Goal: Transaction & Acquisition: Subscribe to service/newsletter

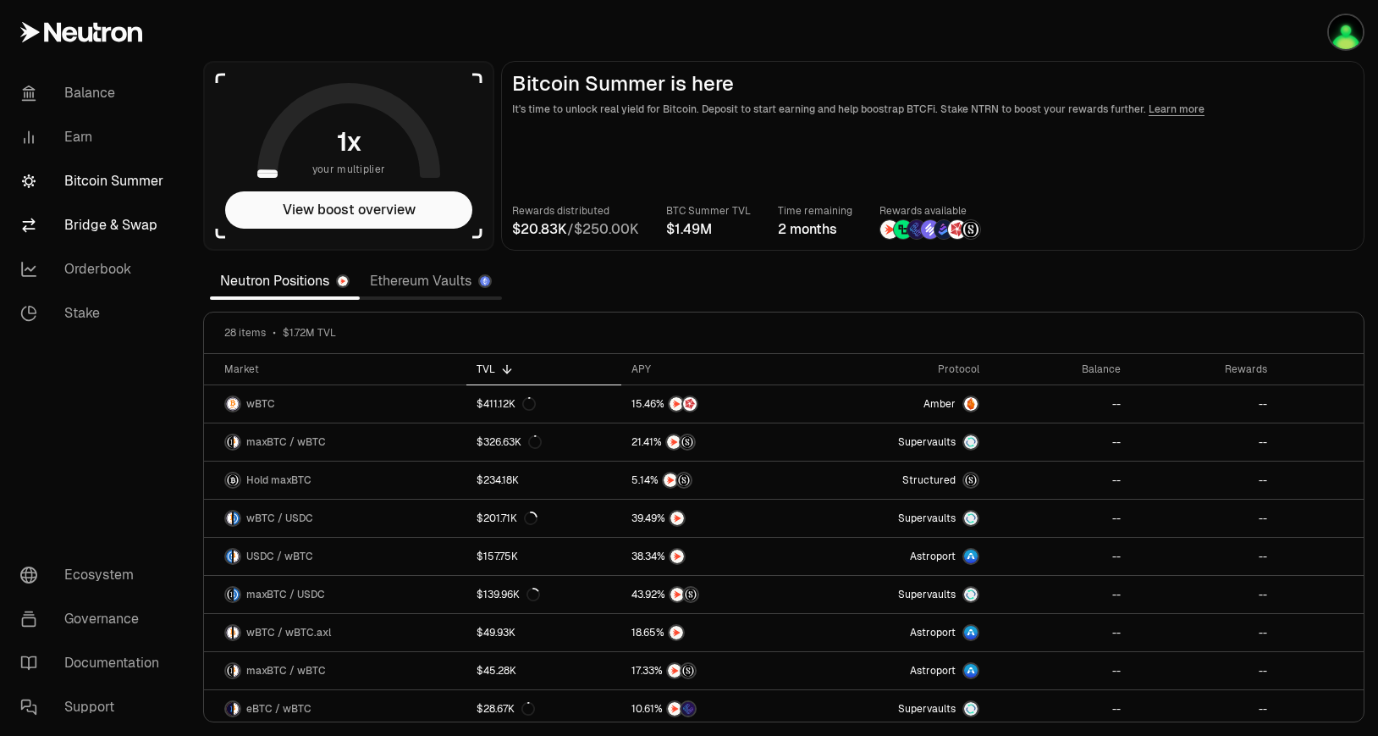
click at [153, 222] on link "Bridge & Swap" at bounding box center [95, 225] width 176 height 44
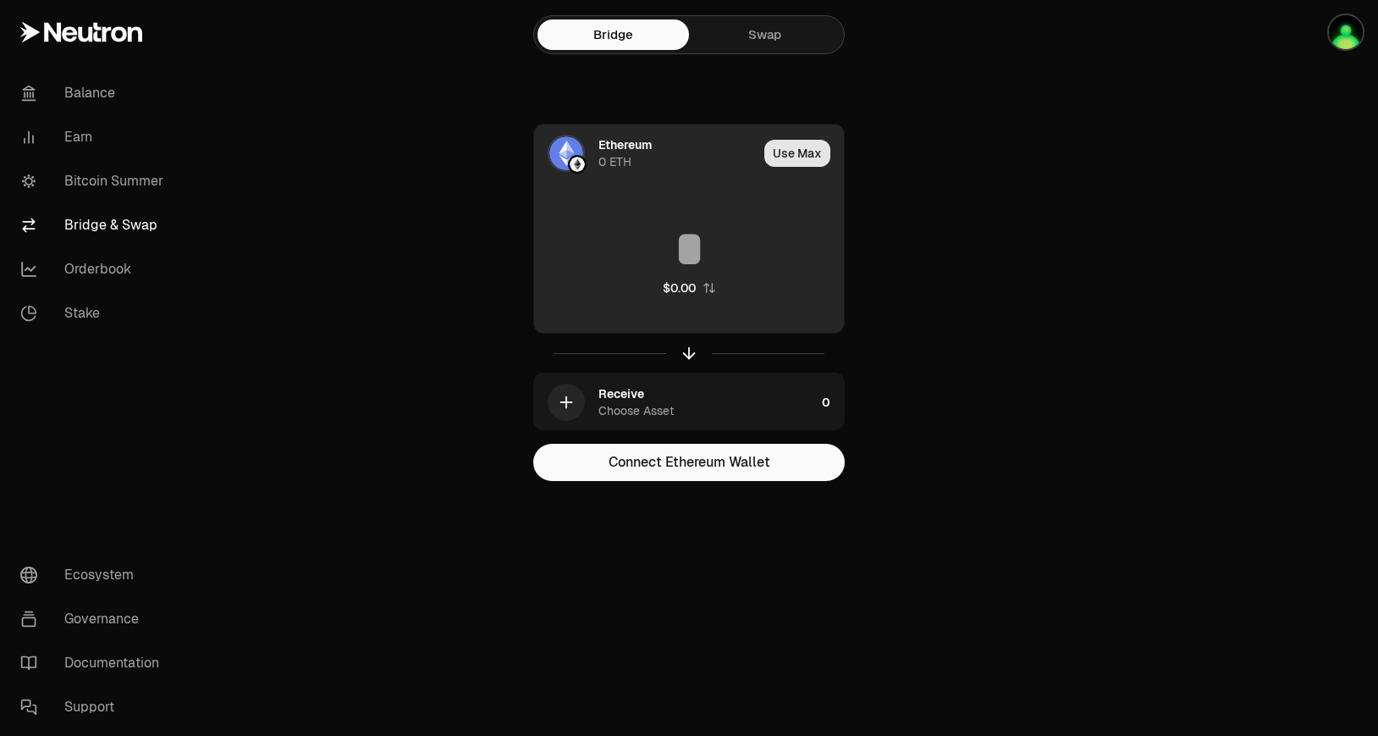
click at [781, 157] on button "Use Max" at bounding box center [798, 153] width 66 height 27
type input "*"
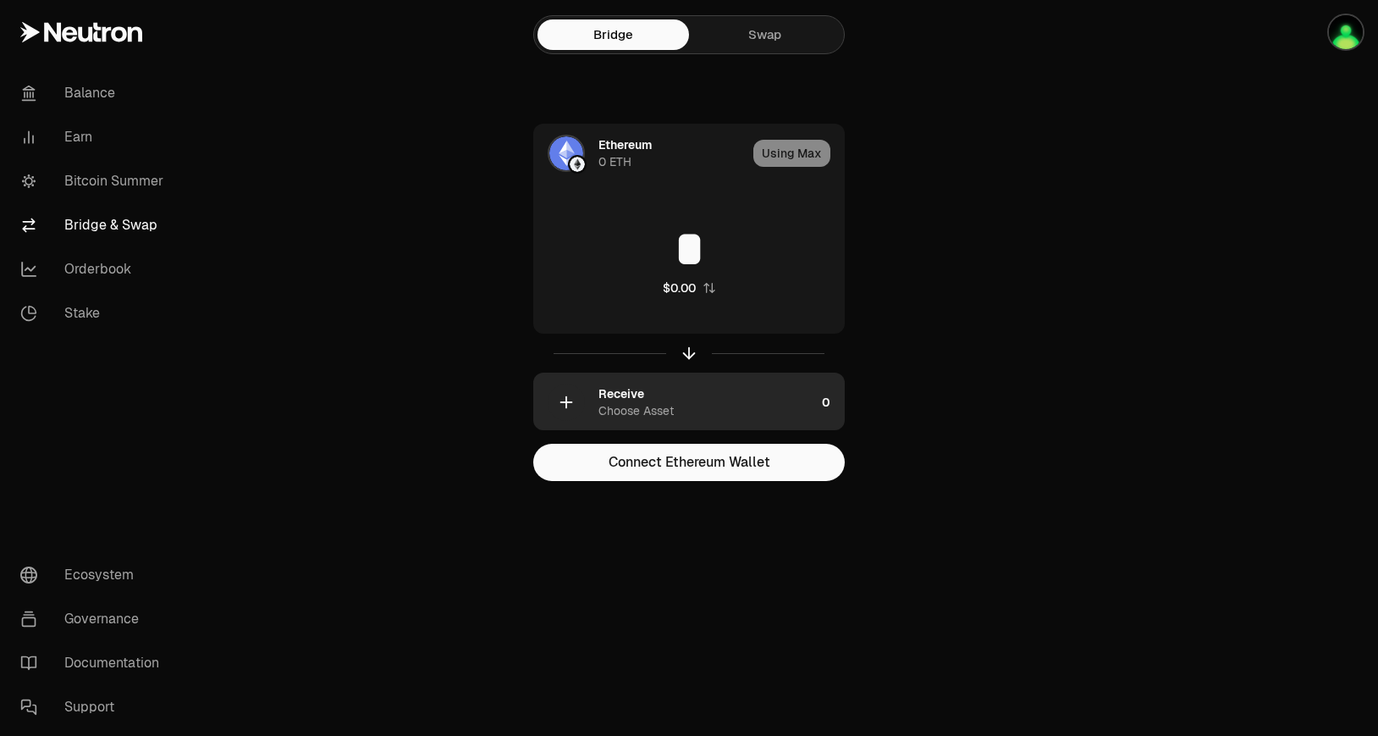
click at [640, 410] on div "Choose Asset" at bounding box center [636, 410] width 75 height 17
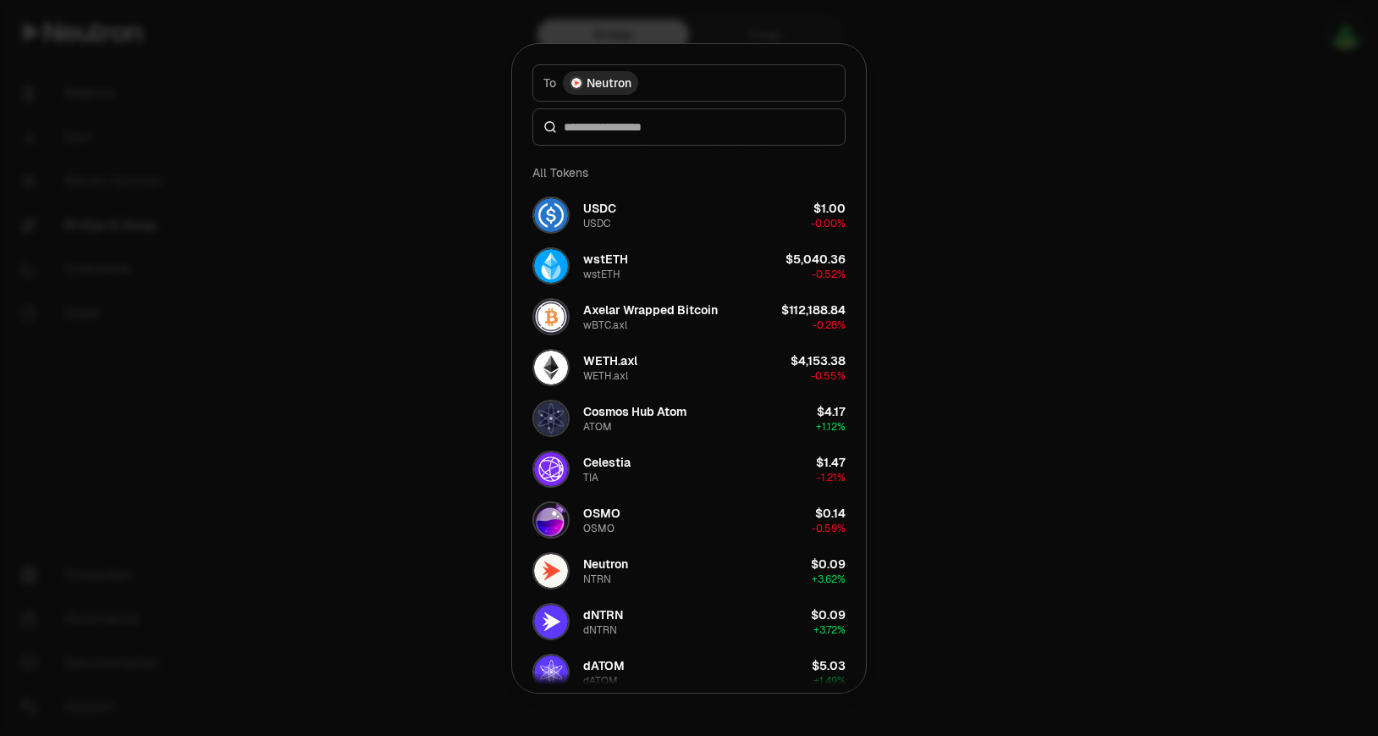
click at [384, 256] on div at bounding box center [689, 368] width 1378 height 736
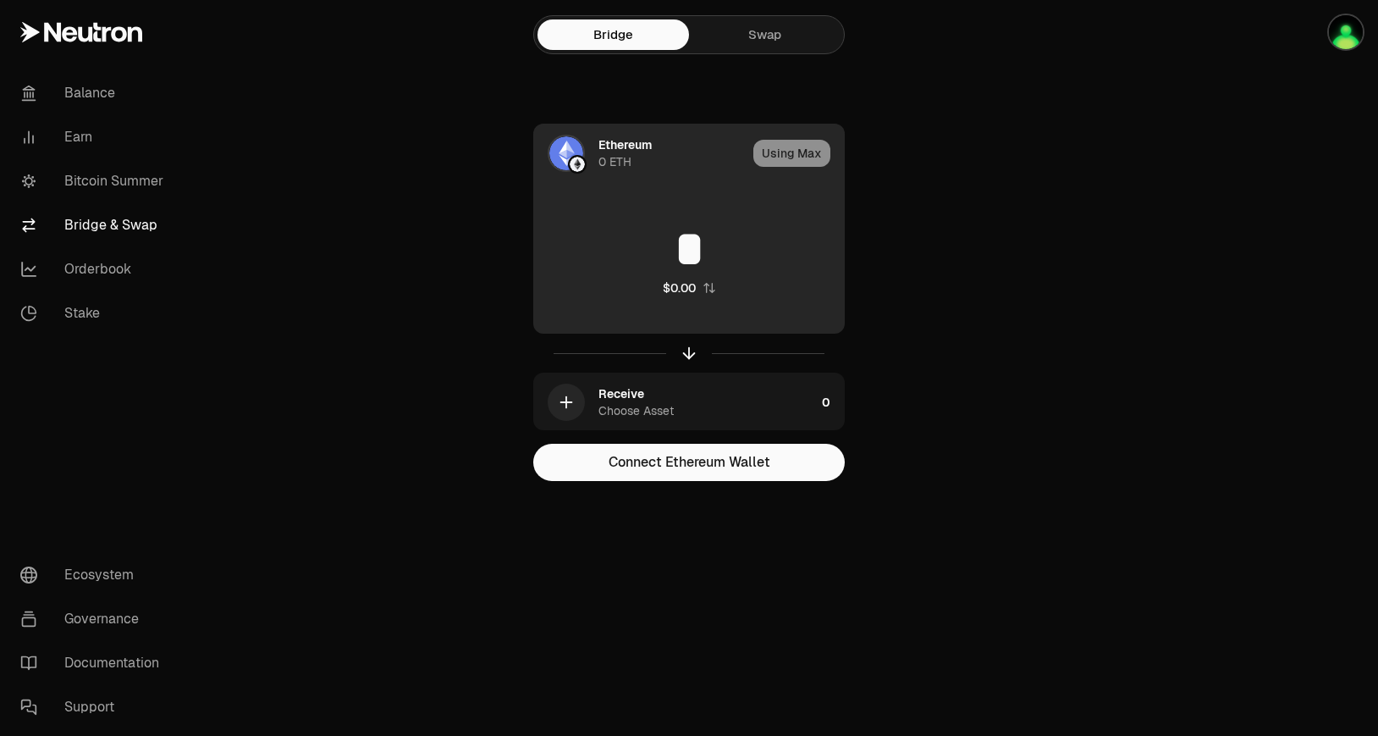
click at [592, 153] on div "Ethereum 0 ETH" at bounding box center [640, 153] width 213 height 58
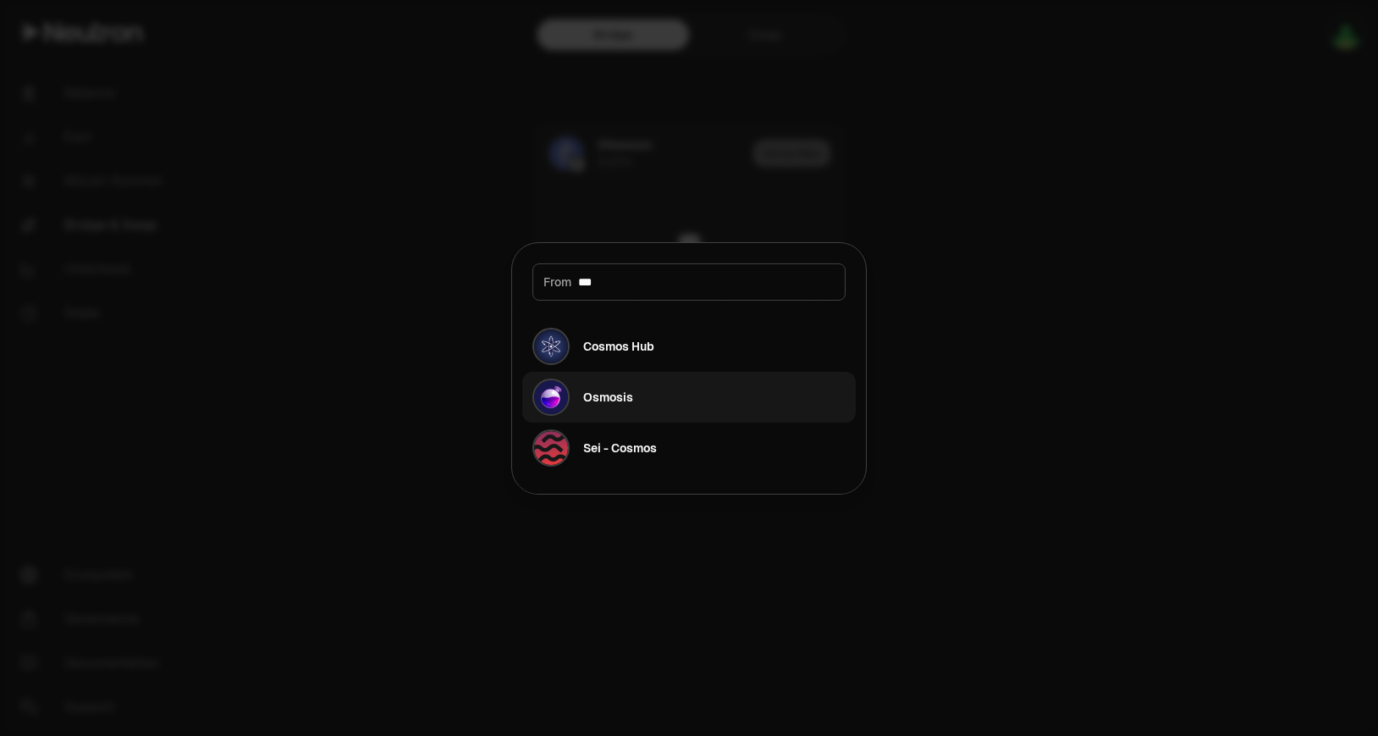
type input "***"
click at [648, 386] on button "Osmosis" at bounding box center [689, 397] width 334 height 51
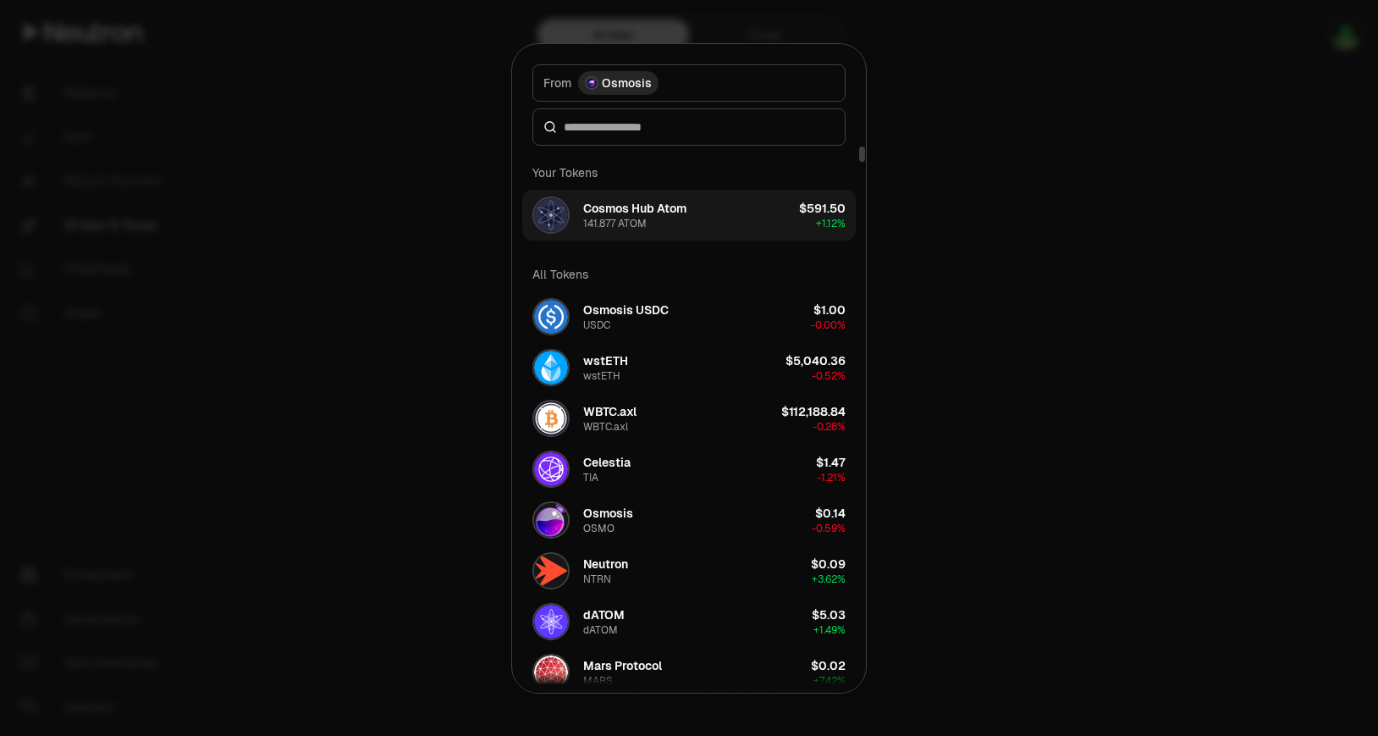
click at [759, 216] on button "Cosmos Hub Atom 141.877 ATOM $591.50 + 1.12%" at bounding box center [689, 215] width 334 height 51
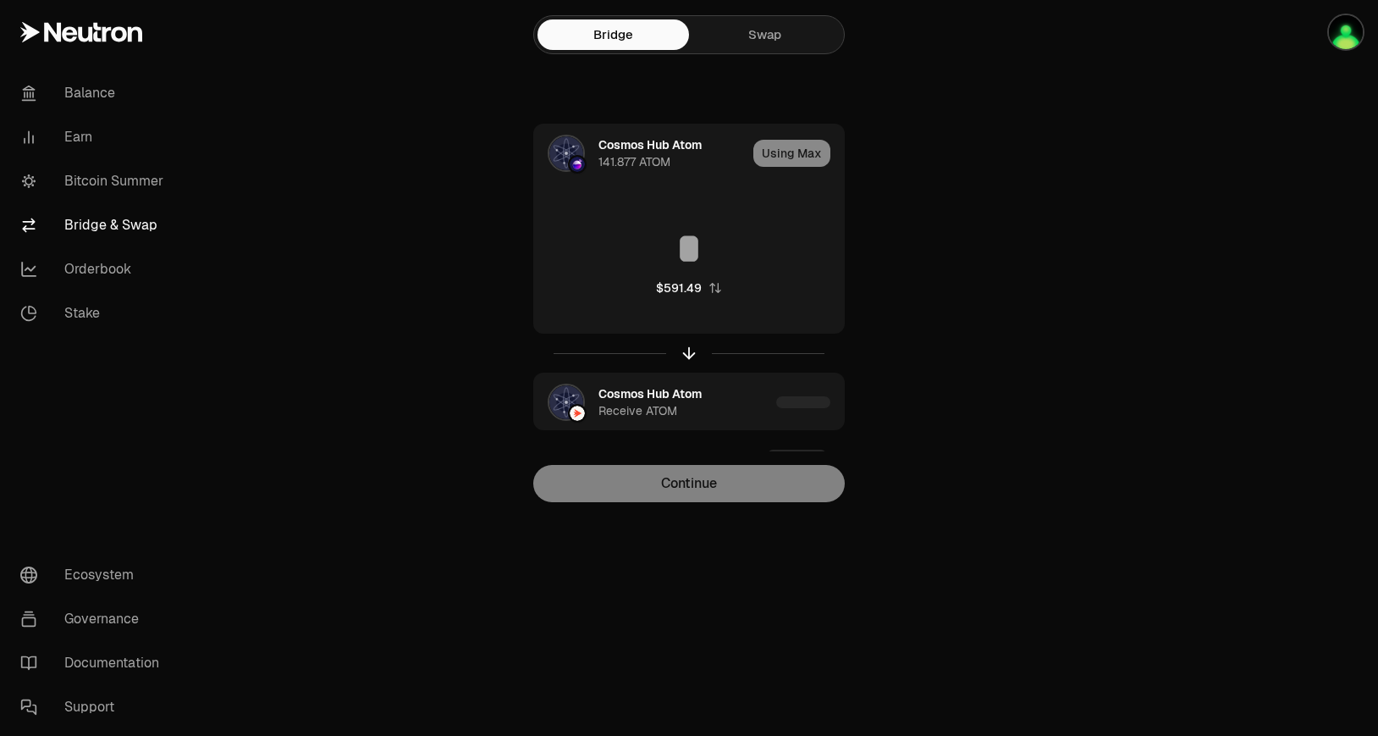
type input "**********"
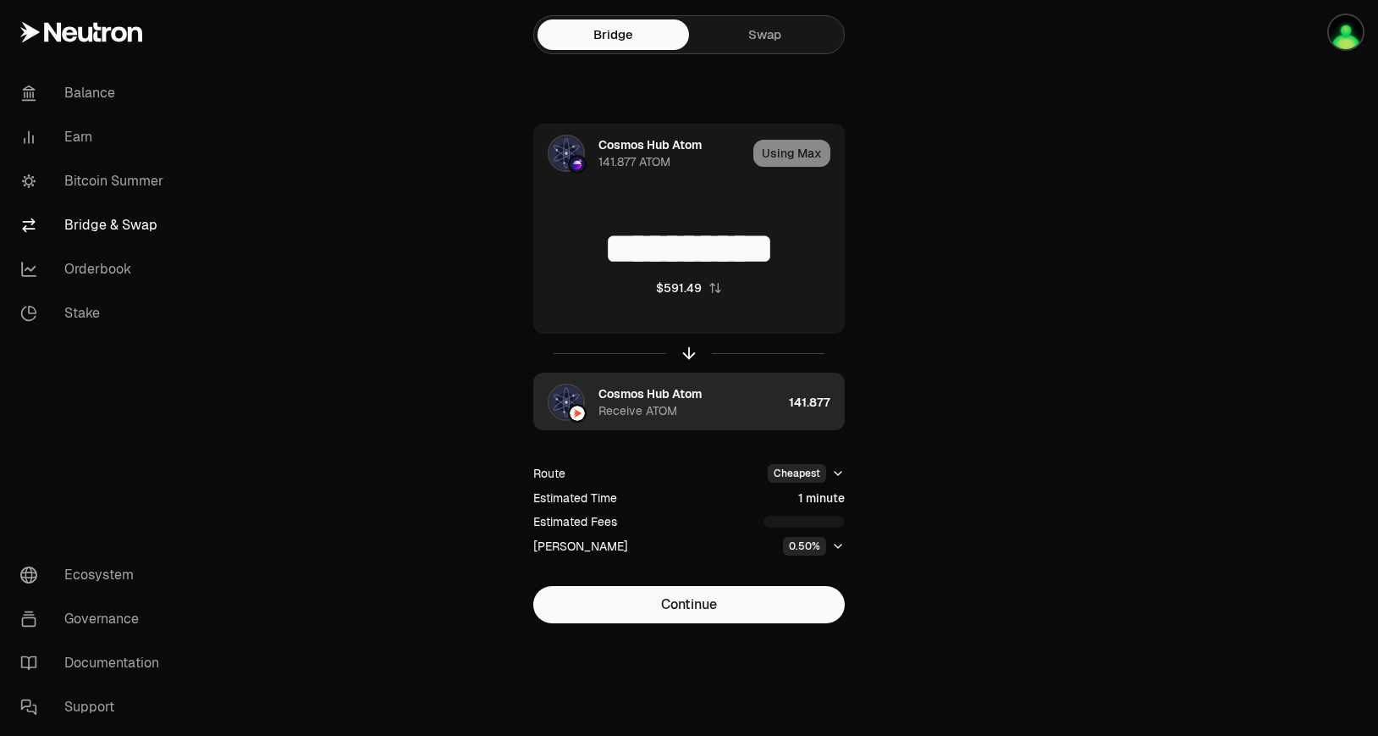
click at [706, 405] on div "Cosmos Hub Atom Receive ATOM" at bounding box center [691, 402] width 184 height 34
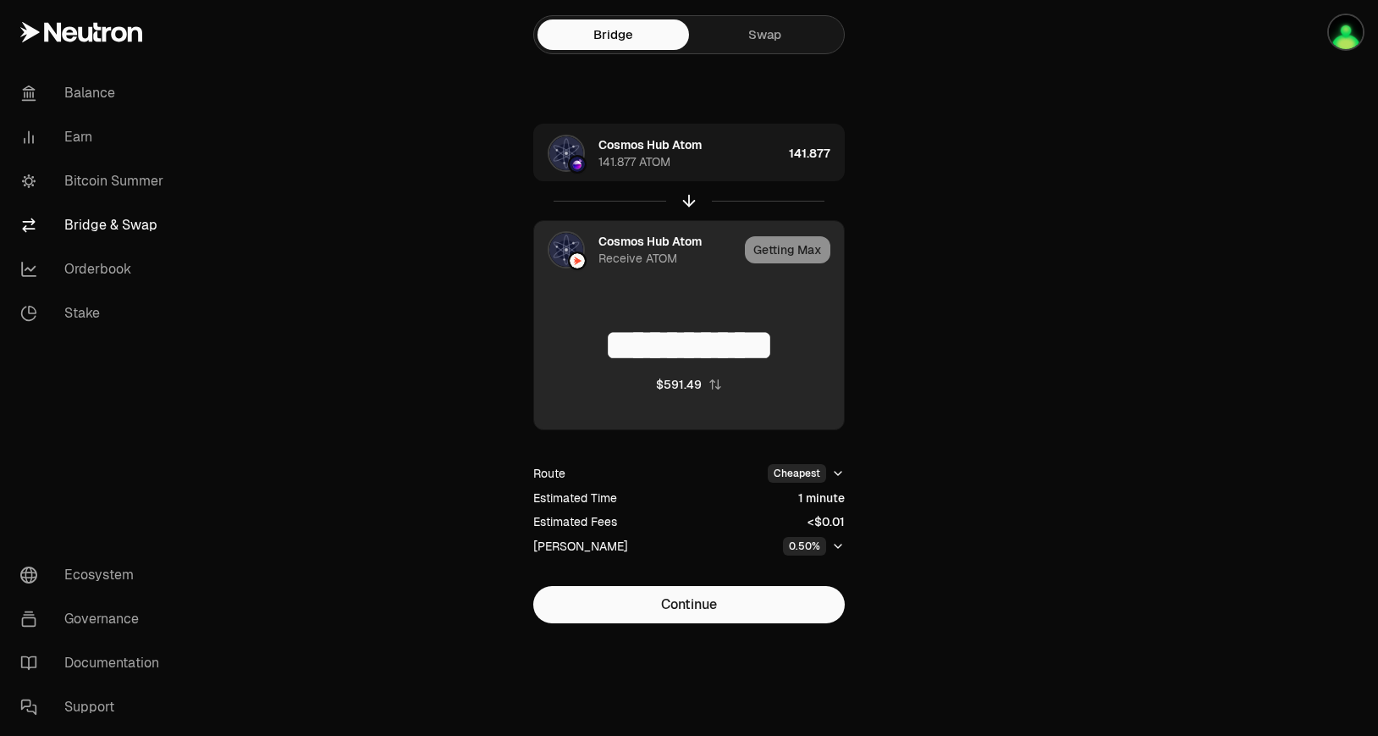
click at [802, 261] on div "Getting Max" at bounding box center [794, 250] width 99 height 58
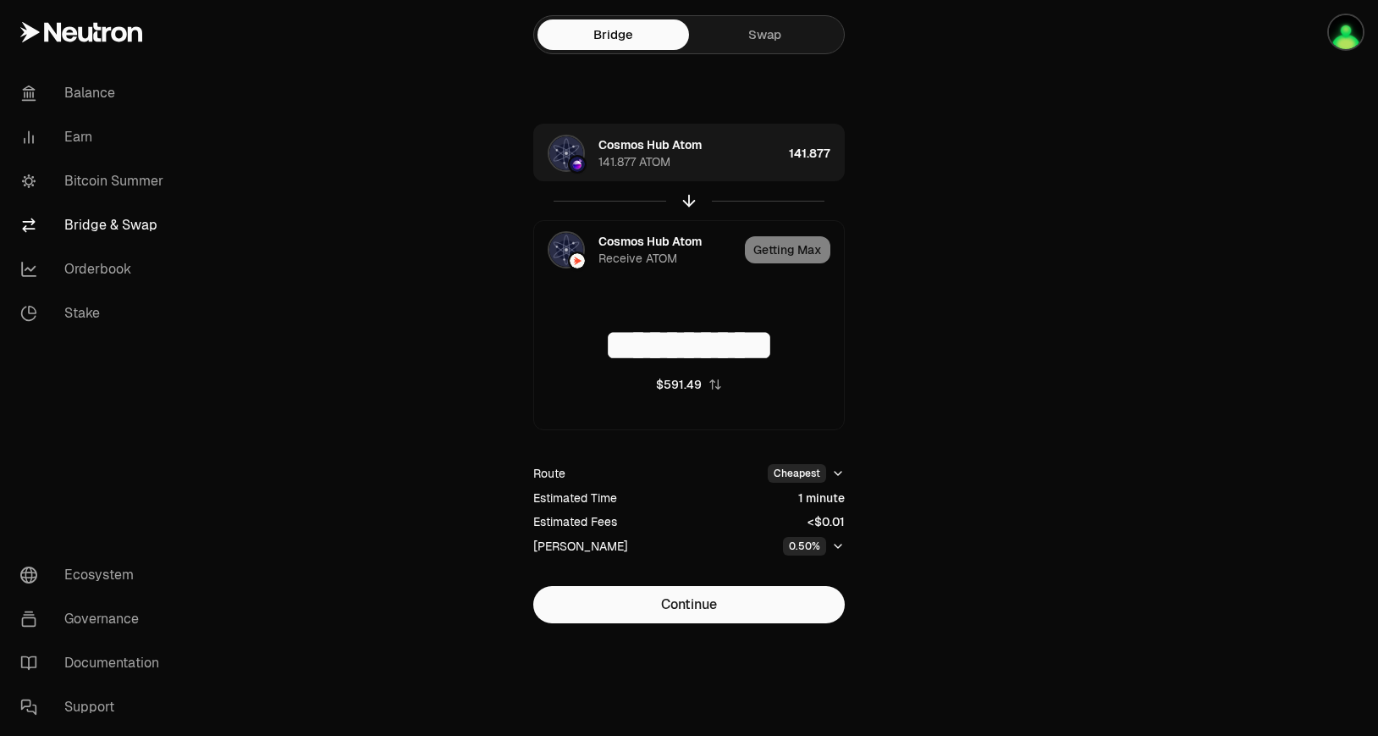
click at [957, 365] on div "**********" at bounding box center [689, 374] width 569 height 500
click at [715, 451] on div "Route Cheapest Estimated Time 1 minute Estimated Fees <$0.01 Max Slippage 0.50%" at bounding box center [689, 509] width 312 height 125
click at [806, 474] on html "**********" at bounding box center [689, 368] width 1378 height 736
click at [883, 460] on html "**********" at bounding box center [689, 368] width 1378 height 736
click at [827, 547] on button "0.50%" at bounding box center [814, 546] width 62 height 19
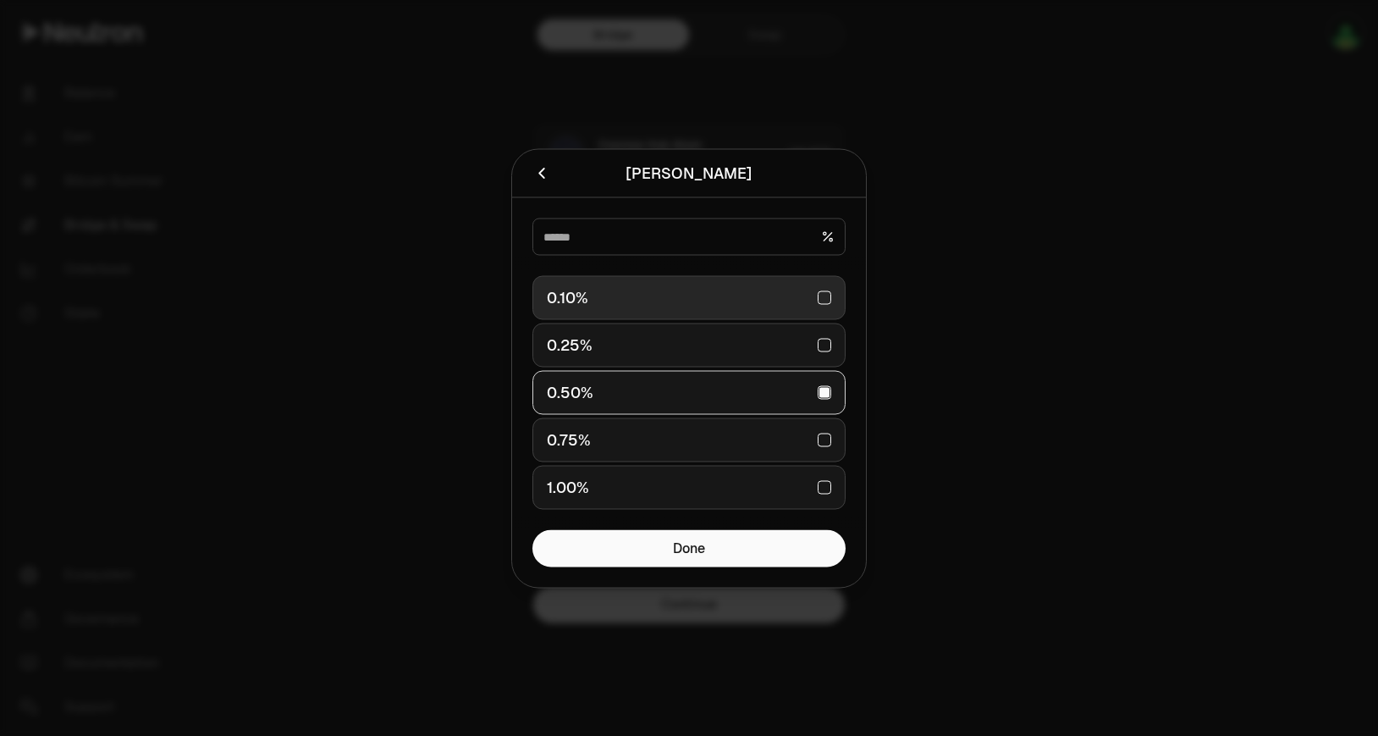
click at [686, 304] on div "0.10%" at bounding box center [689, 297] width 284 height 37
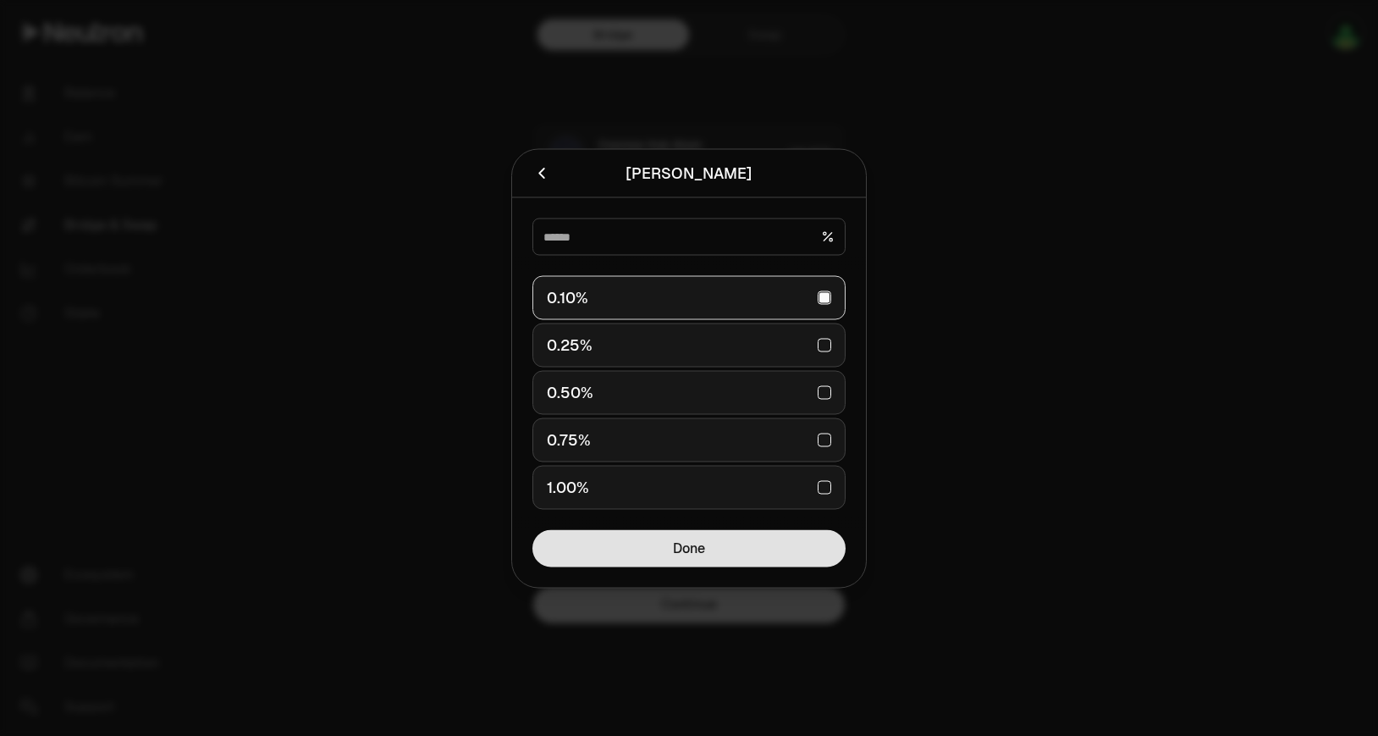
click at [727, 547] on button "Done" at bounding box center [689, 547] width 313 height 37
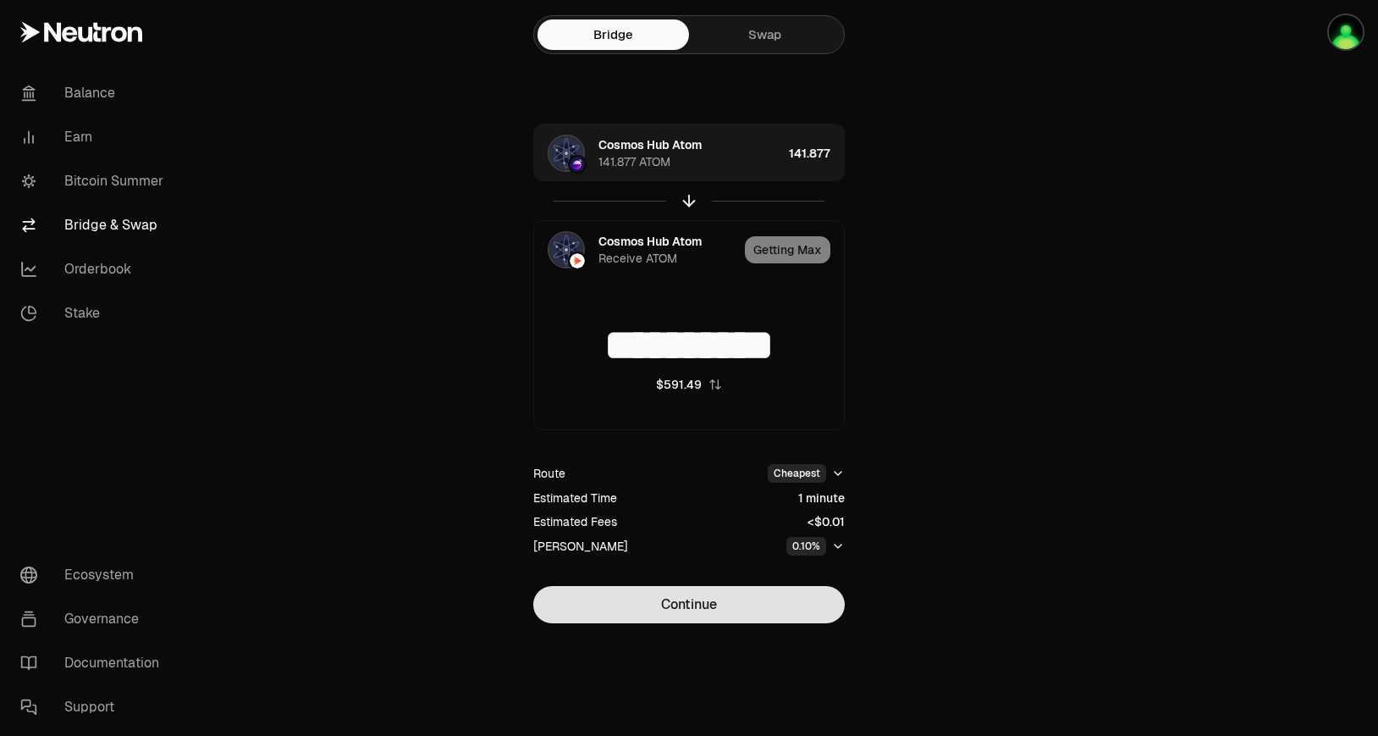
click at [715, 618] on button "Continue" at bounding box center [689, 604] width 312 height 37
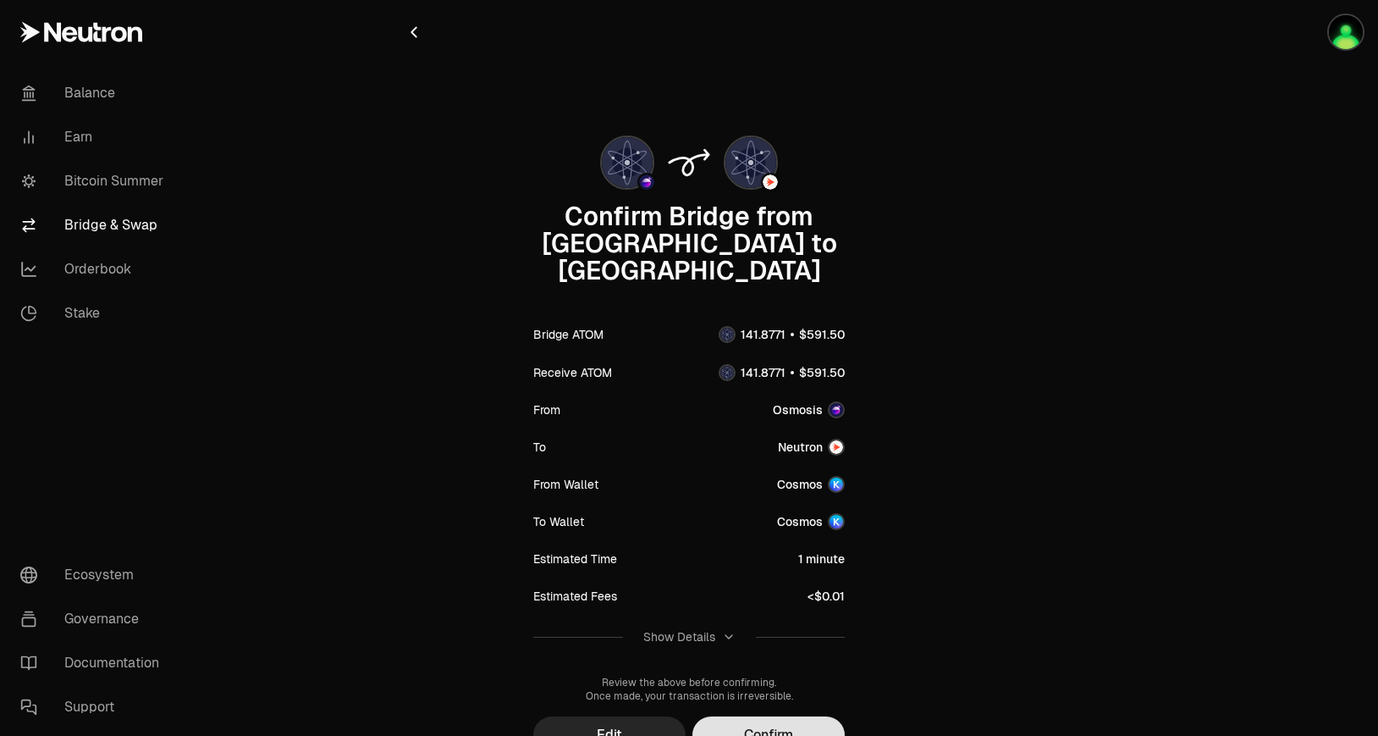
click at [811, 716] on button "Confirm" at bounding box center [769, 734] width 152 height 37
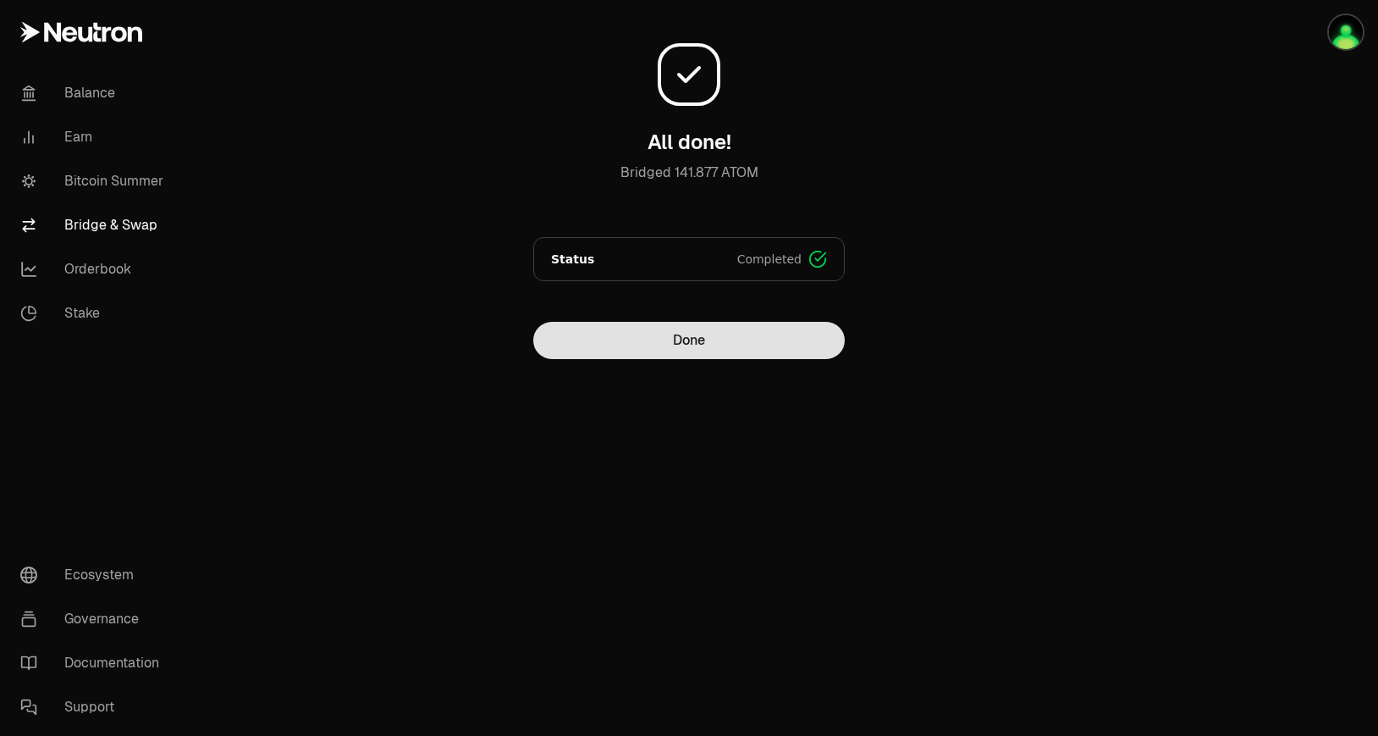
click at [747, 338] on button "Done" at bounding box center [689, 340] width 312 height 37
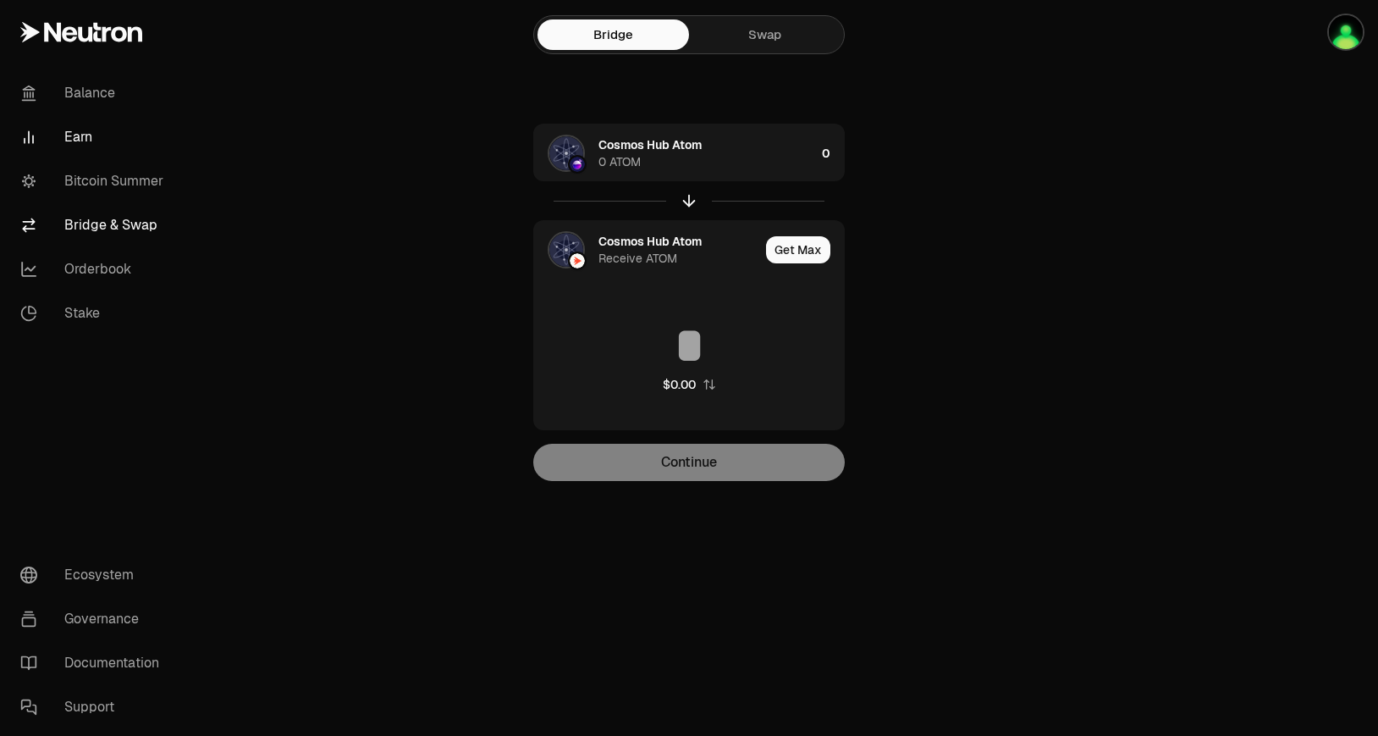
click at [72, 130] on link "Earn" at bounding box center [95, 137] width 176 height 44
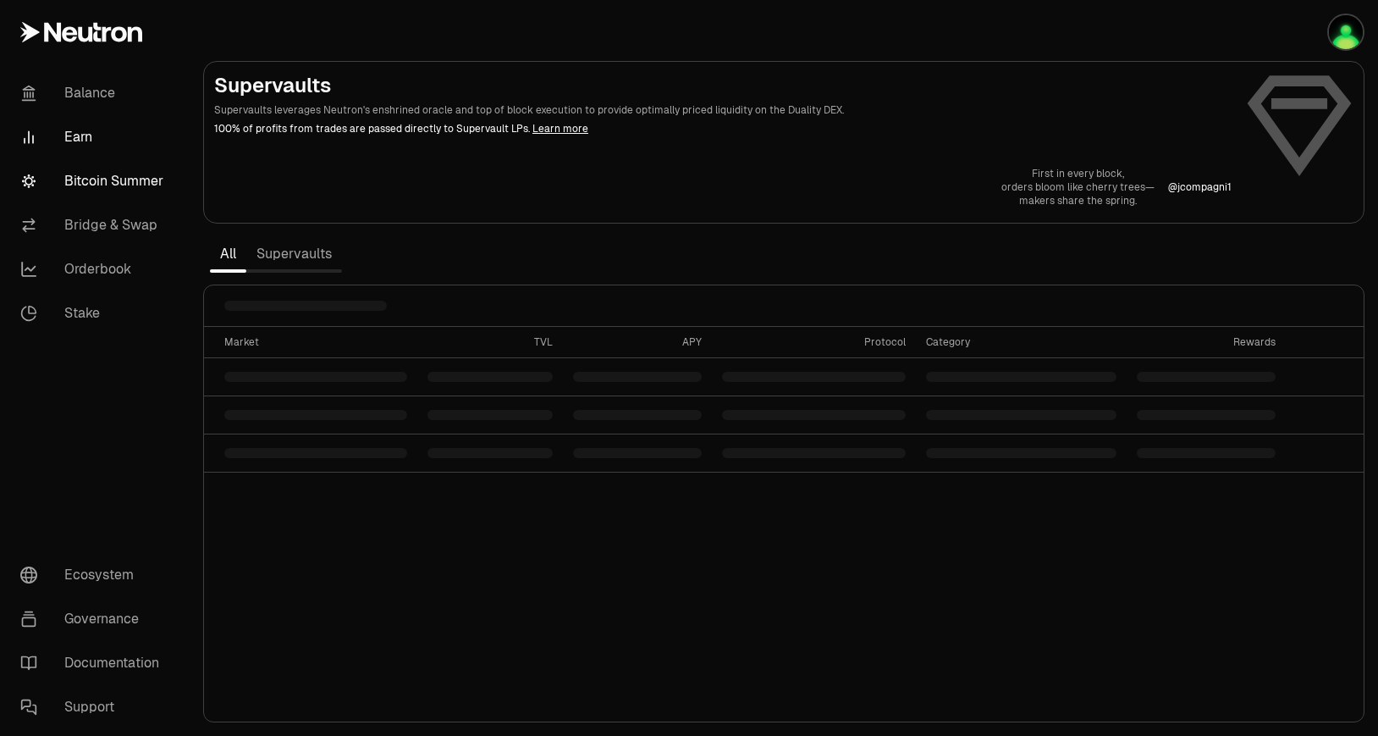
click at [113, 195] on link "Bitcoin Summer" at bounding box center [95, 181] width 176 height 44
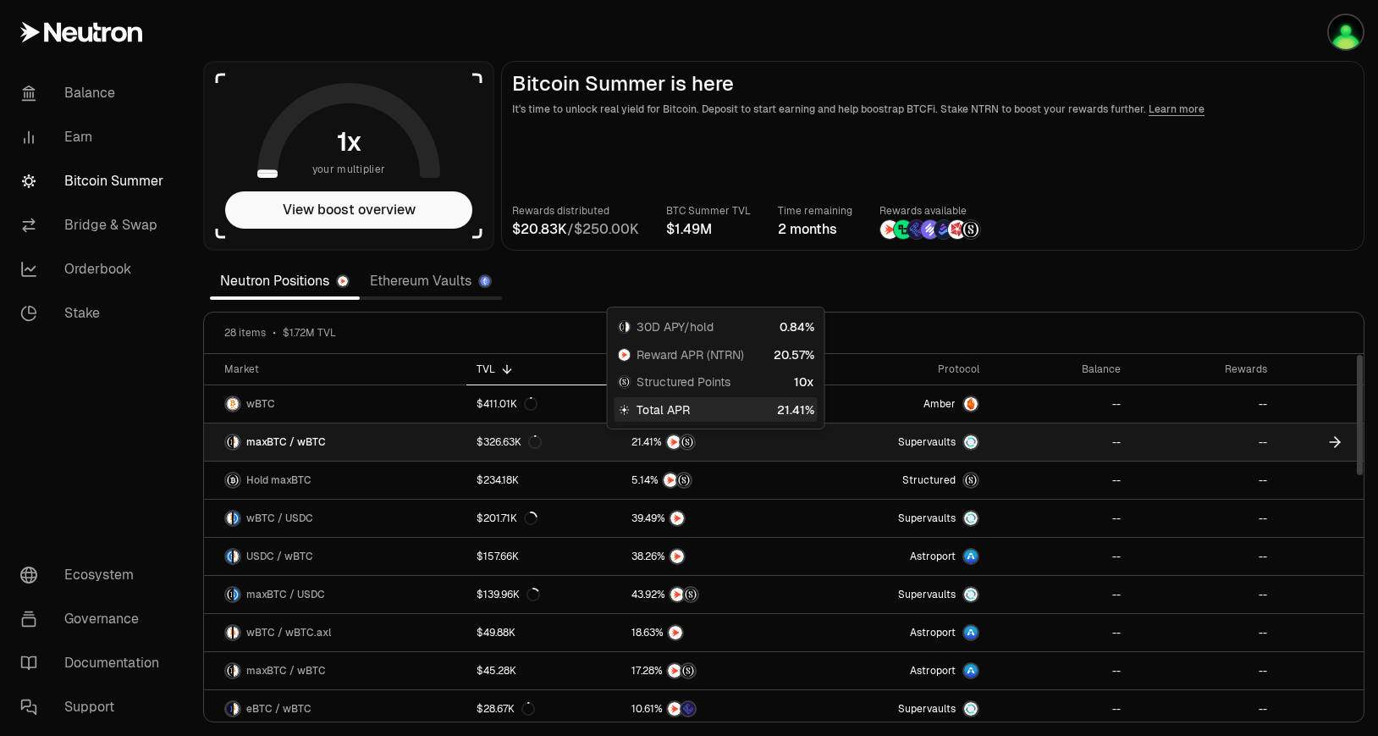
click at [794, 440] on div at bounding box center [713, 441] width 163 height 17
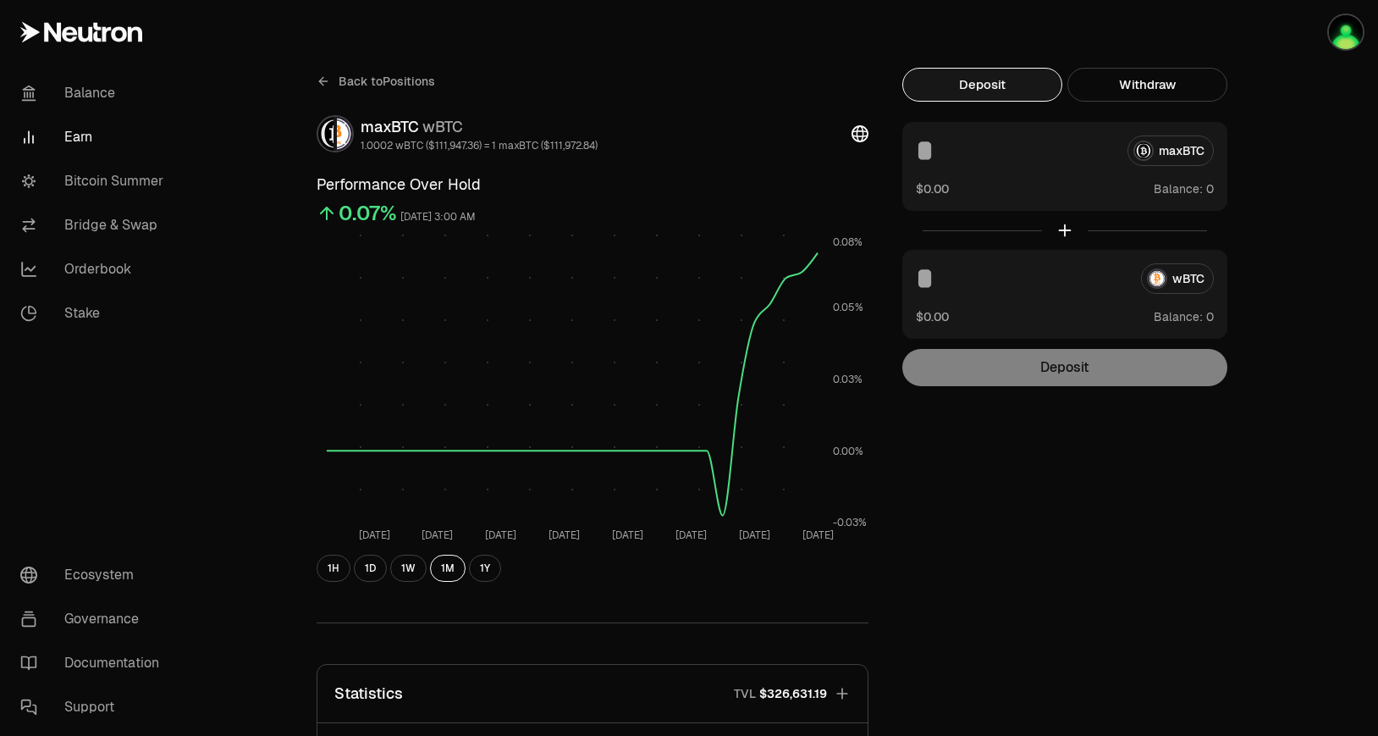
click at [1155, 141] on div "maxBTC" at bounding box center [1065, 150] width 298 height 30
click at [1144, 162] on div "maxBTC" at bounding box center [1065, 150] width 298 height 30
click at [1175, 158] on div "maxBTC" at bounding box center [1065, 150] width 298 height 30
click at [1064, 231] on div at bounding box center [1065, 230] width 325 height 39
click at [909, 142] on div "maxBTC $0.00 Balance:" at bounding box center [1065, 166] width 325 height 89
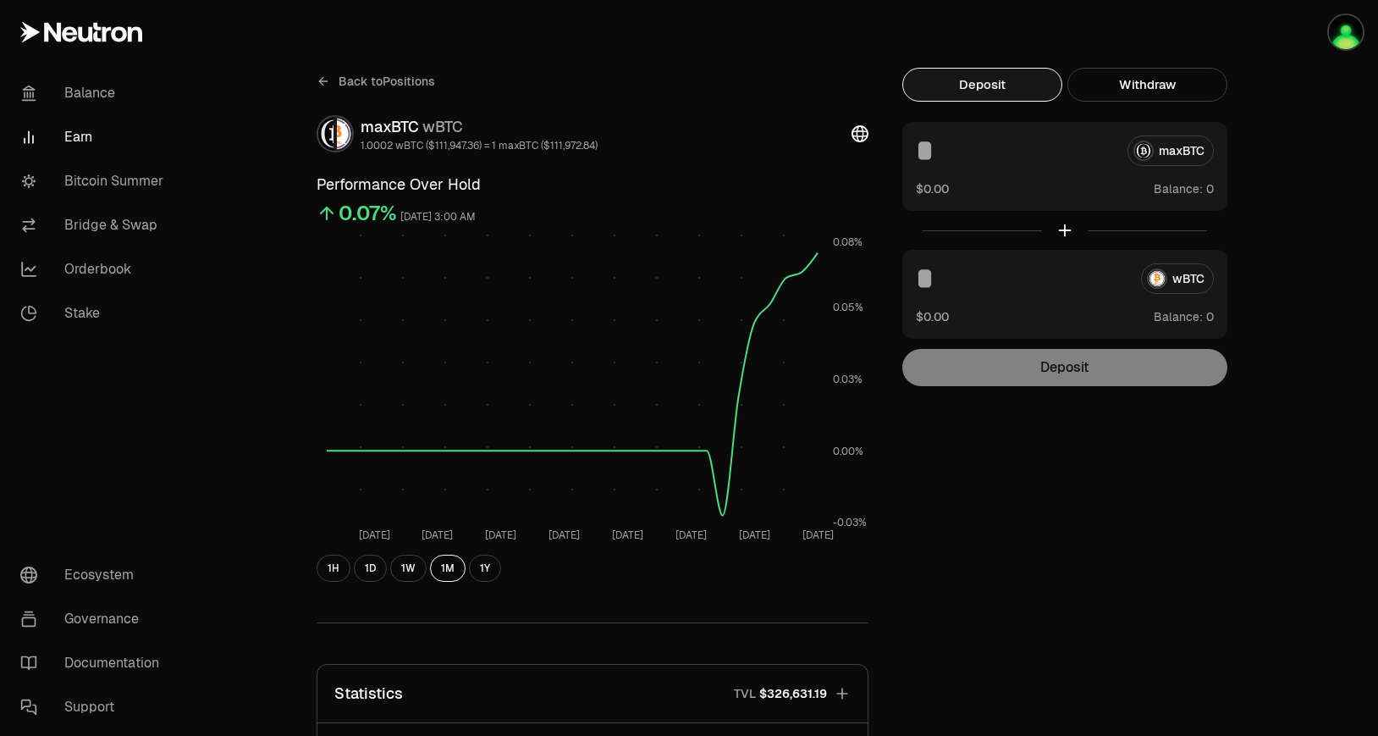
click at [1003, 80] on button "Deposit" at bounding box center [983, 85] width 160 height 34
click at [1107, 95] on button "Withdraw" at bounding box center [1148, 85] width 160 height 34
click at [1024, 80] on button "Deposit" at bounding box center [983, 85] width 160 height 34
click at [58, 87] on link "Balance" at bounding box center [95, 93] width 176 height 44
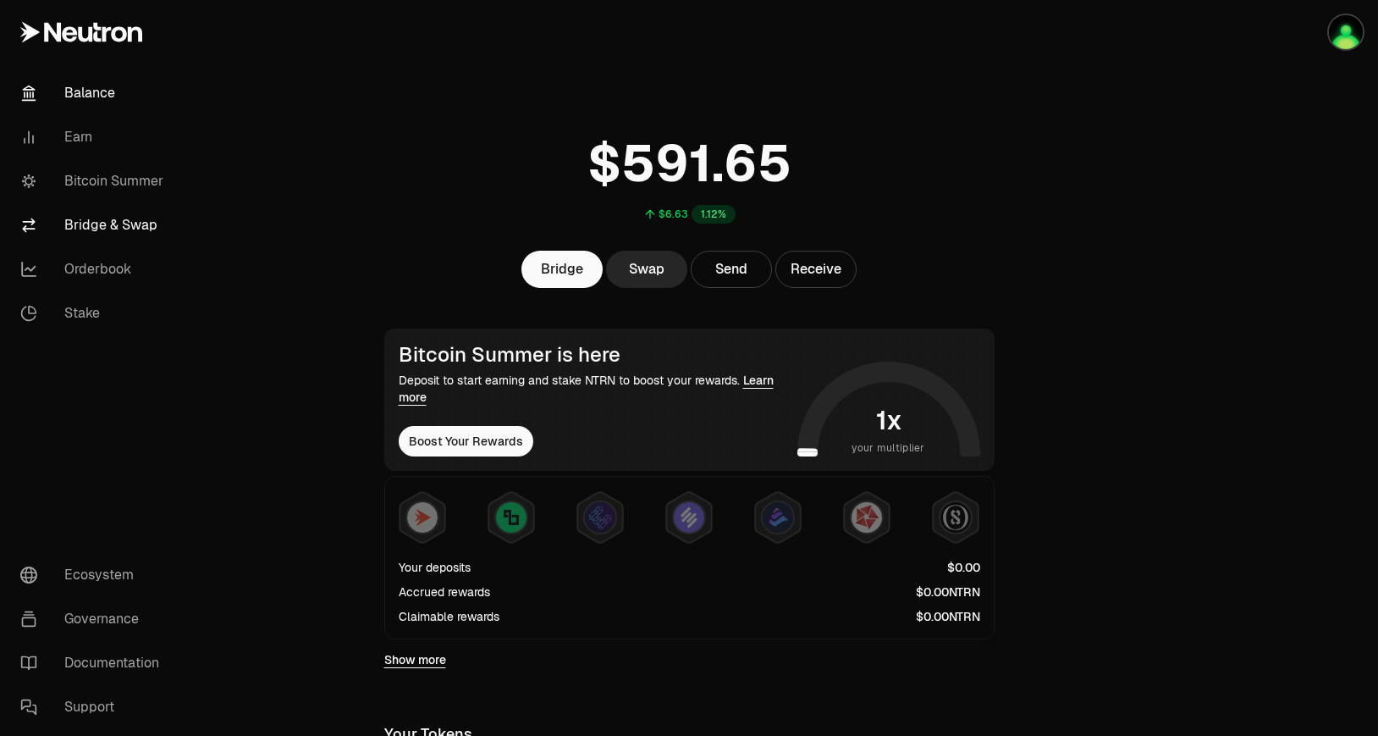
click at [112, 228] on link "Bridge & Swap" at bounding box center [95, 225] width 176 height 44
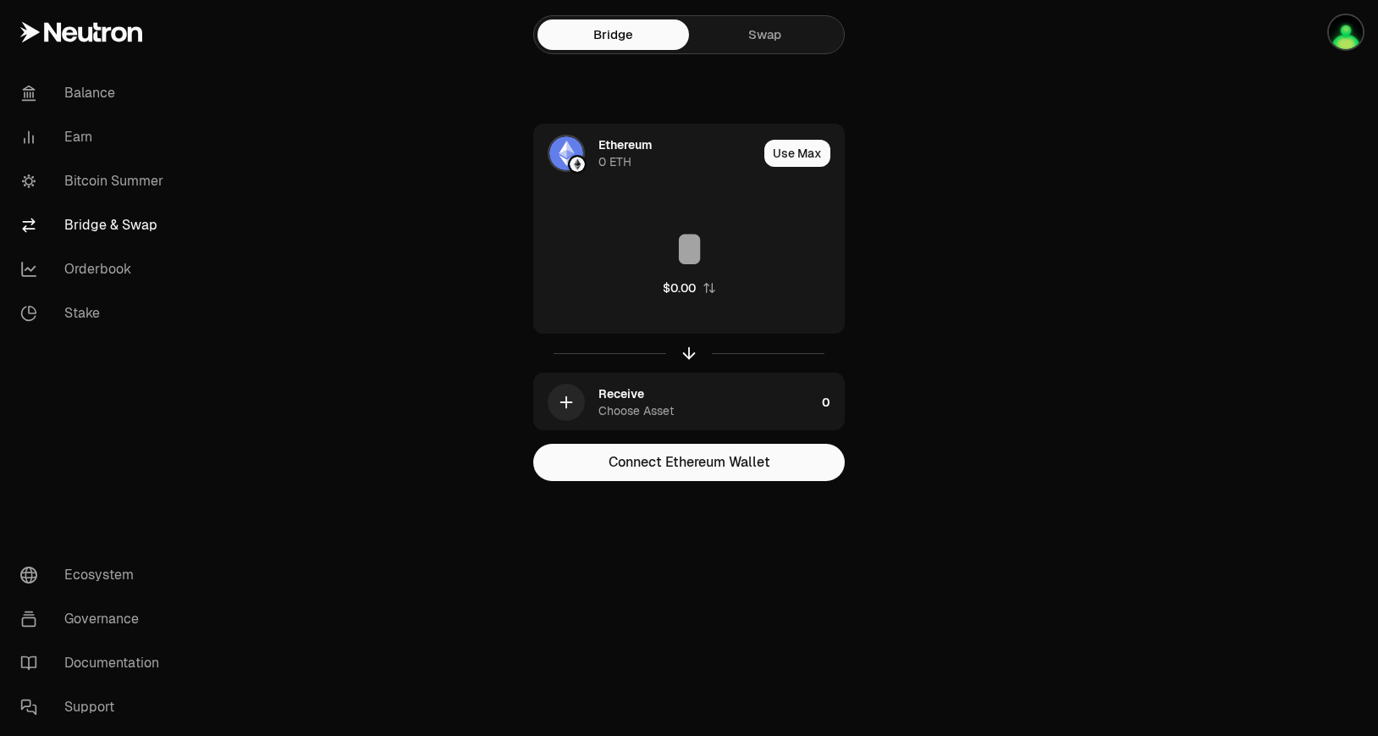
click at [735, 56] on div "Bridge Swap Ethereum 0 ETH Use Max $0.00 Receive Choose Asset 0 Connect Ethereu…" at bounding box center [689, 274] width 610 height 549
click at [760, 35] on link "Swap" at bounding box center [765, 34] width 152 height 30
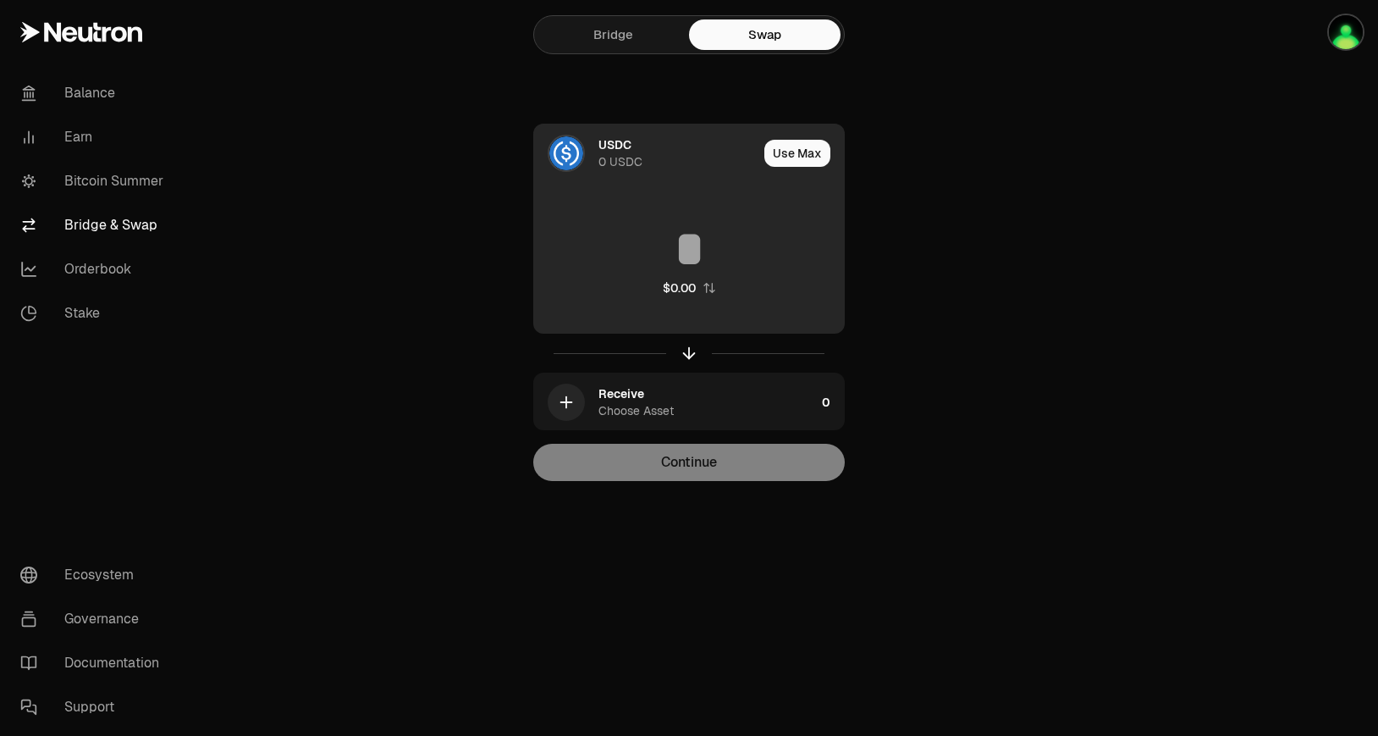
click at [692, 205] on div "$0.00" at bounding box center [689, 259] width 310 height 149
click at [683, 227] on input at bounding box center [689, 249] width 310 height 51
click at [786, 155] on button "Use Max" at bounding box center [798, 153] width 66 height 27
click at [592, 152] on div "USDC 0 USDC" at bounding box center [640, 153] width 213 height 58
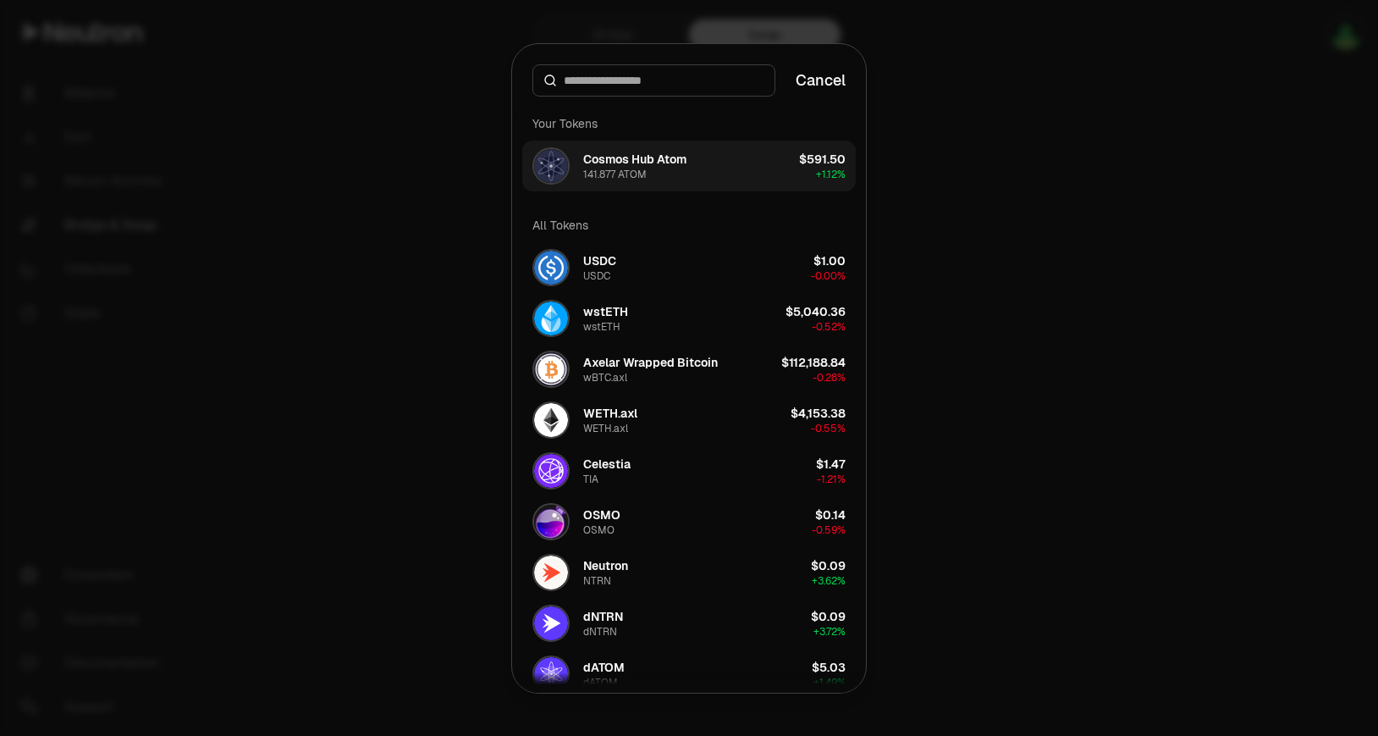
click at [571, 151] on div "Cosmos Hub Atom 141.877 ATOM" at bounding box center [610, 165] width 154 height 37
type input "**********"
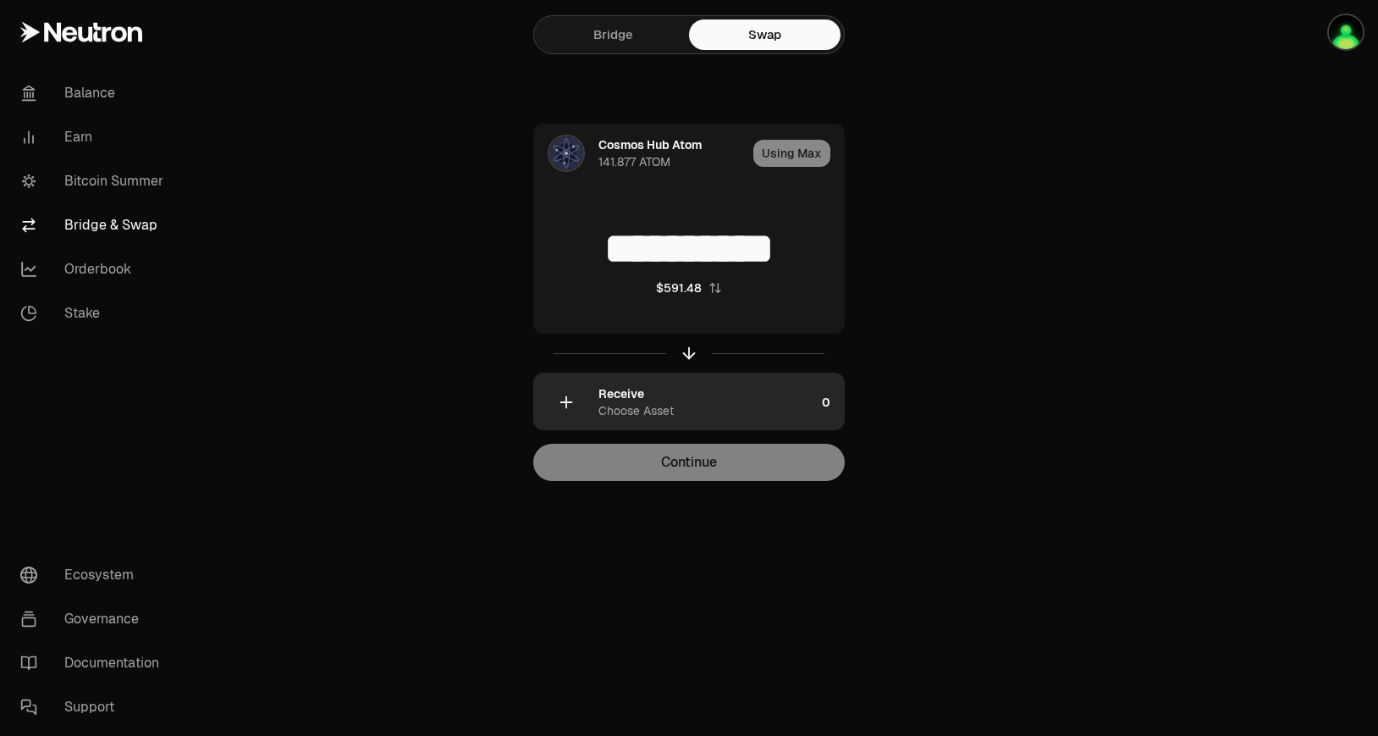
click at [649, 395] on div "Receive Choose Asset" at bounding box center [707, 402] width 217 height 34
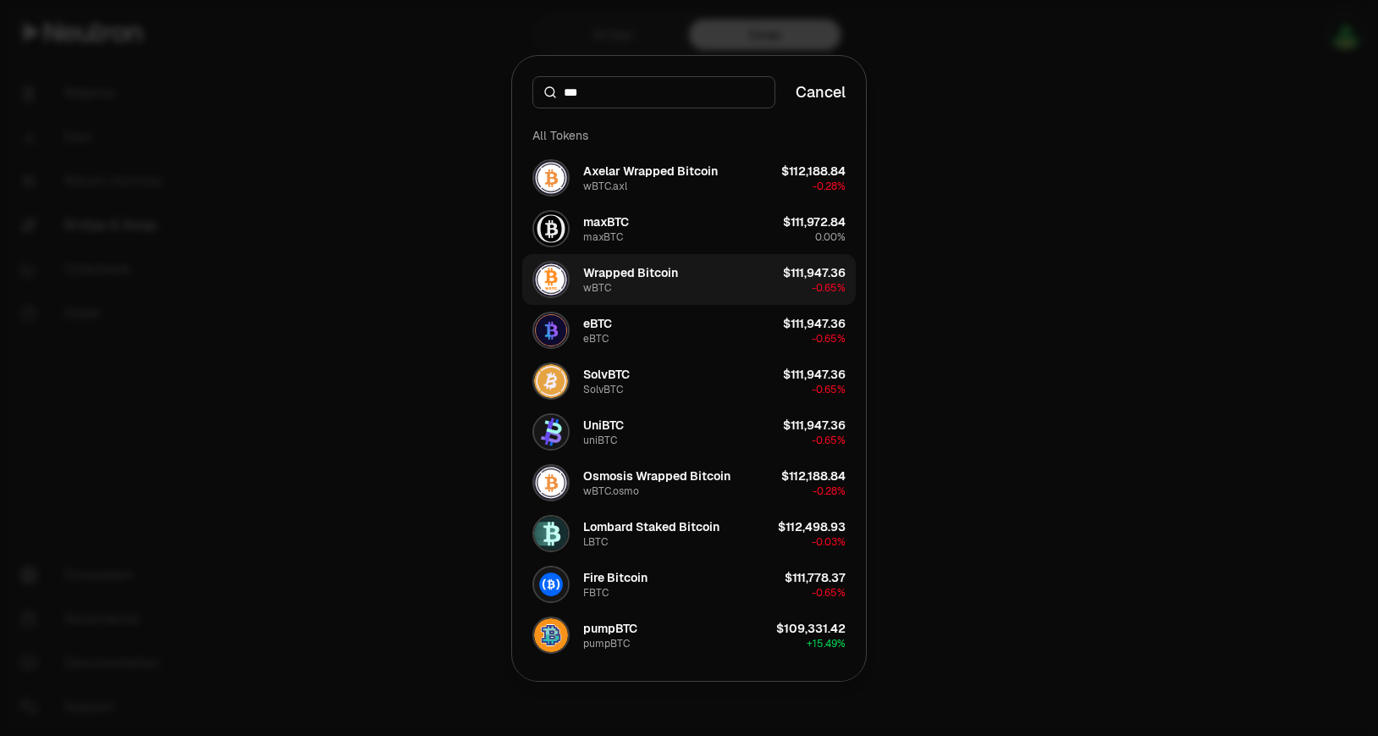
type input "***"
click at [716, 283] on button "Wrapped Bitcoin wBTC $111,947.36 -0.65%" at bounding box center [689, 279] width 334 height 51
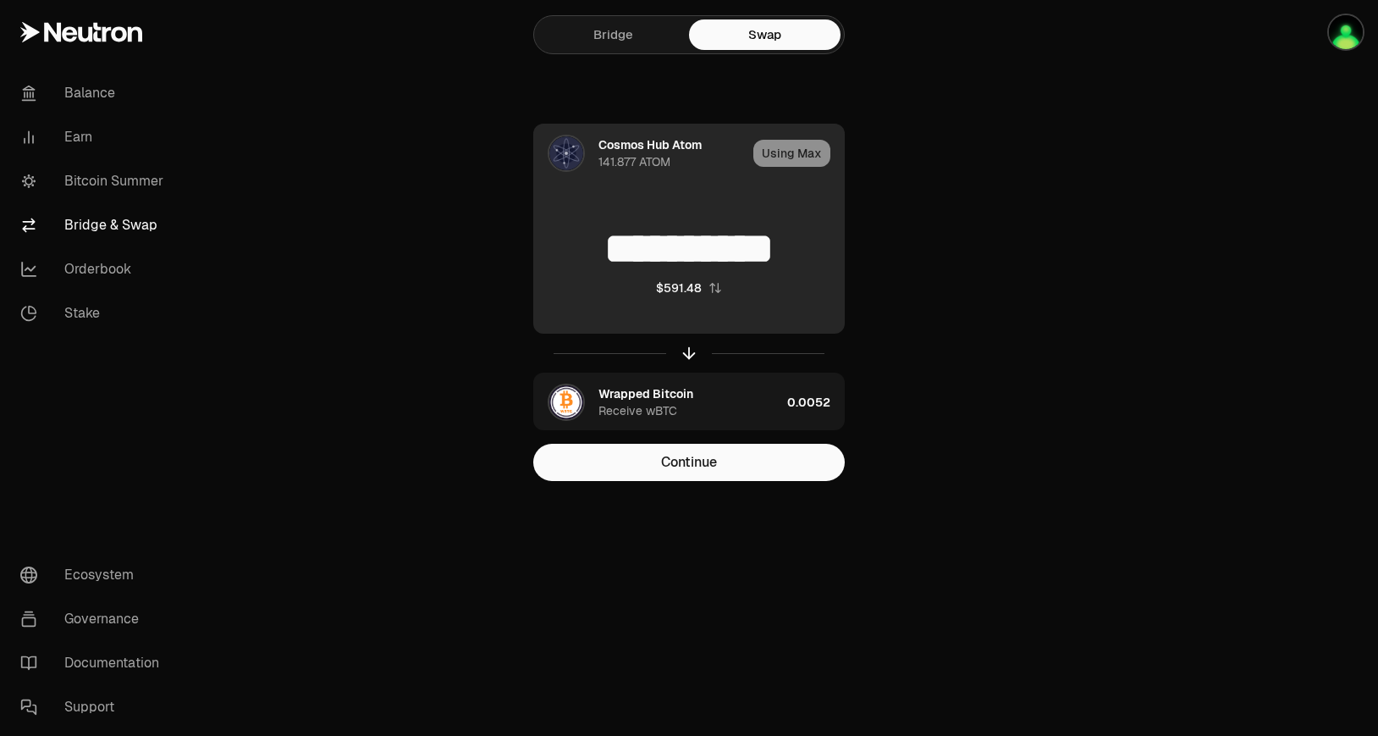
click at [610, 149] on div "Cosmos Hub Atom" at bounding box center [650, 144] width 103 height 17
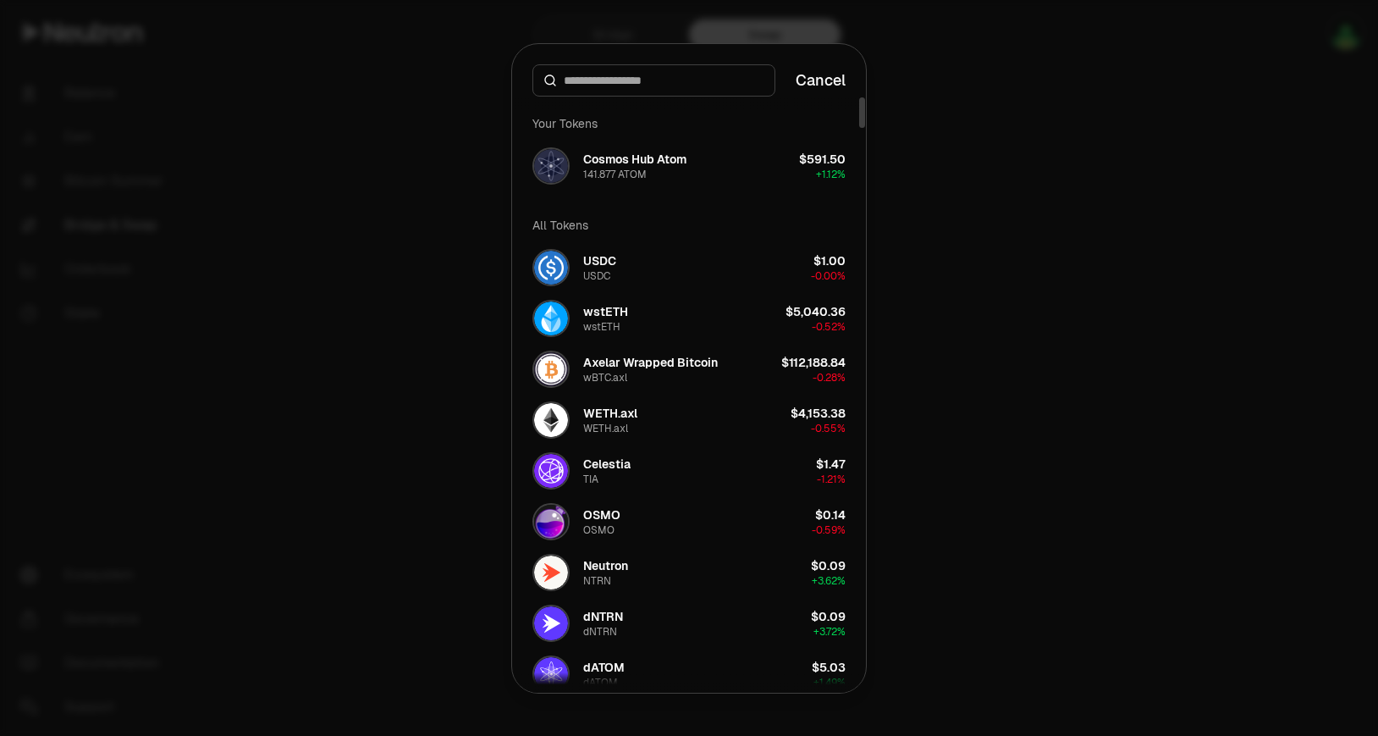
click at [463, 207] on div at bounding box center [689, 368] width 1378 height 736
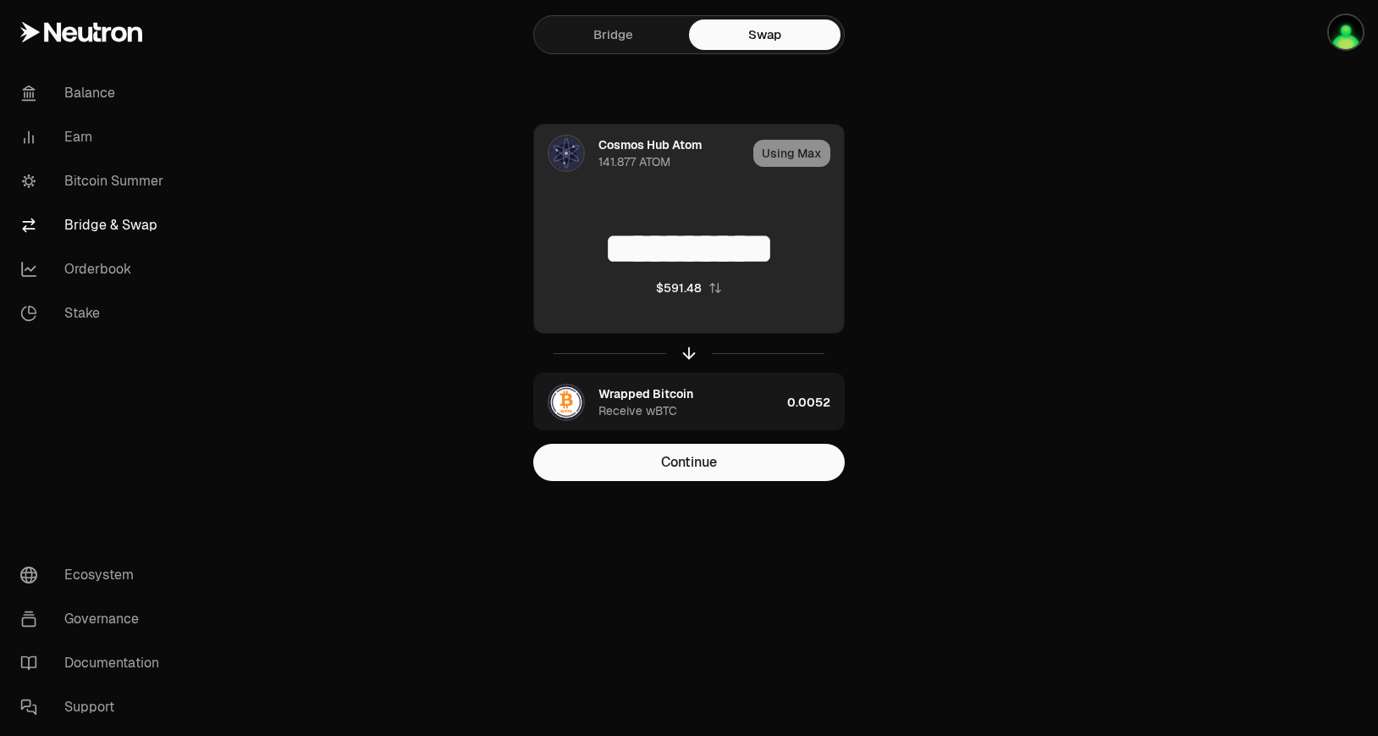
click at [750, 257] on input "**********" at bounding box center [689, 249] width 310 height 51
click at [804, 254] on input "**********" at bounding box center [689, 249] width 310 height 51
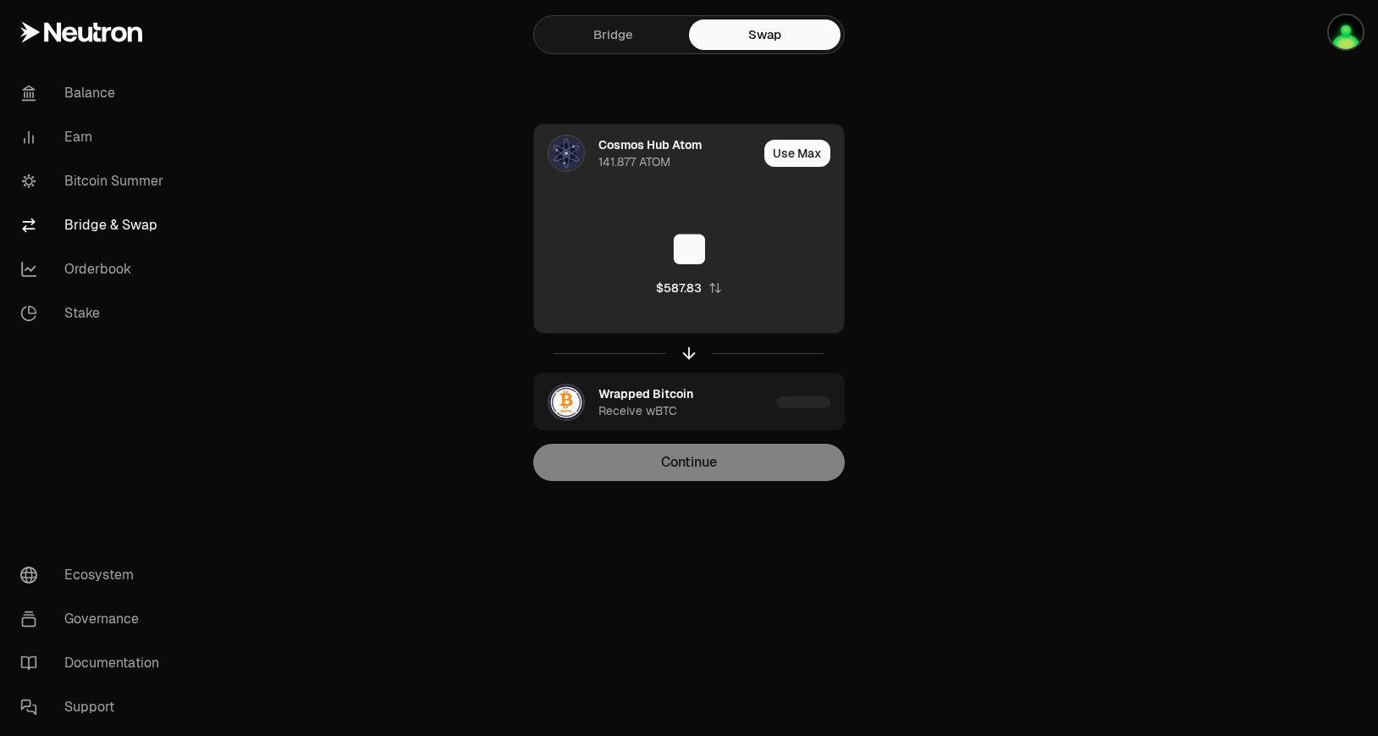
type input "*"
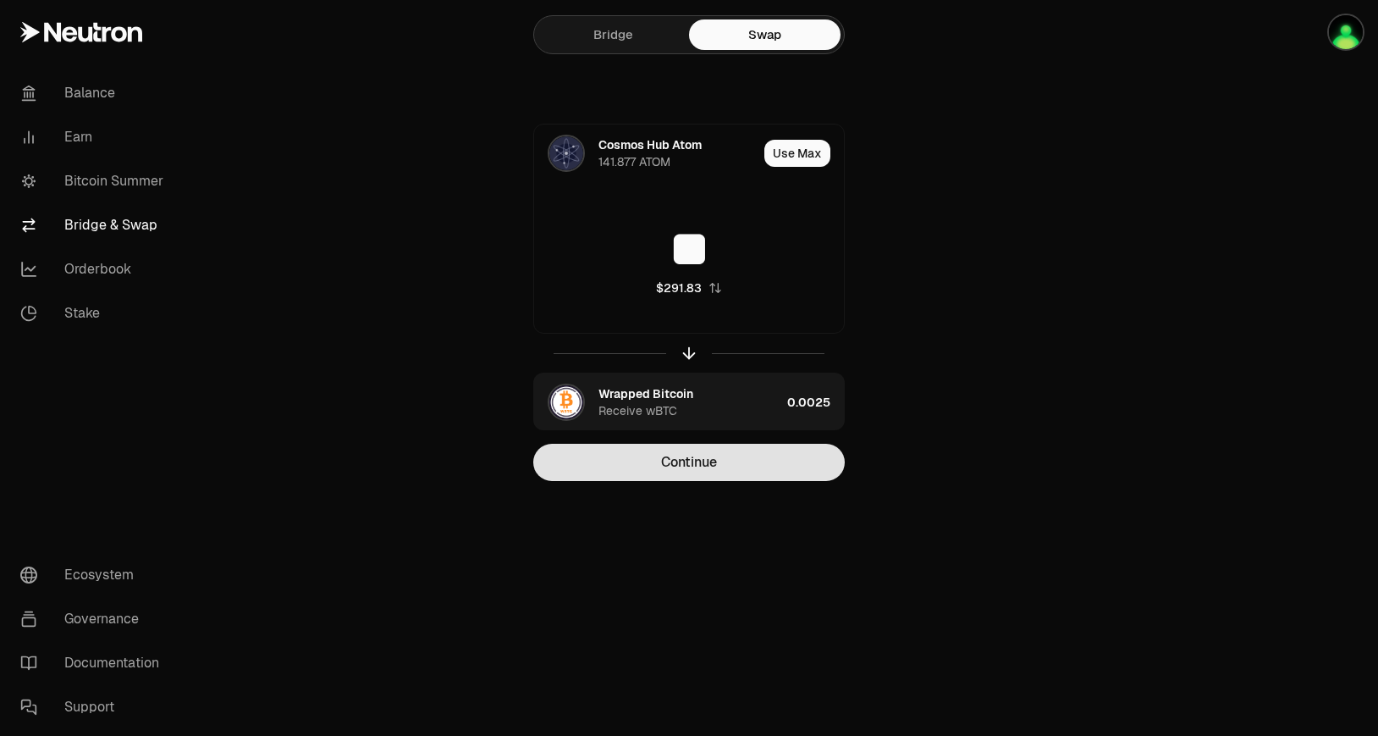
type input "**"
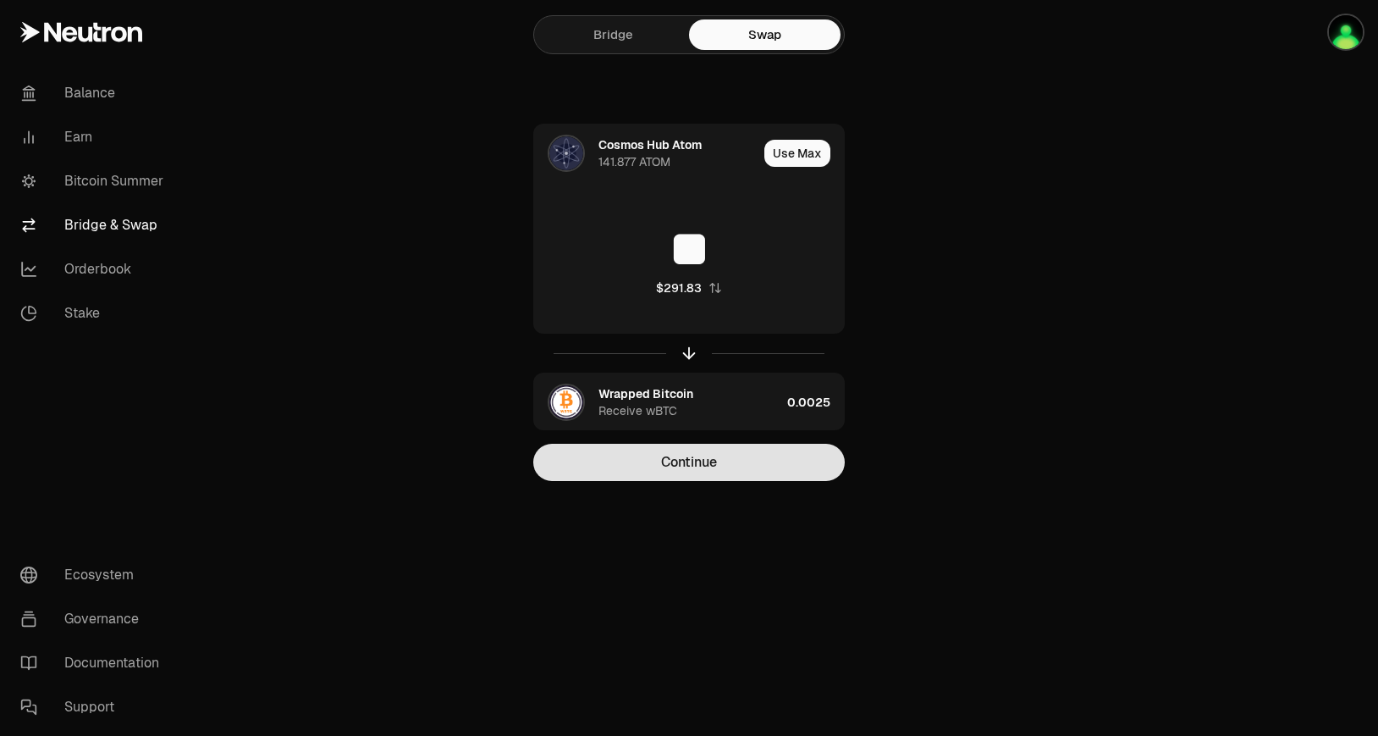
click at [725, 454] on button "Continue" at bounding box center [689, 462] width 312 height 37
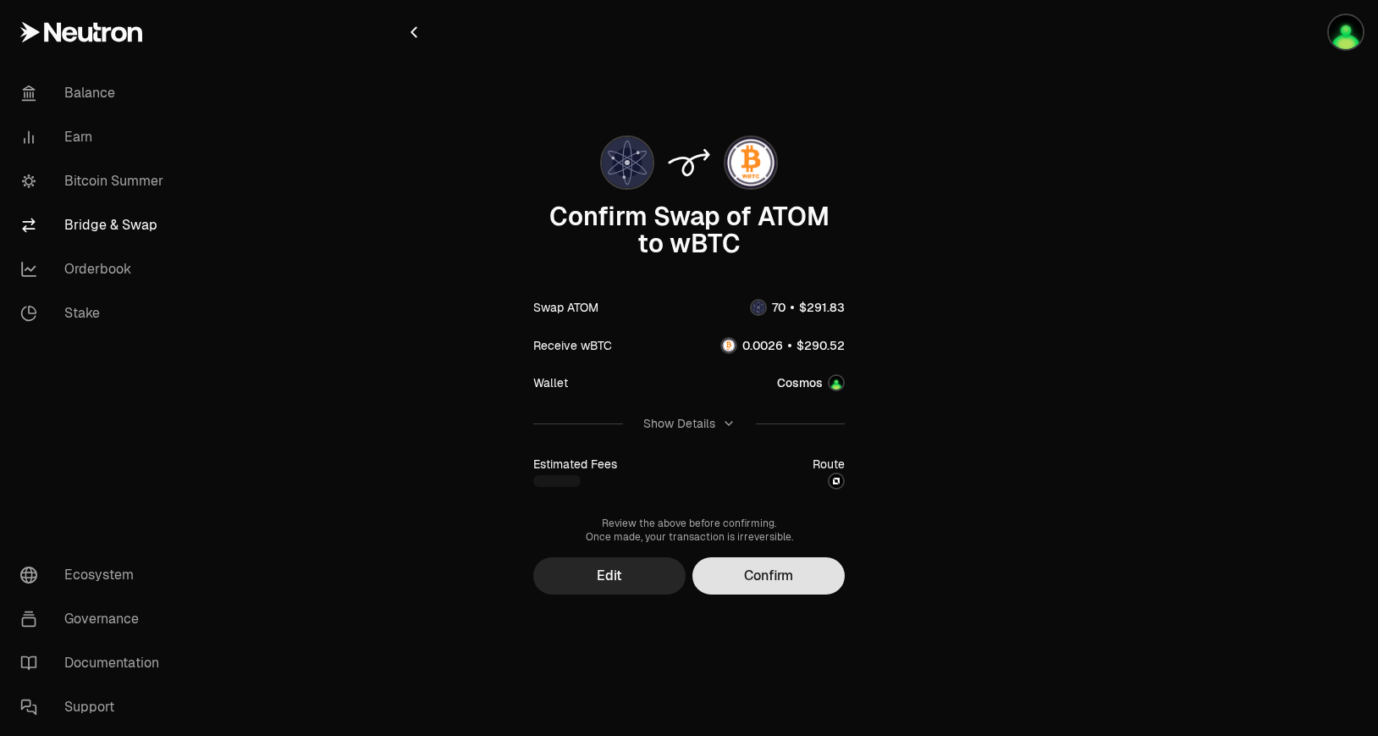
click at [748, 582] on button "Confirm" at bounding box center [769, 575] width 152 height 37
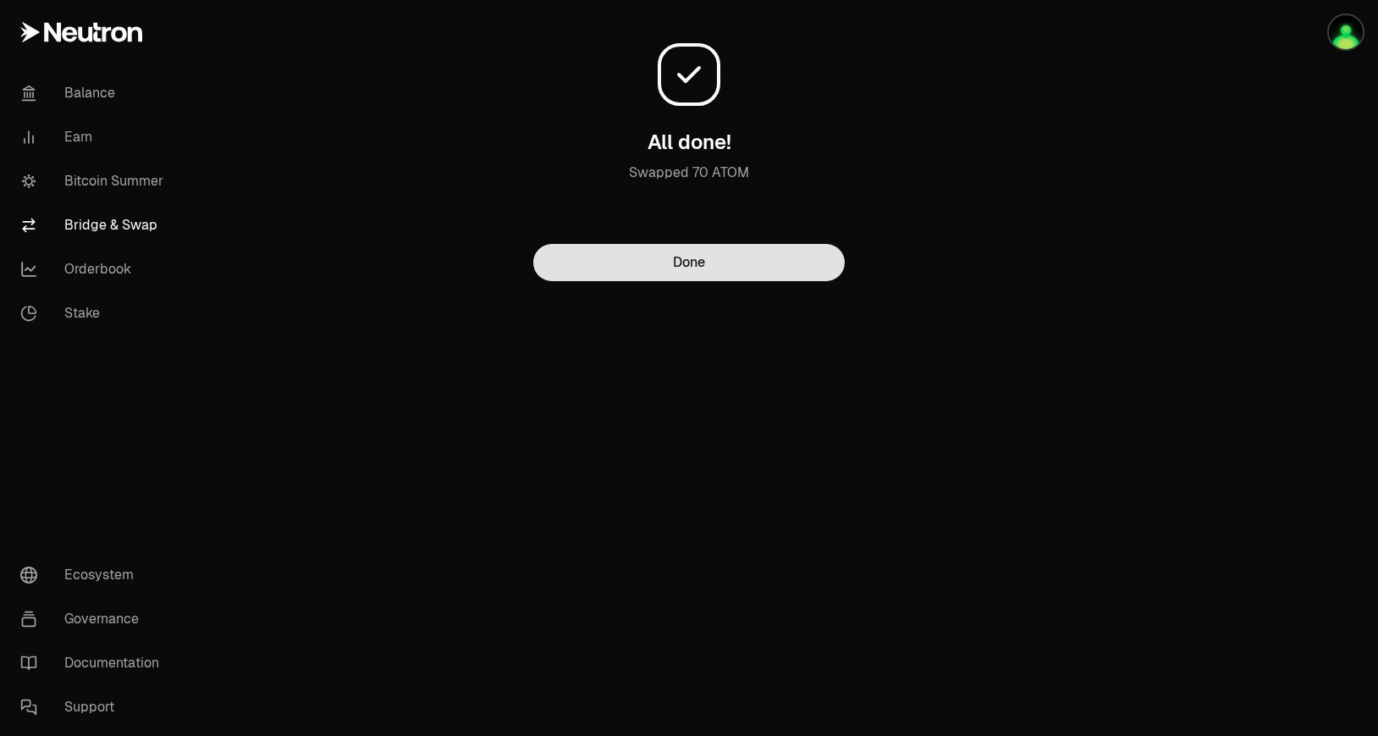
click at [741, 255] on button "Done" at bounding box center [689, 262] width 312 height 37
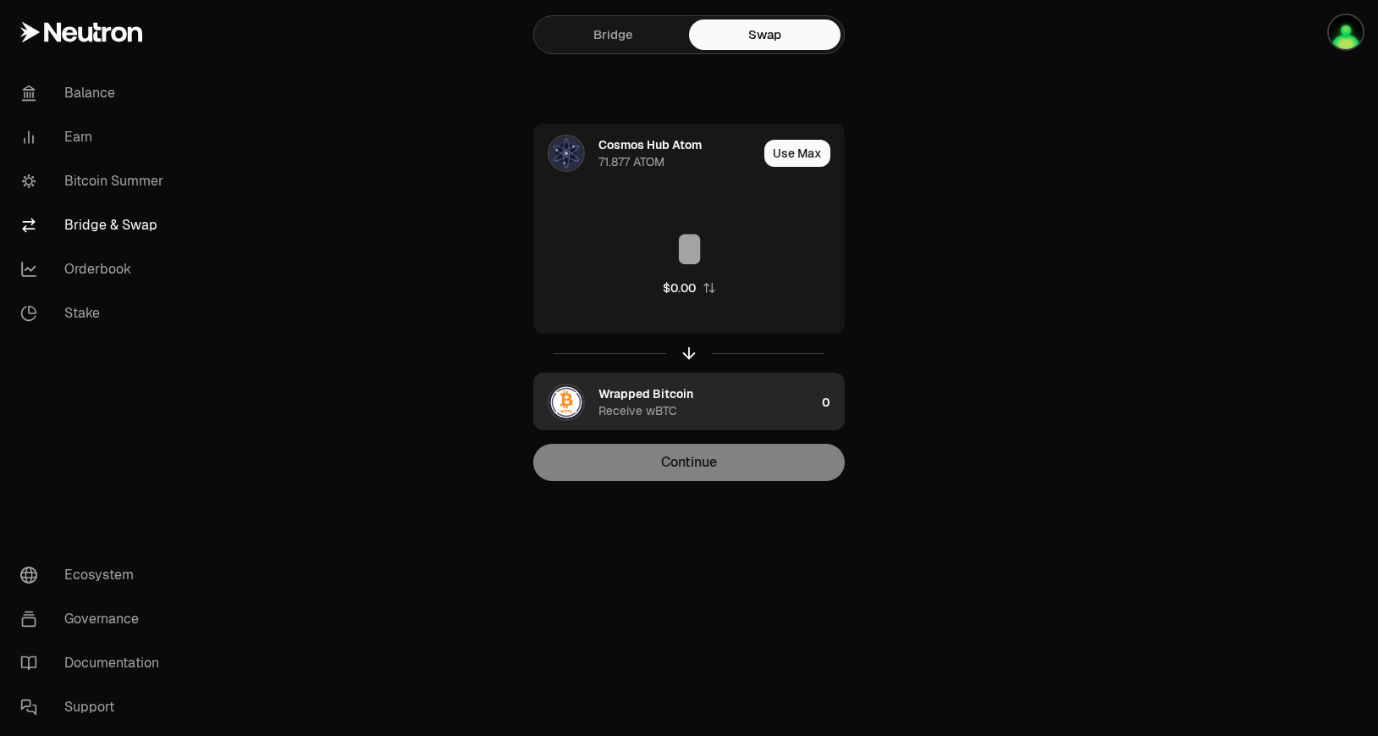
click at [726, 405] on div "Wrapped Bitcoin Receive wBTC" at bounding box center [707, 402] width 217 height 34
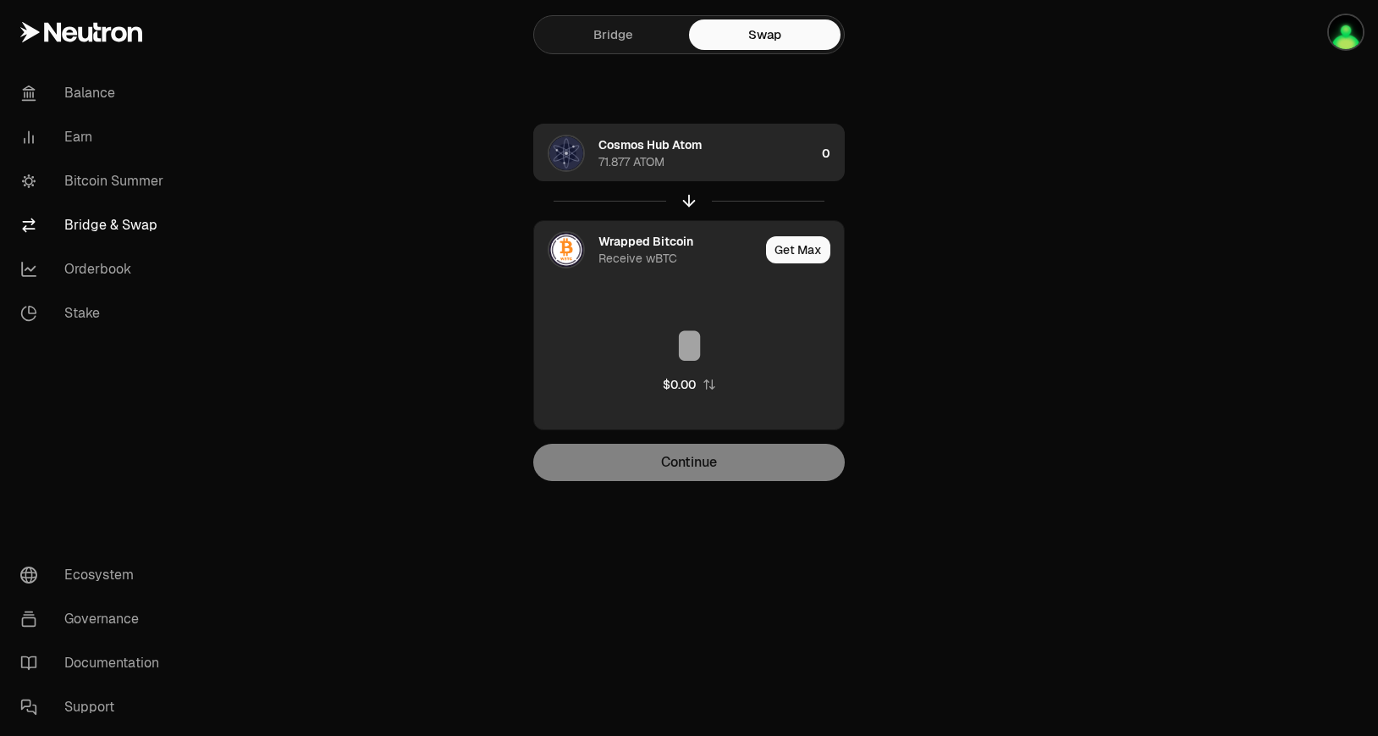
click at [737, 155] on div "Cosmos Hub Atom 71.877 ATOM" at bounding box center [707, 153] width 217 height 34
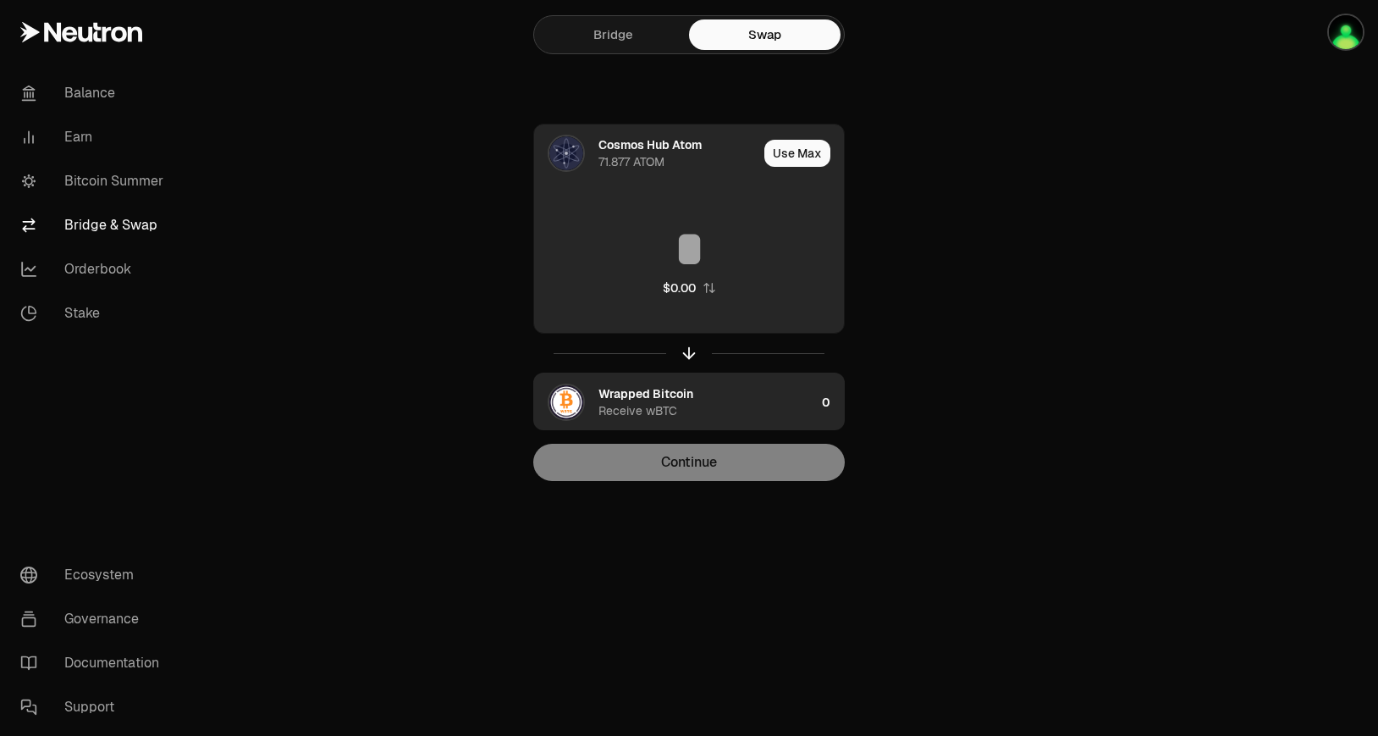
click at [626, 410] on div "Receive wBTC" at bounding box center [638, 410] width 79 height 17
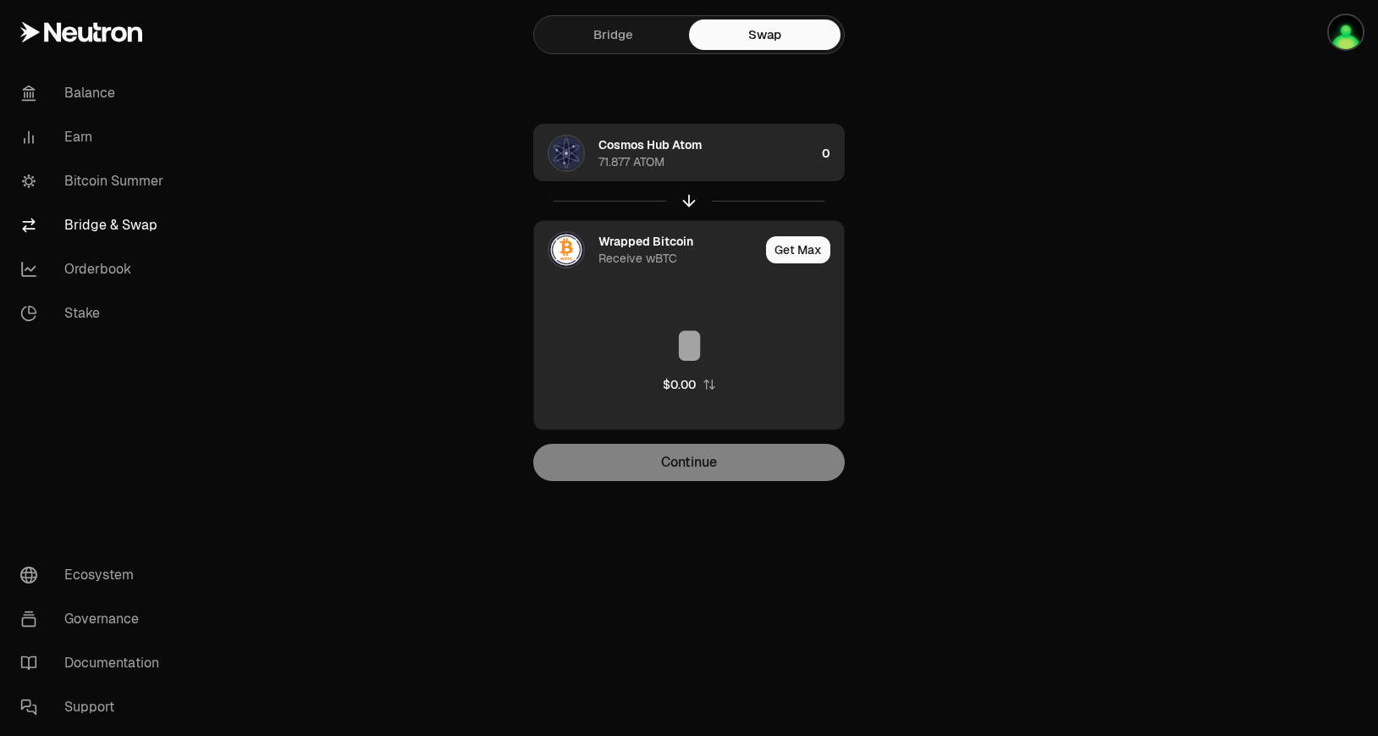
click at [735, 168] on div "Cosmos Hub Atom 71.877 ATOM" at bounding box center [707, 153] width 217 height 34
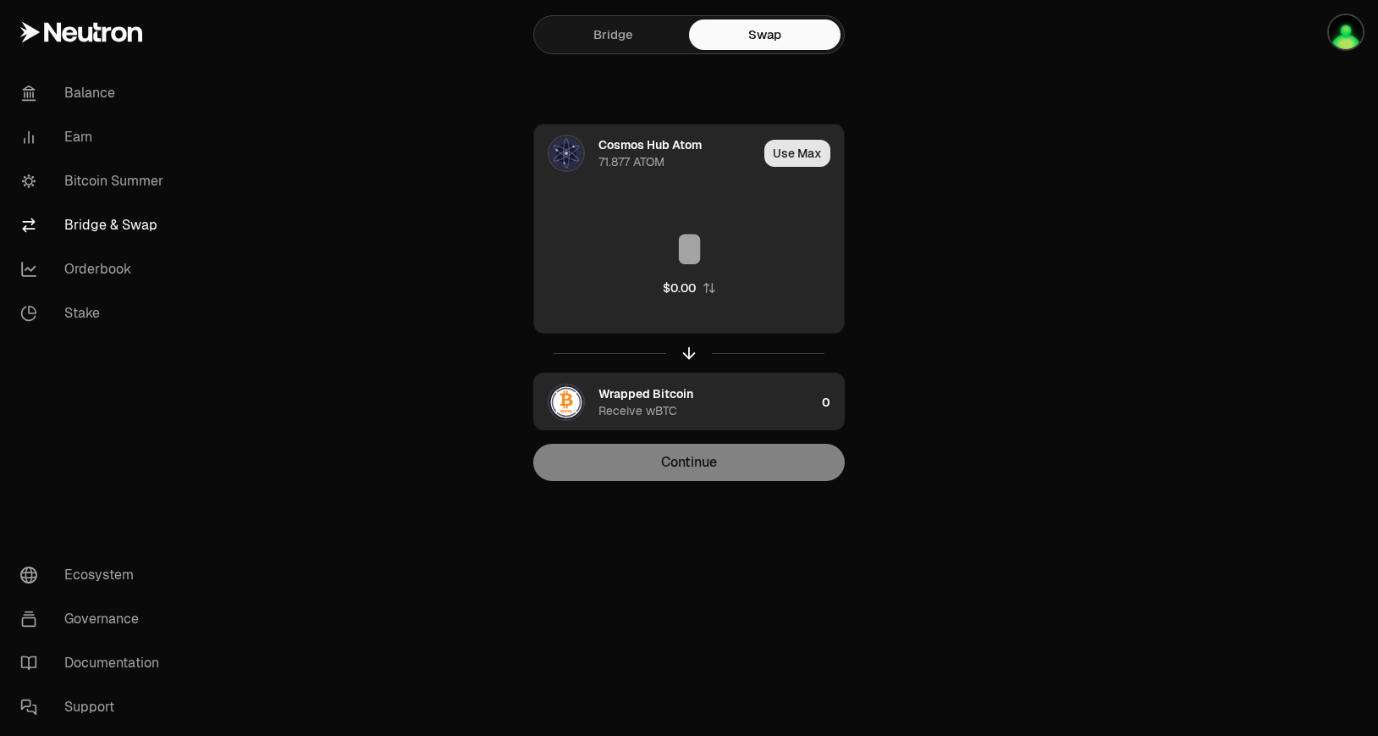
click at [781, 158] on button "Use Max" at bounding box center [798, 153] width 66 height 27
type input "*********"
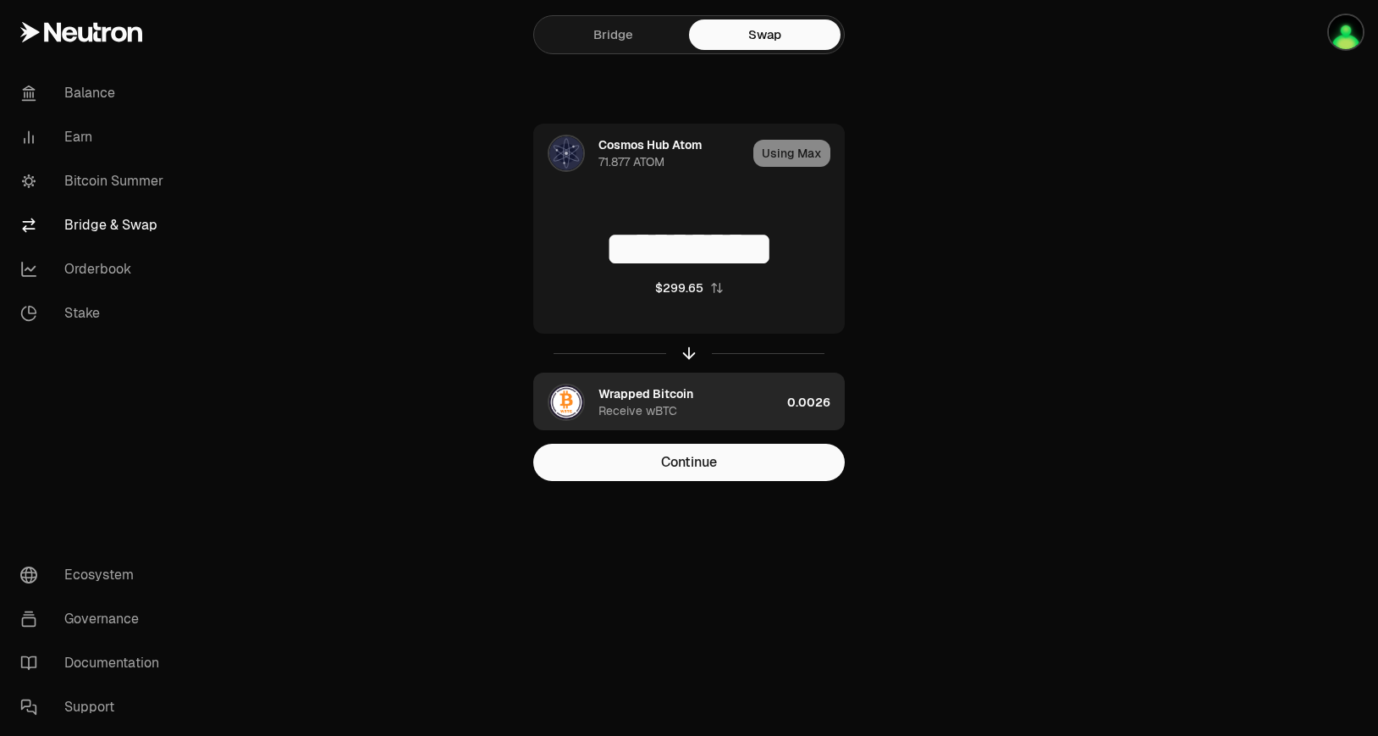
click at [667, 400] on div "Wrapped Bitcoin" at bounding box center [646, 393] width 95 height 17
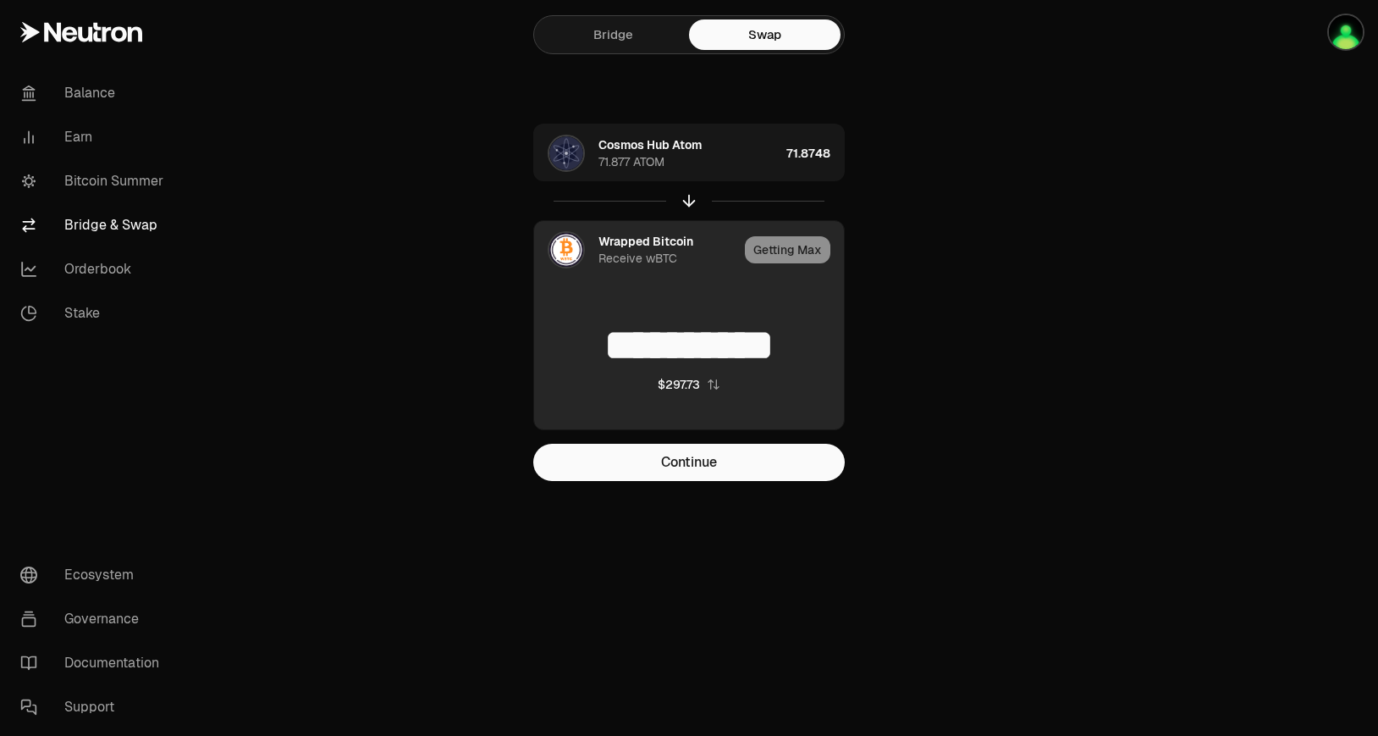
click at [673, 250] on div "Receive wBTC" at bounding box center [638, 258] width 79 height 17
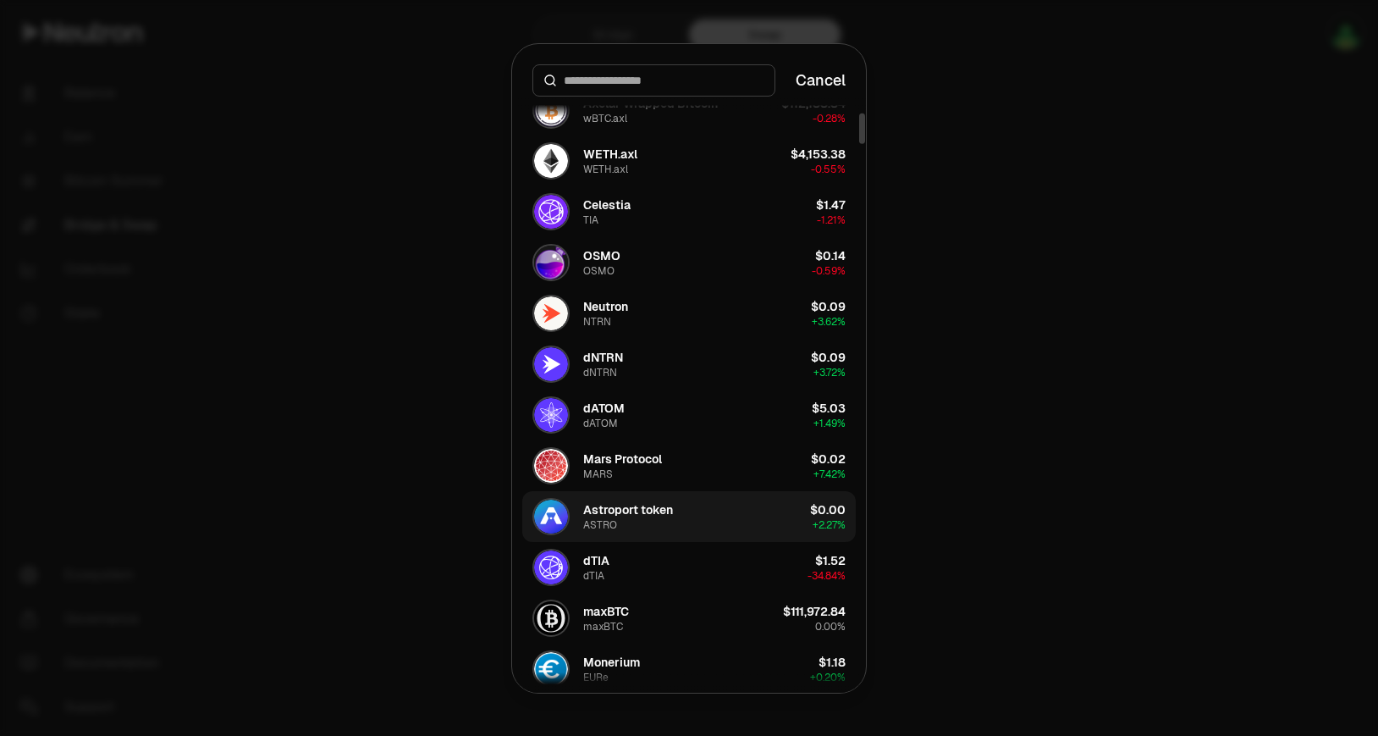
scroll to position [356, 0]
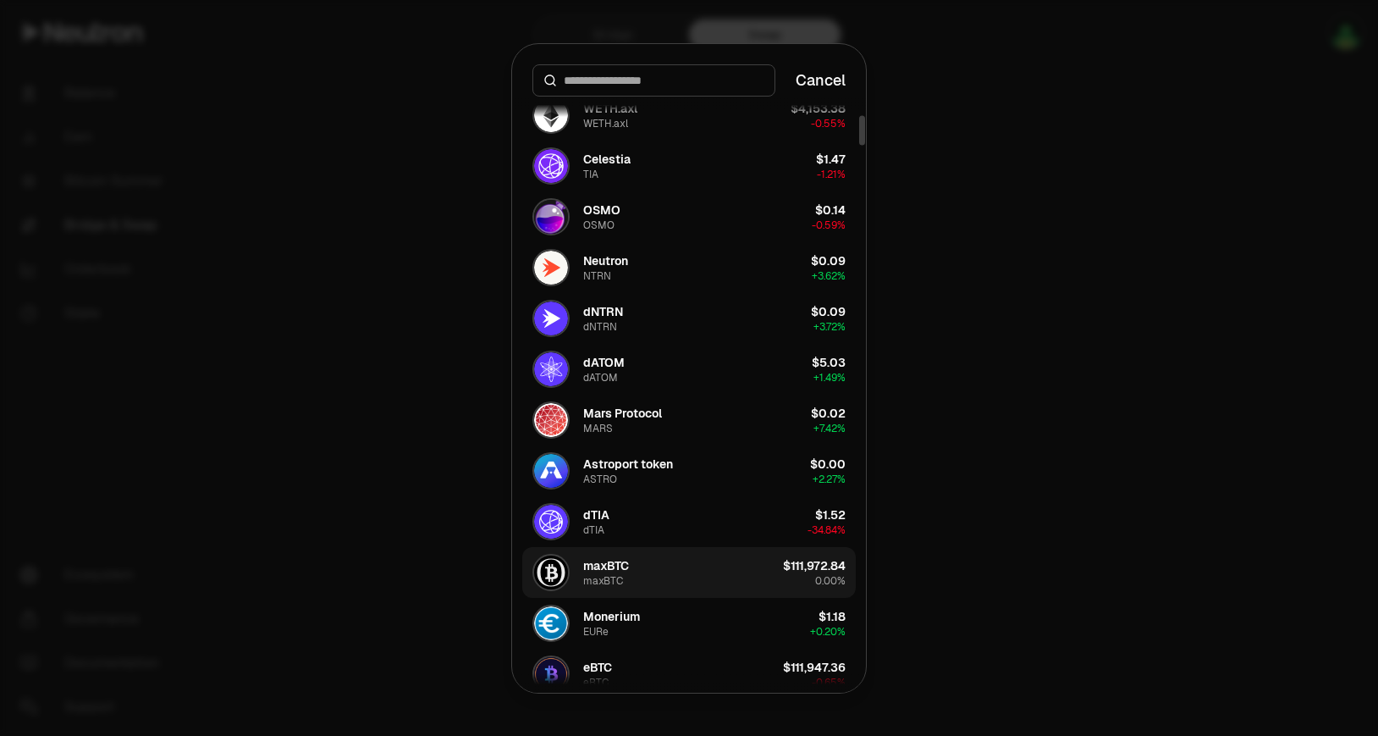
click at [687, 577] on button "maxBTC maxBTC $111,972.84 0.00%" at bounding box center [689, 572] width 334 height 51
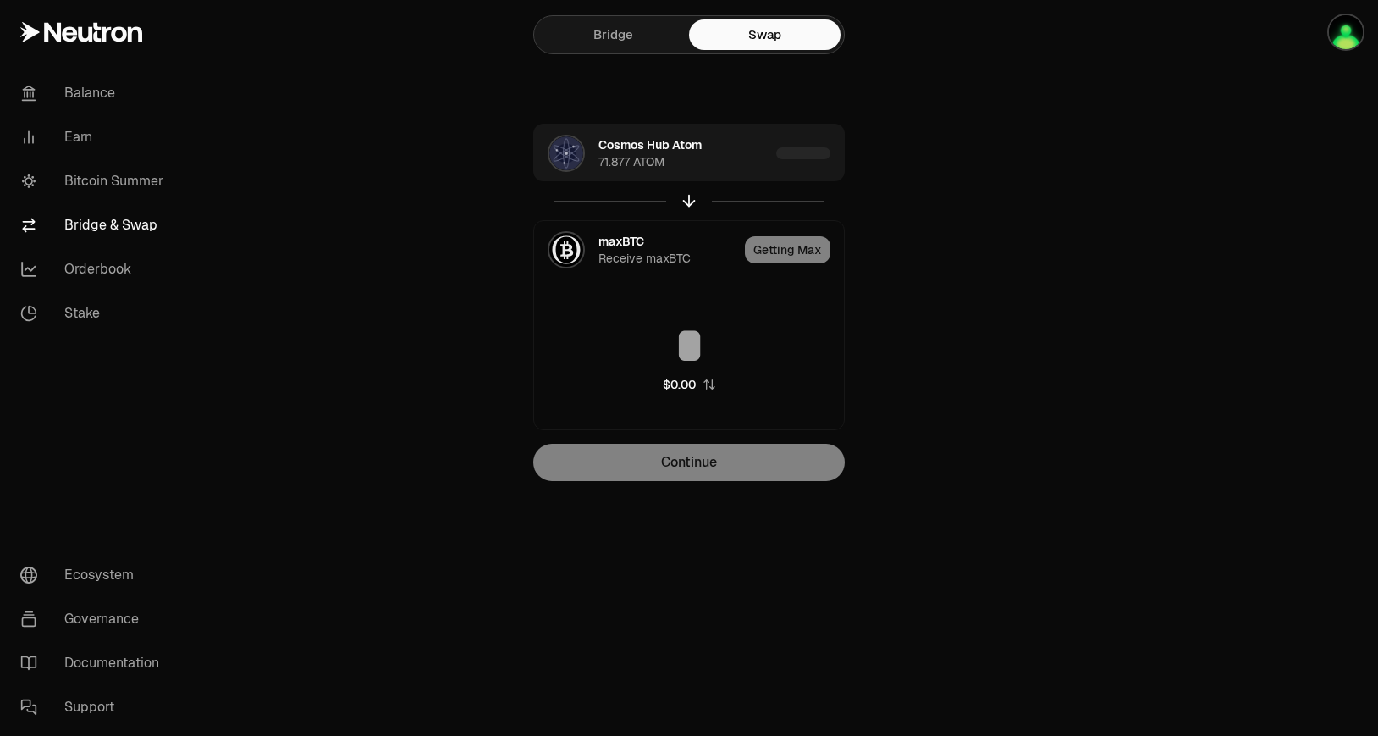
type input "**********"
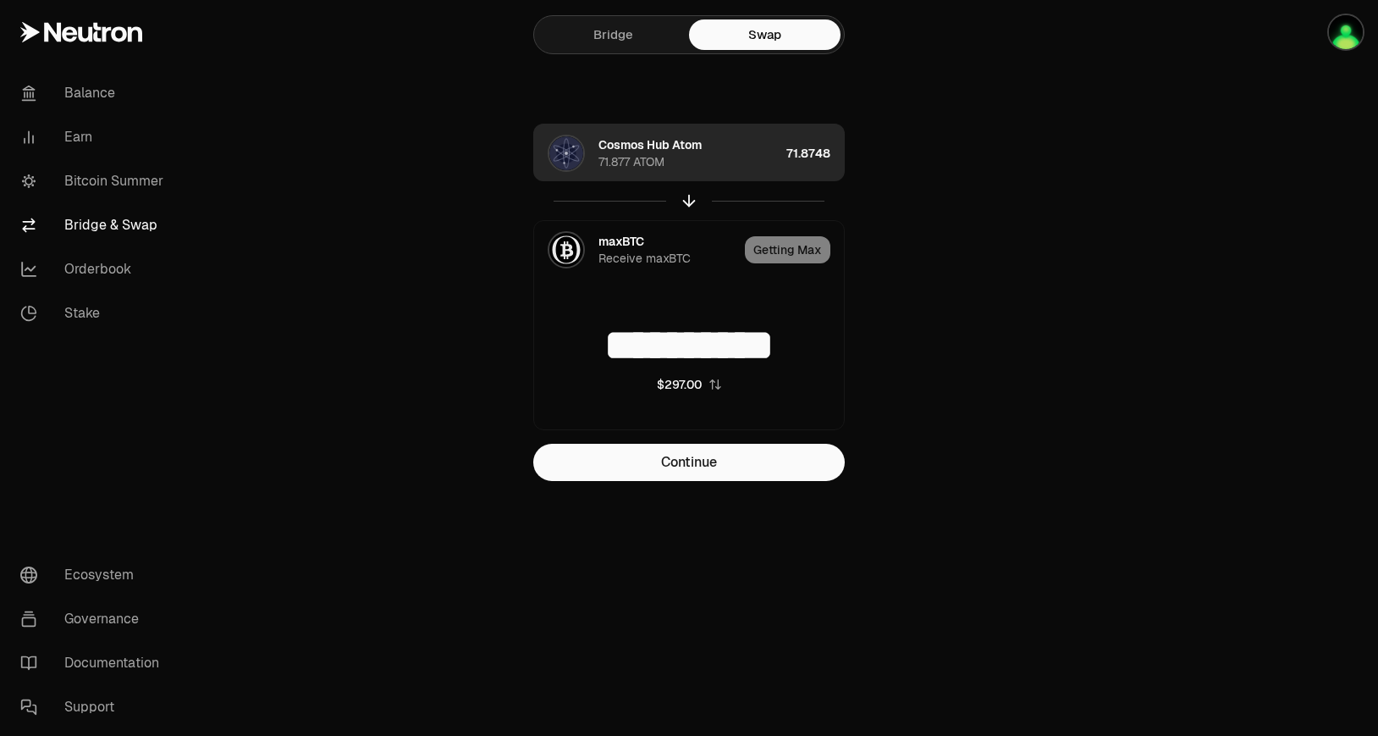
click at [813, 158] on div "71.8748" at bounding box center [816, 153] width 58 height 58
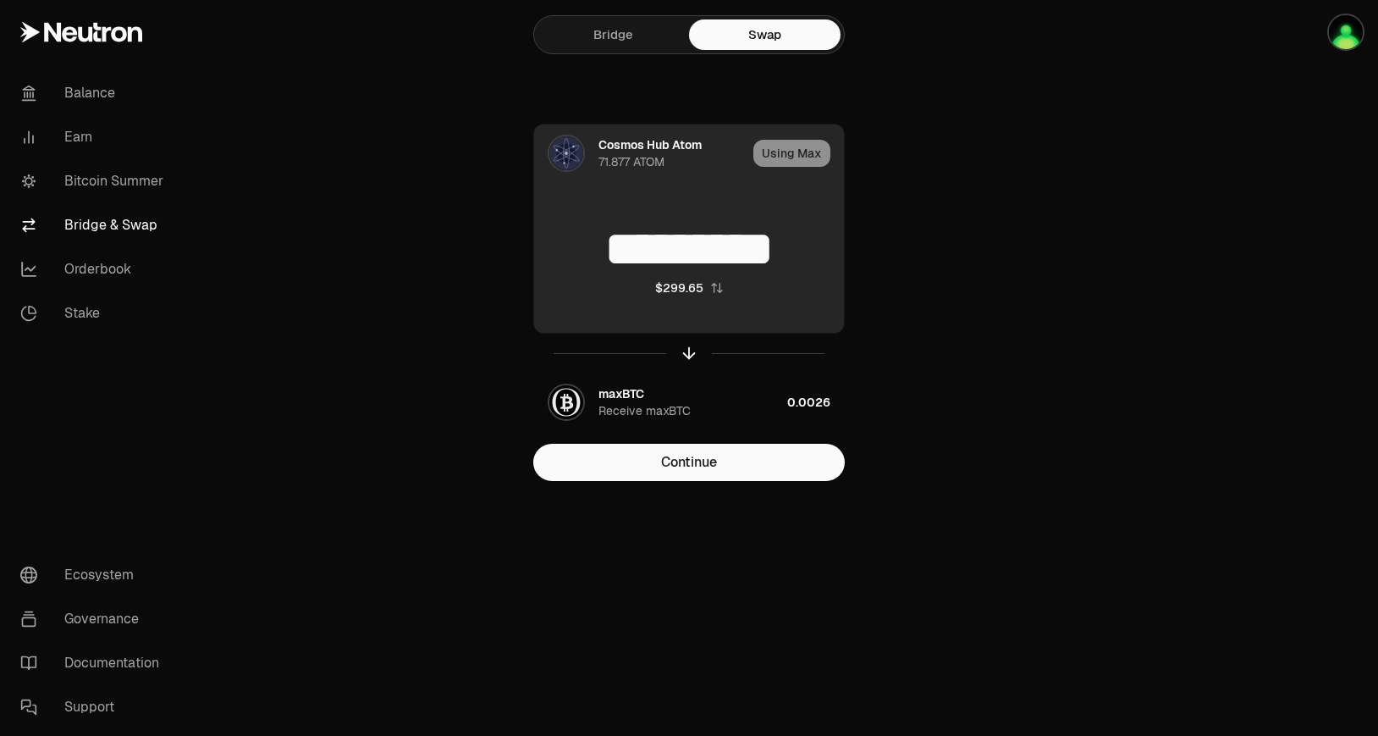
click at [783, 146] on div "Using Max" at bounding box center [799, 153] width 91 height 58
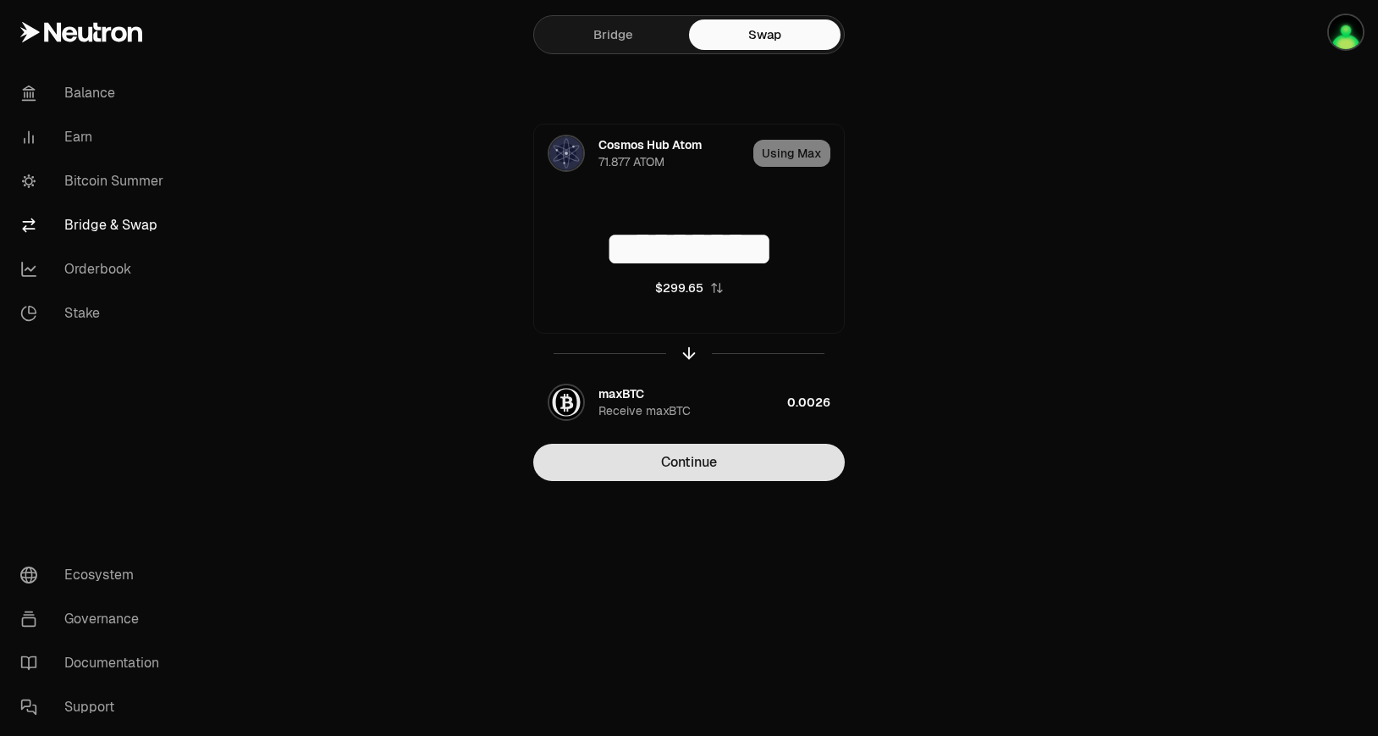
click at [702, 479] on button "Continue" at bounding box center [689, 462] width 312 height 37
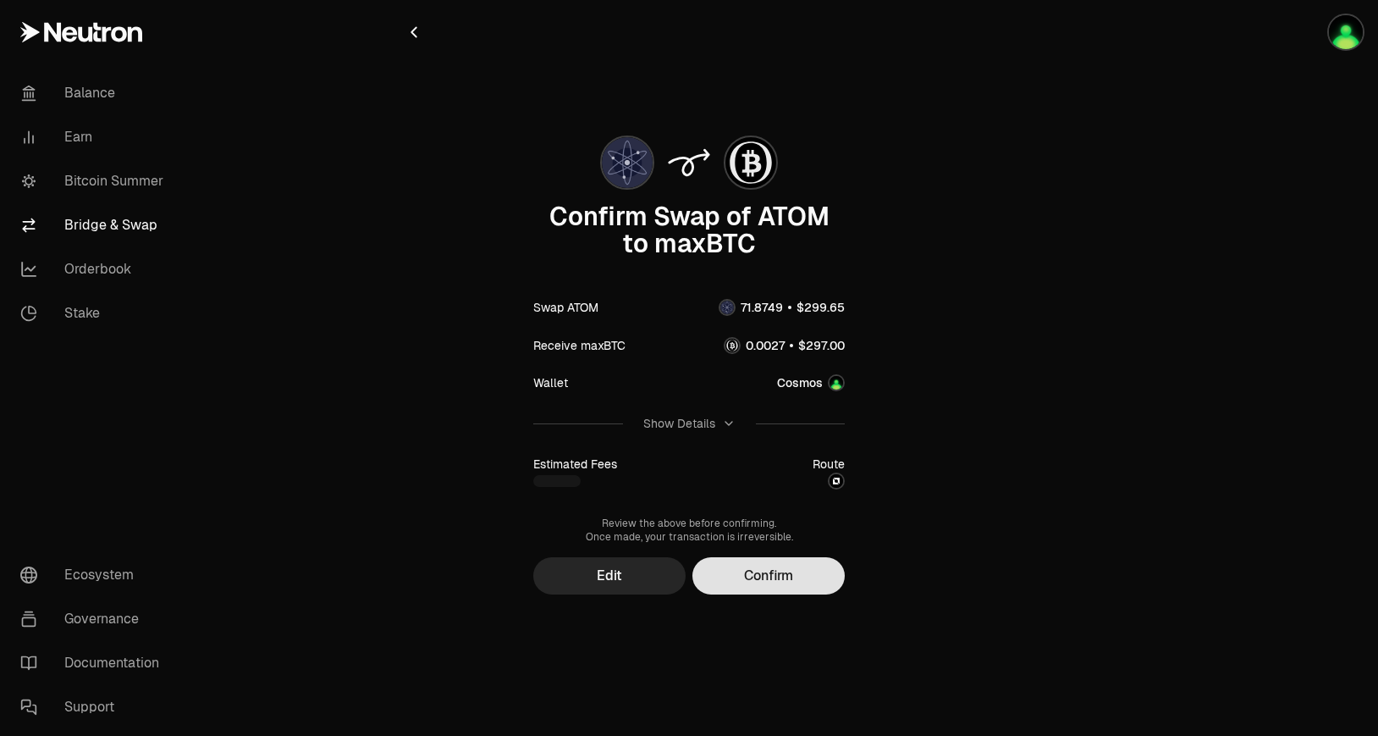
click at [734, 573] on button "Confirm" at bounding box center [769, 575] width 152 height 37
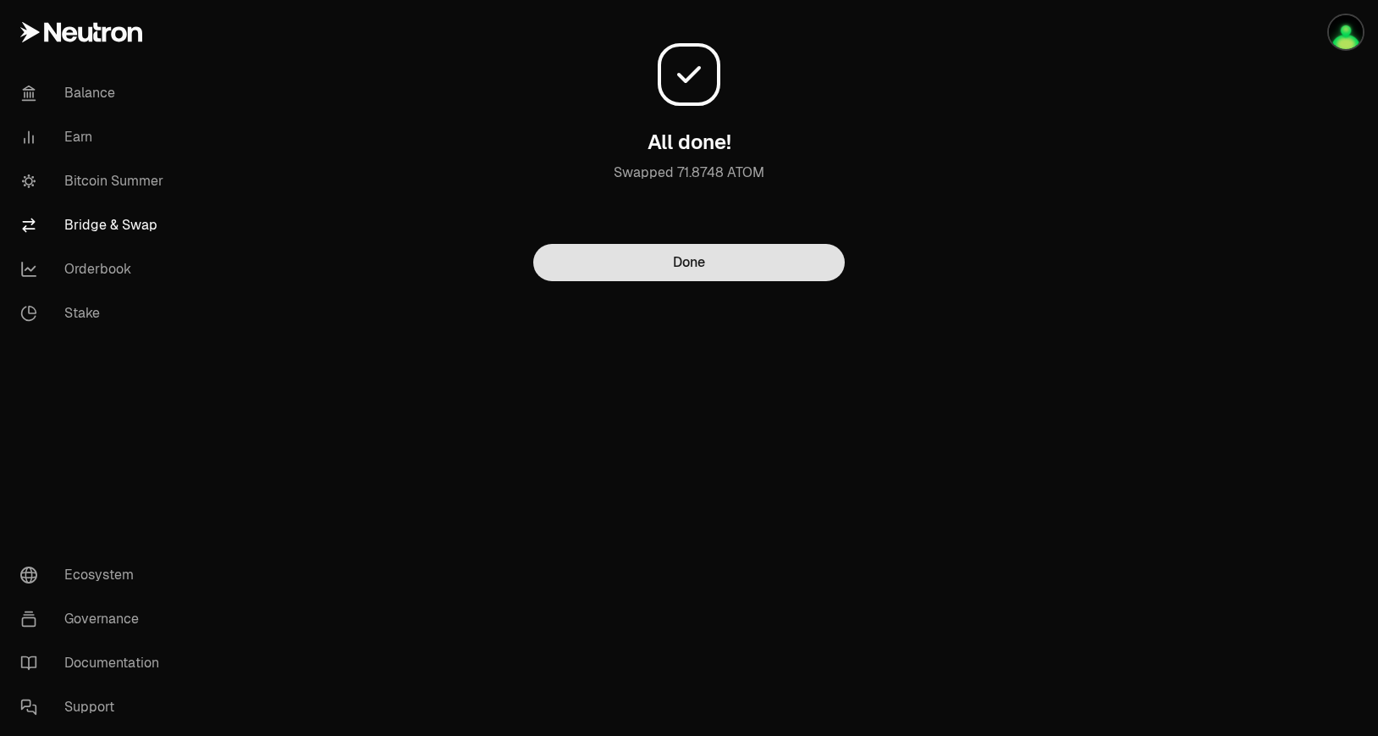
click at [593, 263] on button "Done" at bounding box center [689, 262] width 312 height 37
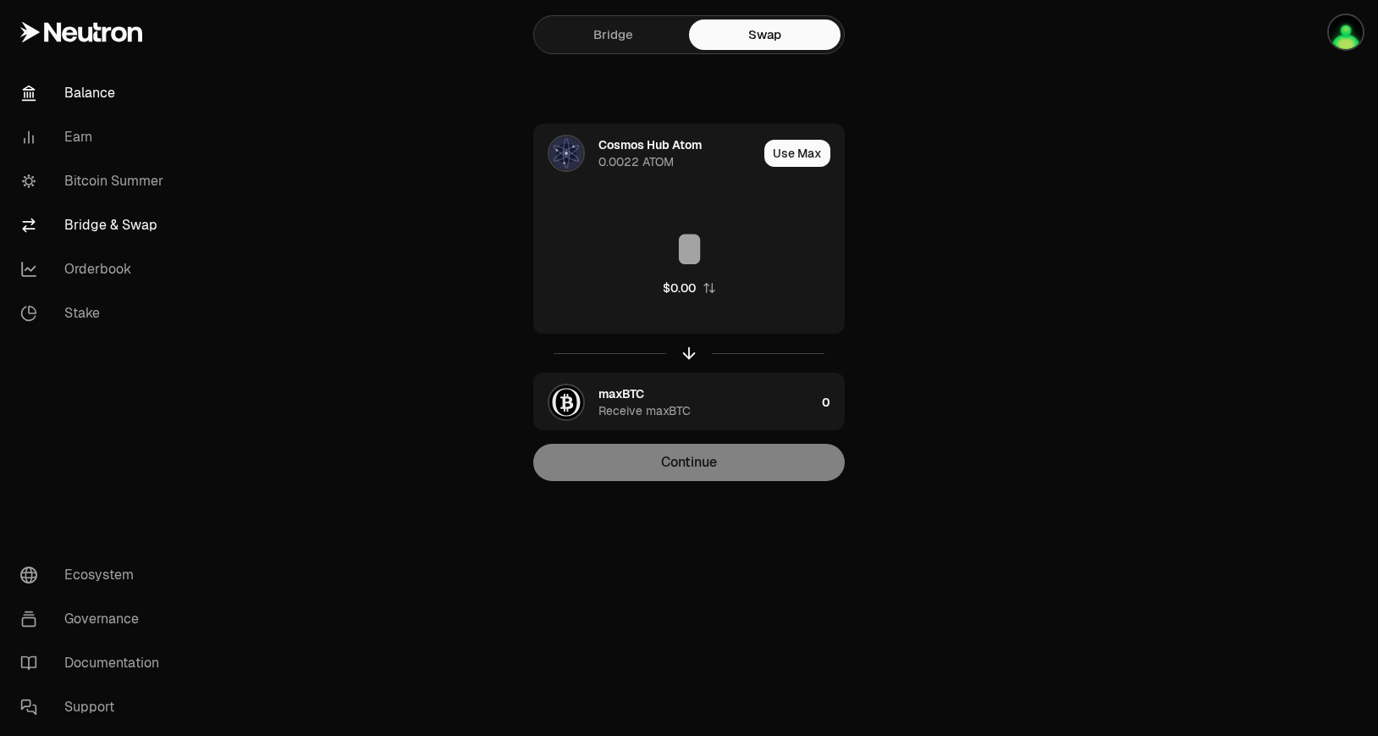
click at [112, 97] on link "Balance" at bounding box center [95, 93] width 176 height 44
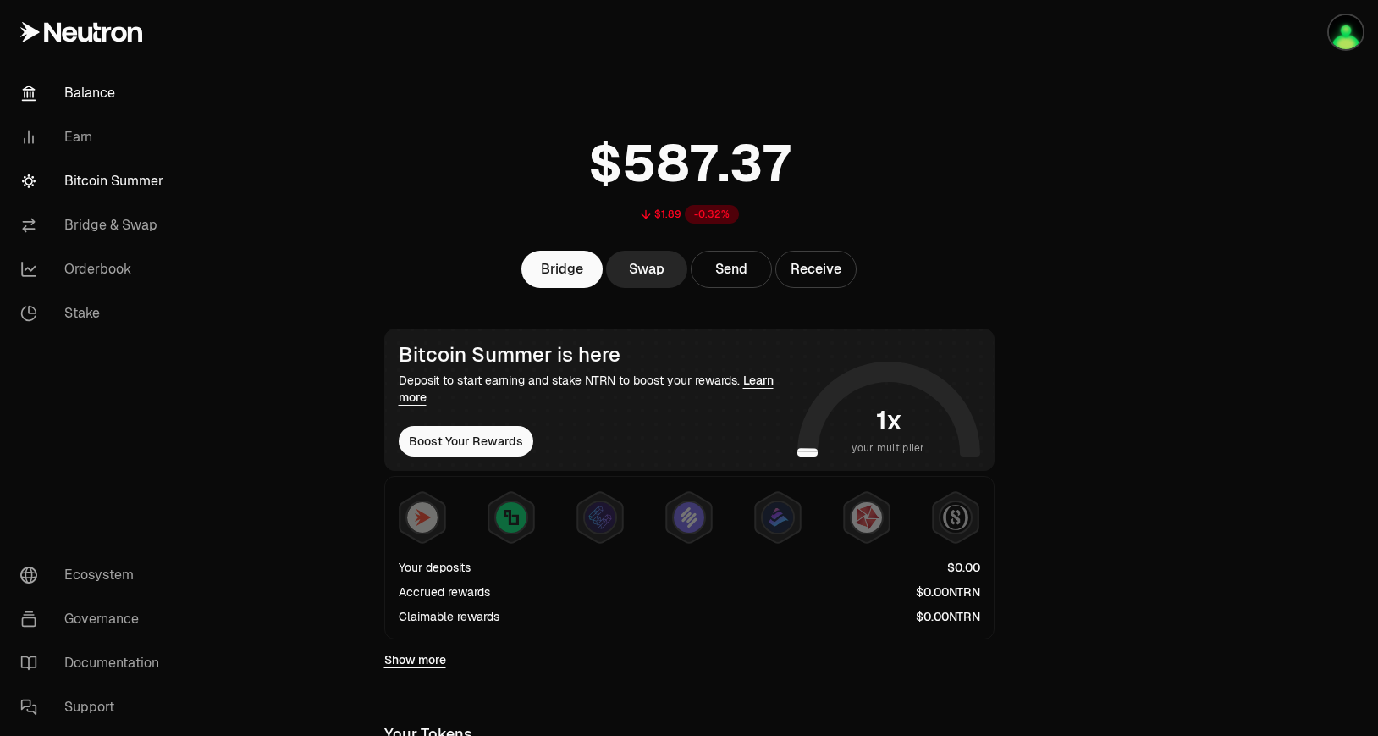
click at [105, 171] on link "Bitcoin Summer" at bounding box center [95, 181] width 176 height 44
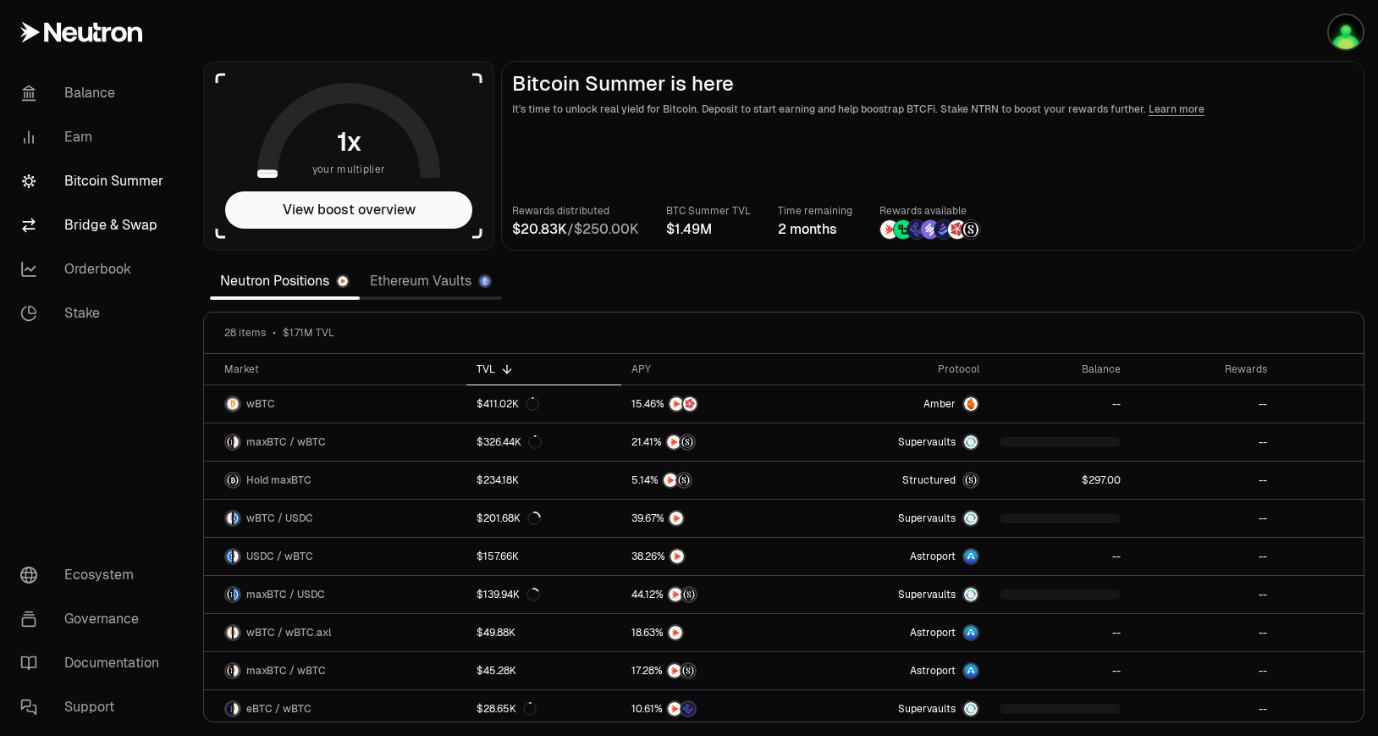
click at [125, 214] on link "Bridge & Swap" at bounding box center [95, 225] width 176 height 44
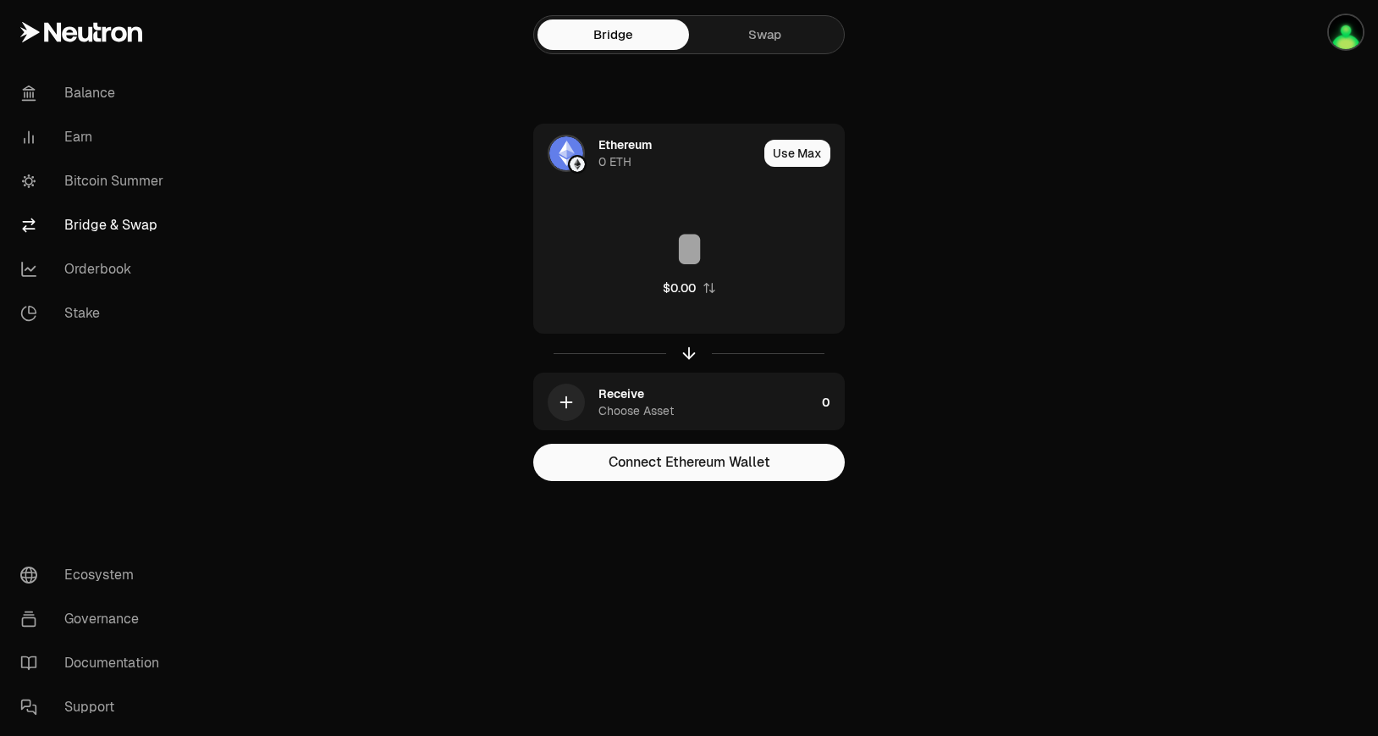
click at [755, 35] on link "Swap" at bounding box center [765, 34] width 152 height 30
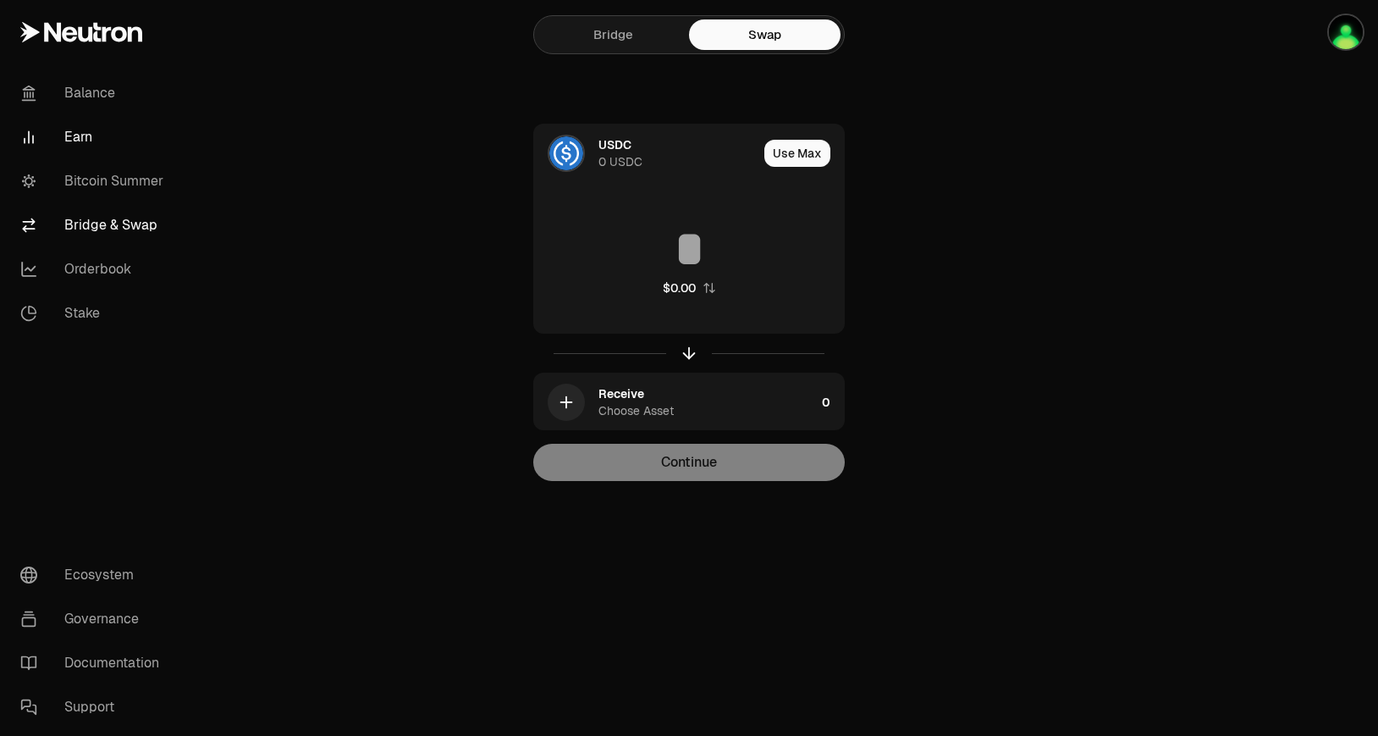
click at [91, 122] on link "Earn" at bounding box center [95, 137] width 176 height 44
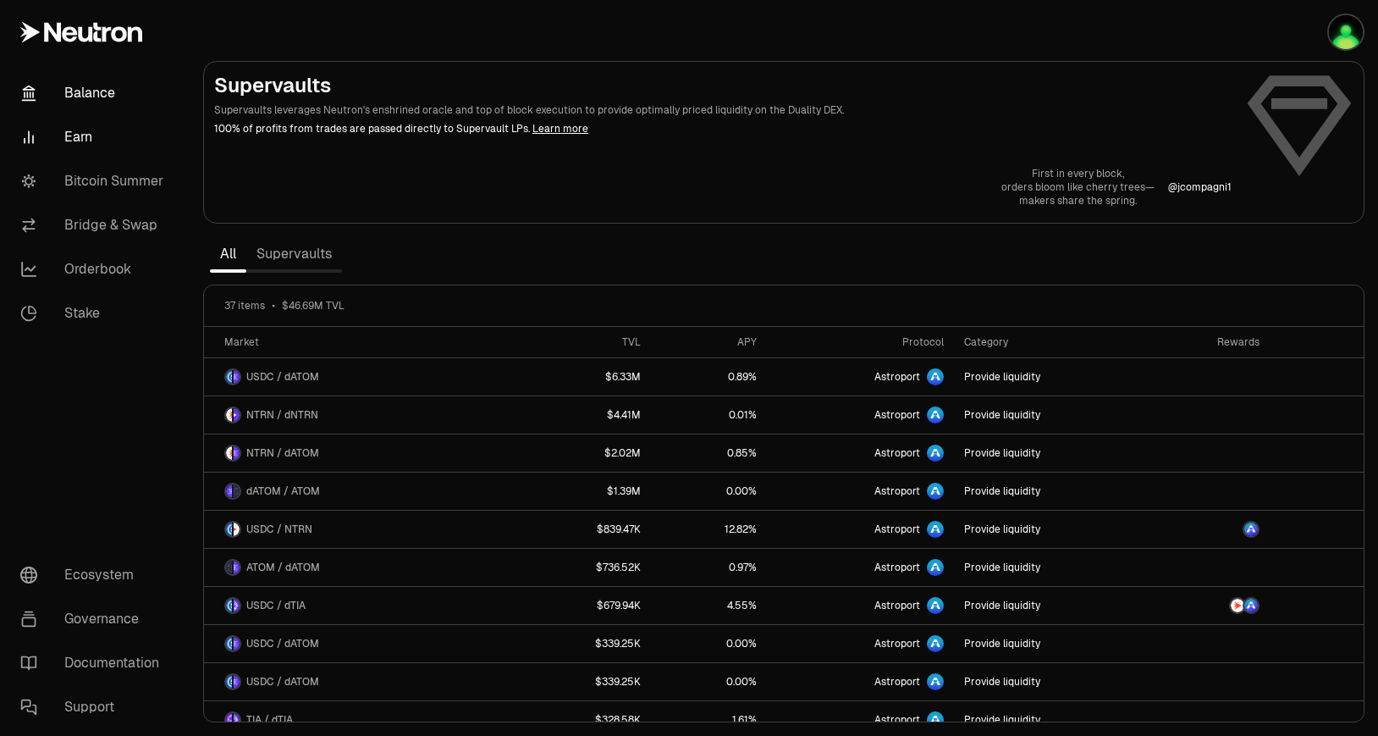
click at [123, 91] on link "Balance" at bounding box center [95, 93] width 176 height 44
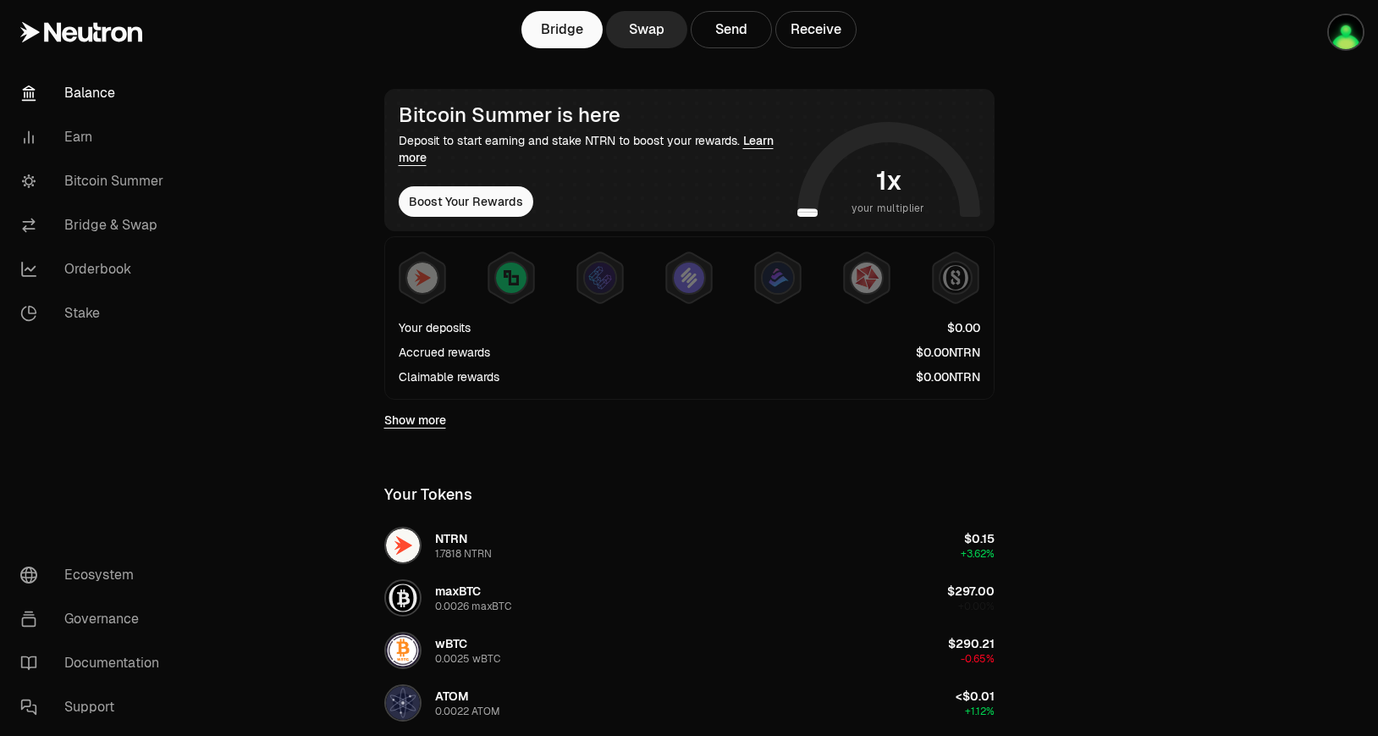
scroll to position [239, 0]
click at [112, 25] on icon at bounding box center [81, 32] width 122 height 20
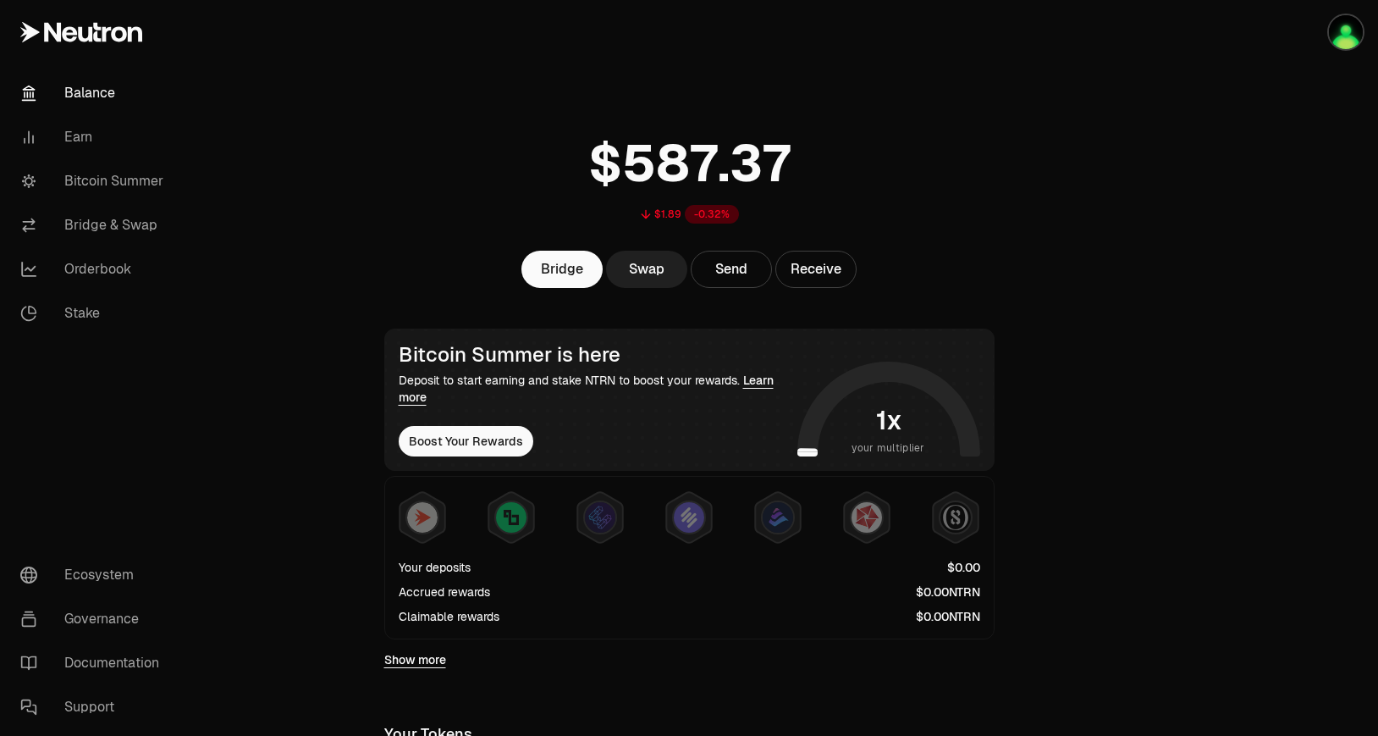
scroll to position [560, 0]
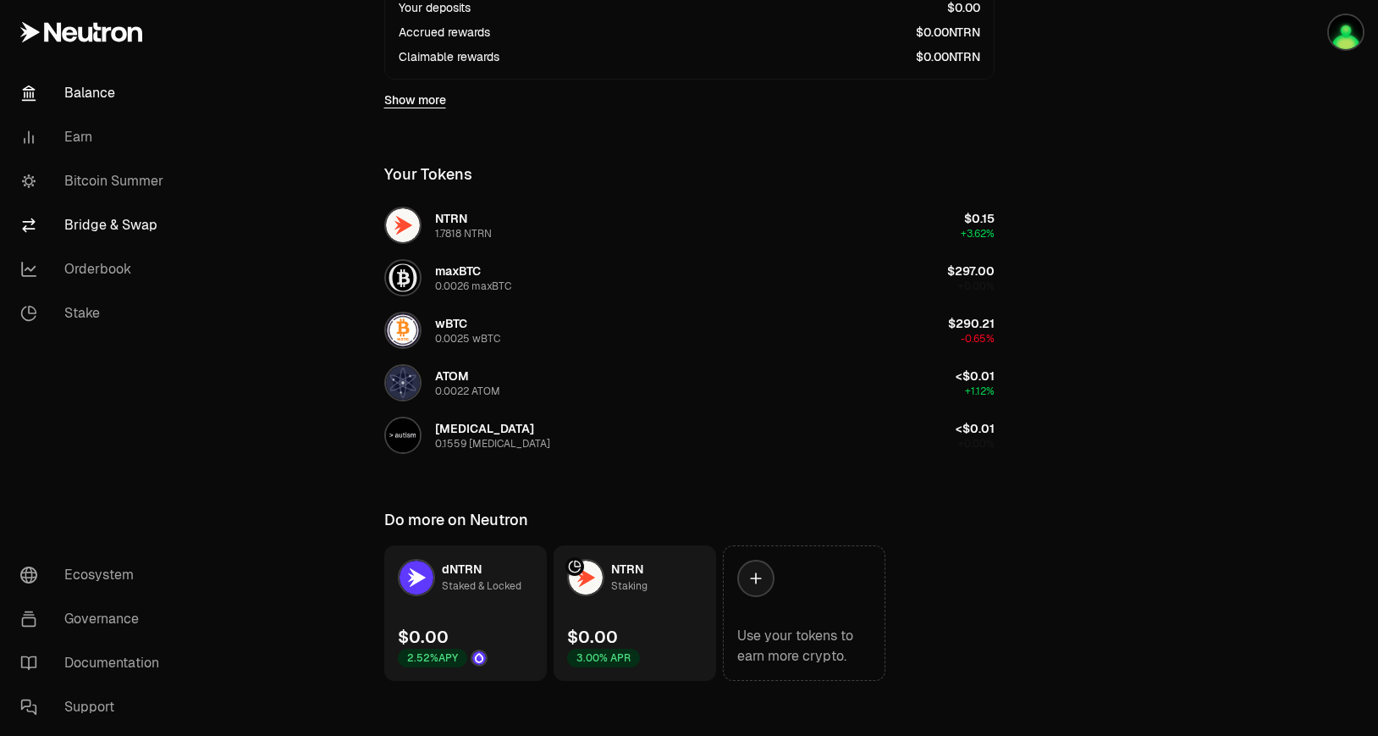
click at [157, 225] on link "Bridge & Swap" at bounding box center [95, 225] width 176 height 44
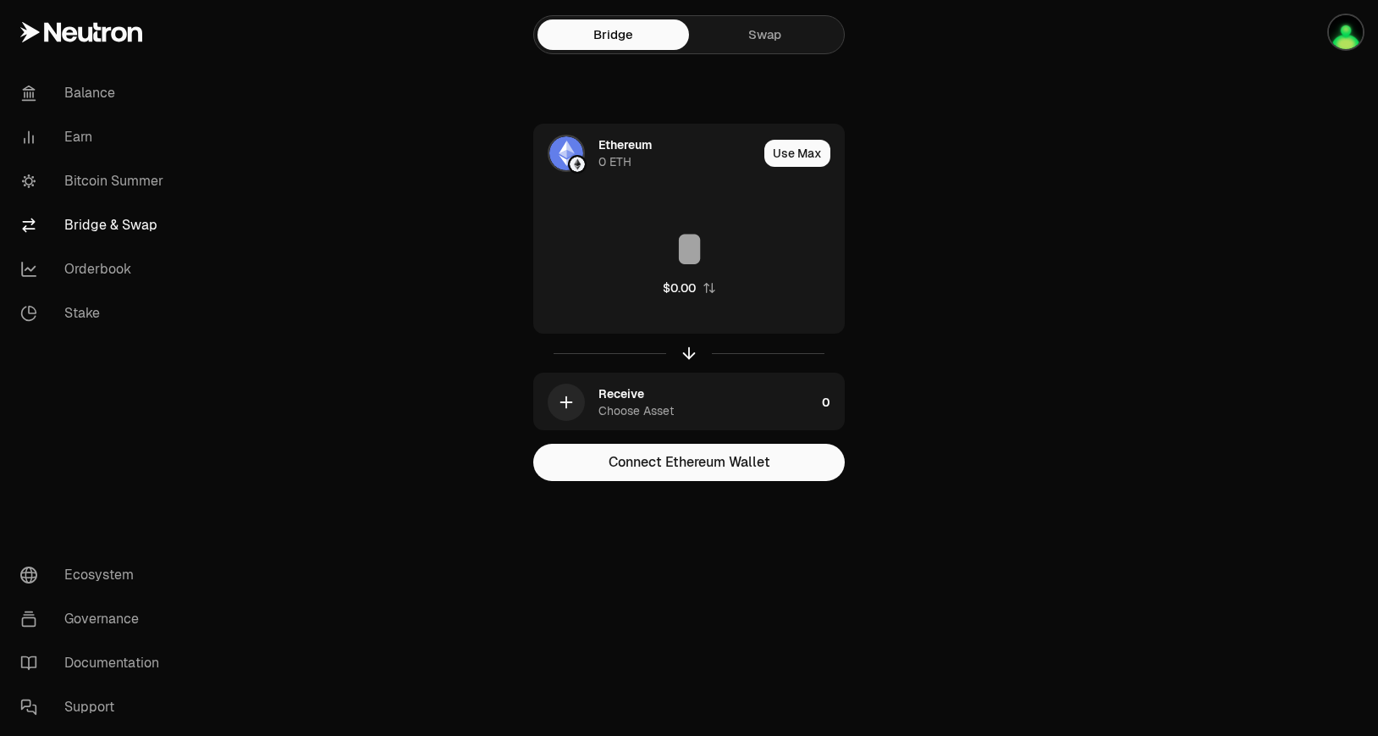
click at [781, 45] on link "Swap" at bounding box center [765, 34] width 152 height 30
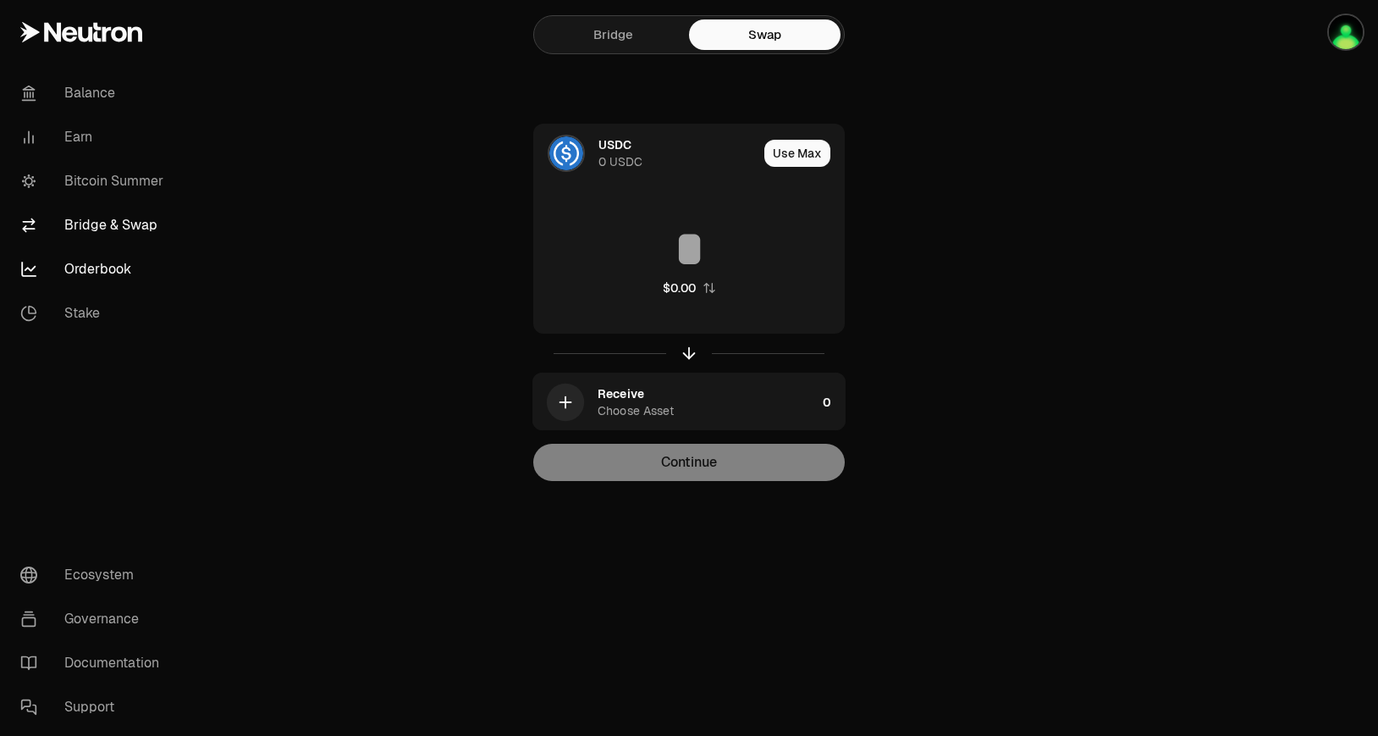
click at [133, 253] on link "Orderbook" at bounding box center [95, 269] width 176 height 44
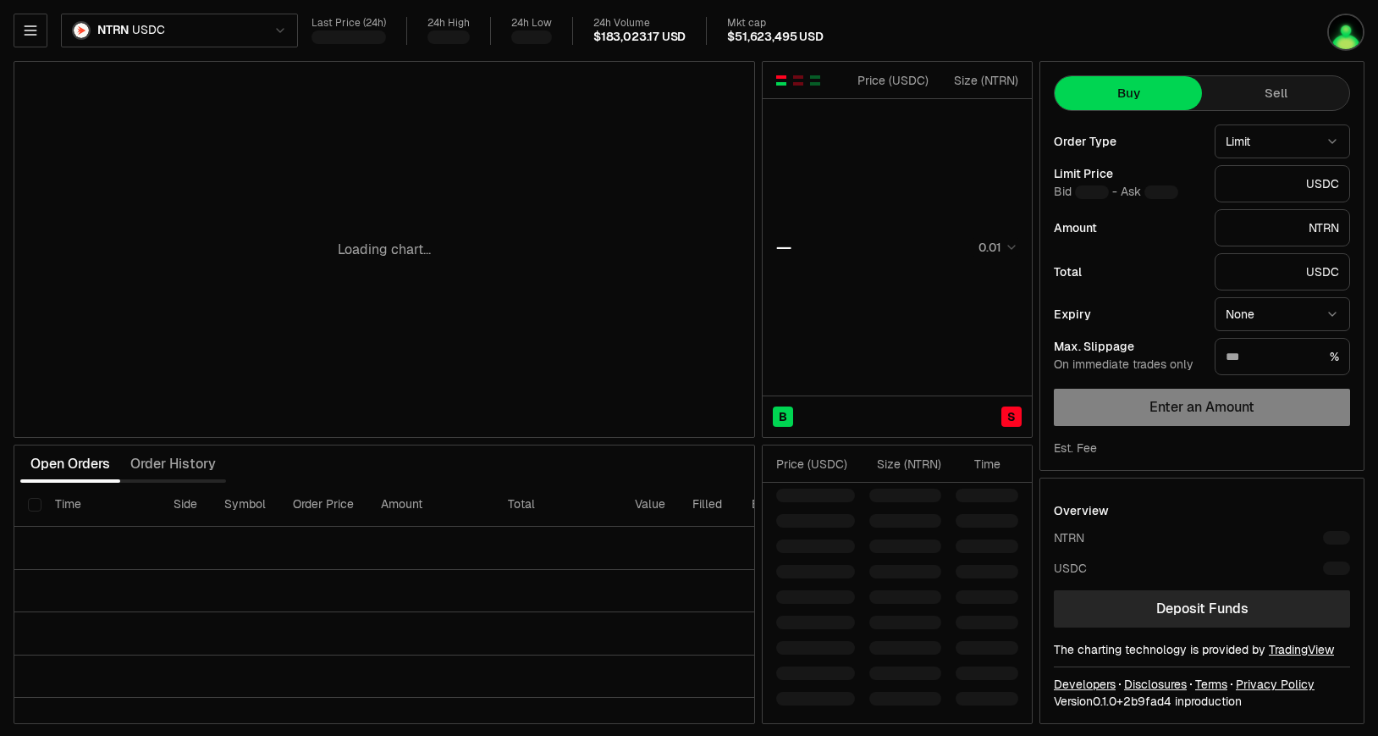
type input "********"
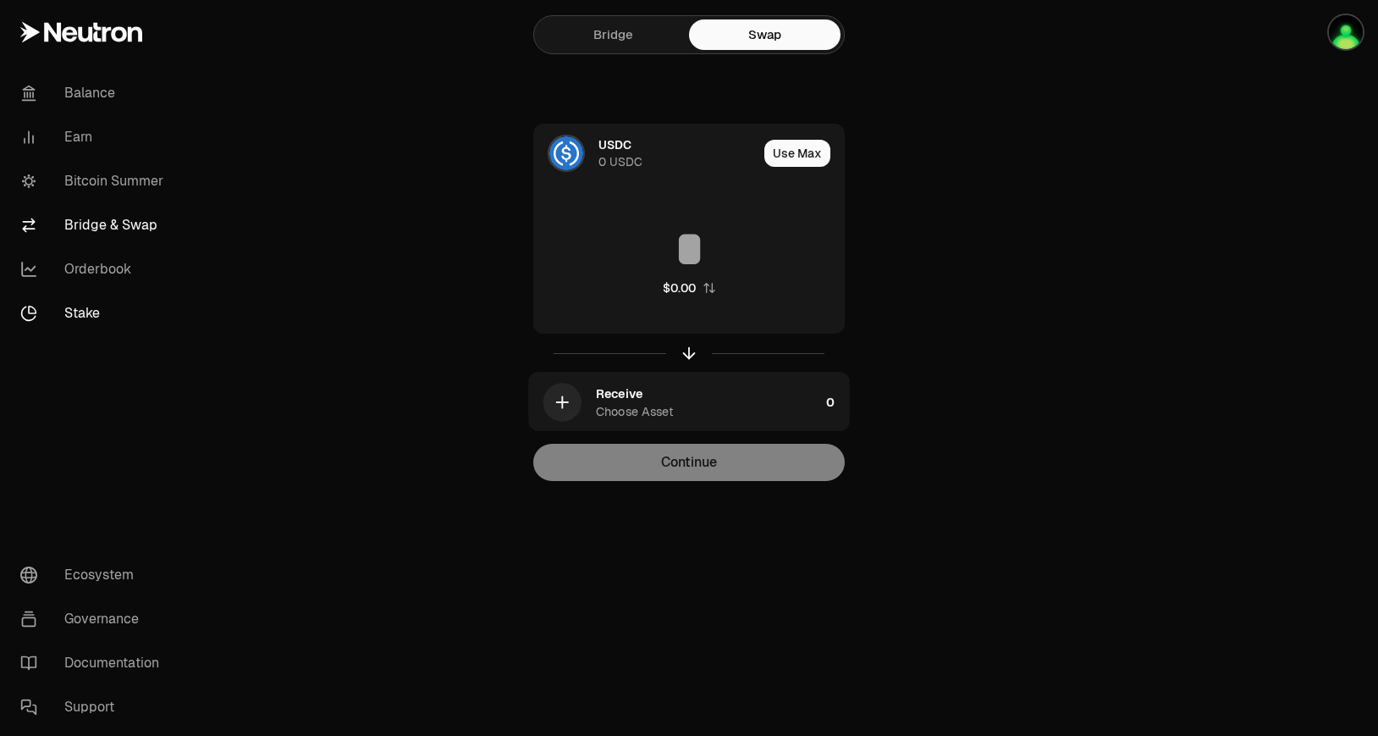
click at [88, 320] on link "Stake" at bounding box center [95, 313] width 176 height 44
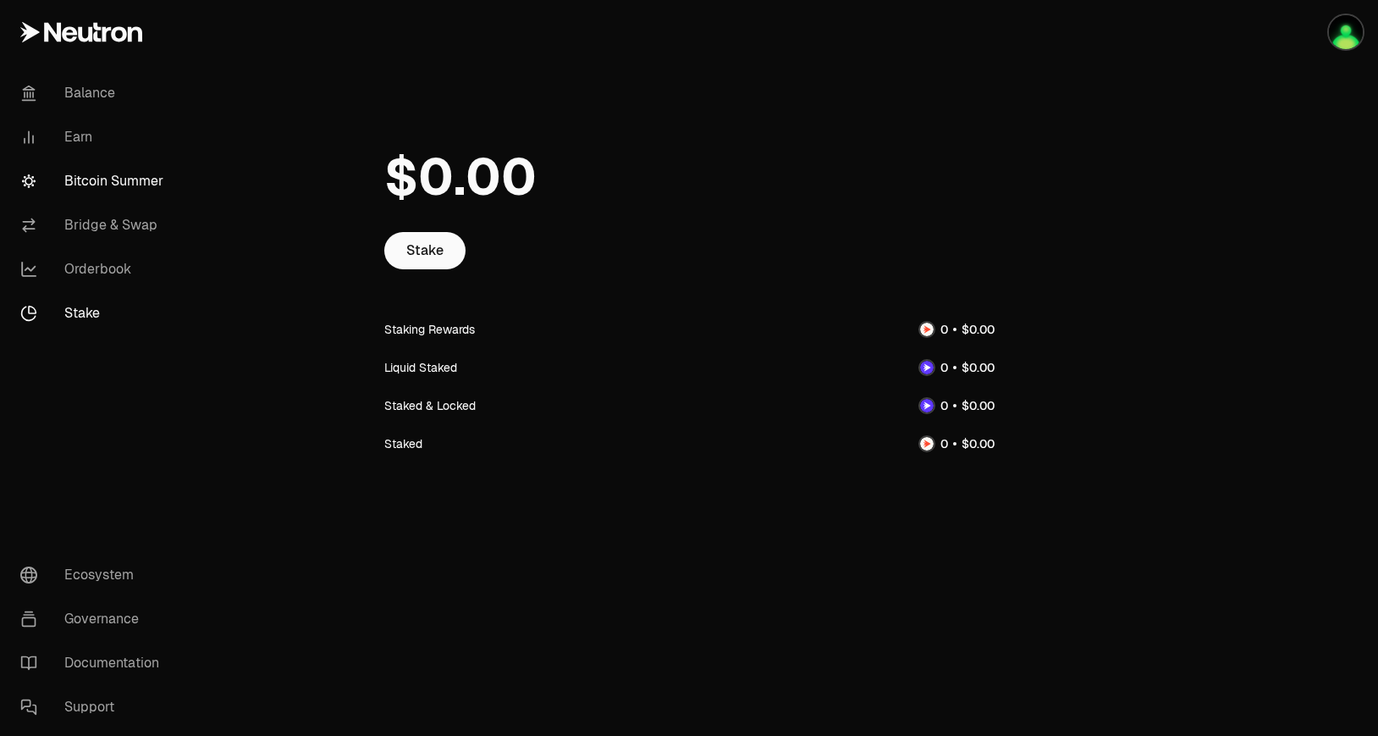
click at [153, 163] on link "Bitcoin Summer" at bounding box center [95, 181] width 176 height 44
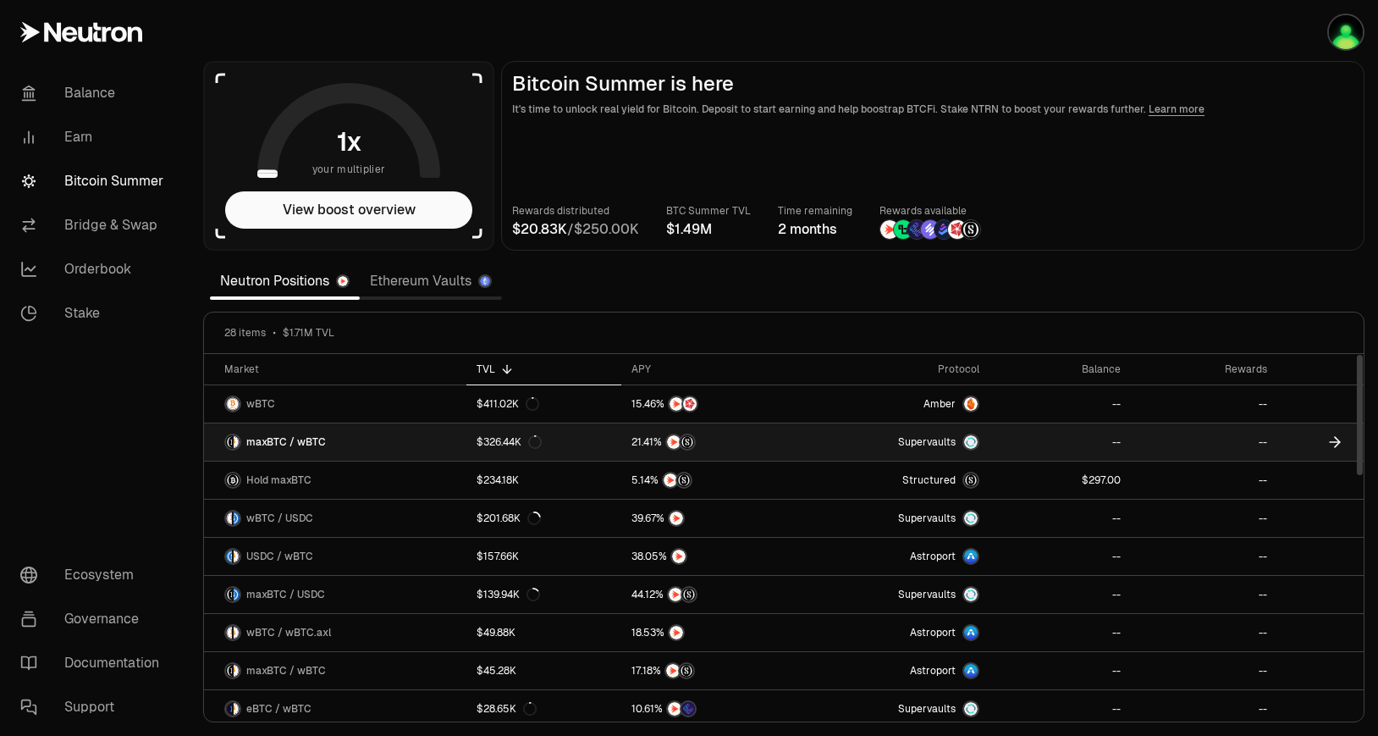
click at [579, 441] on link "$326.44K" at bounding box center [543, 441] width 155 height 37
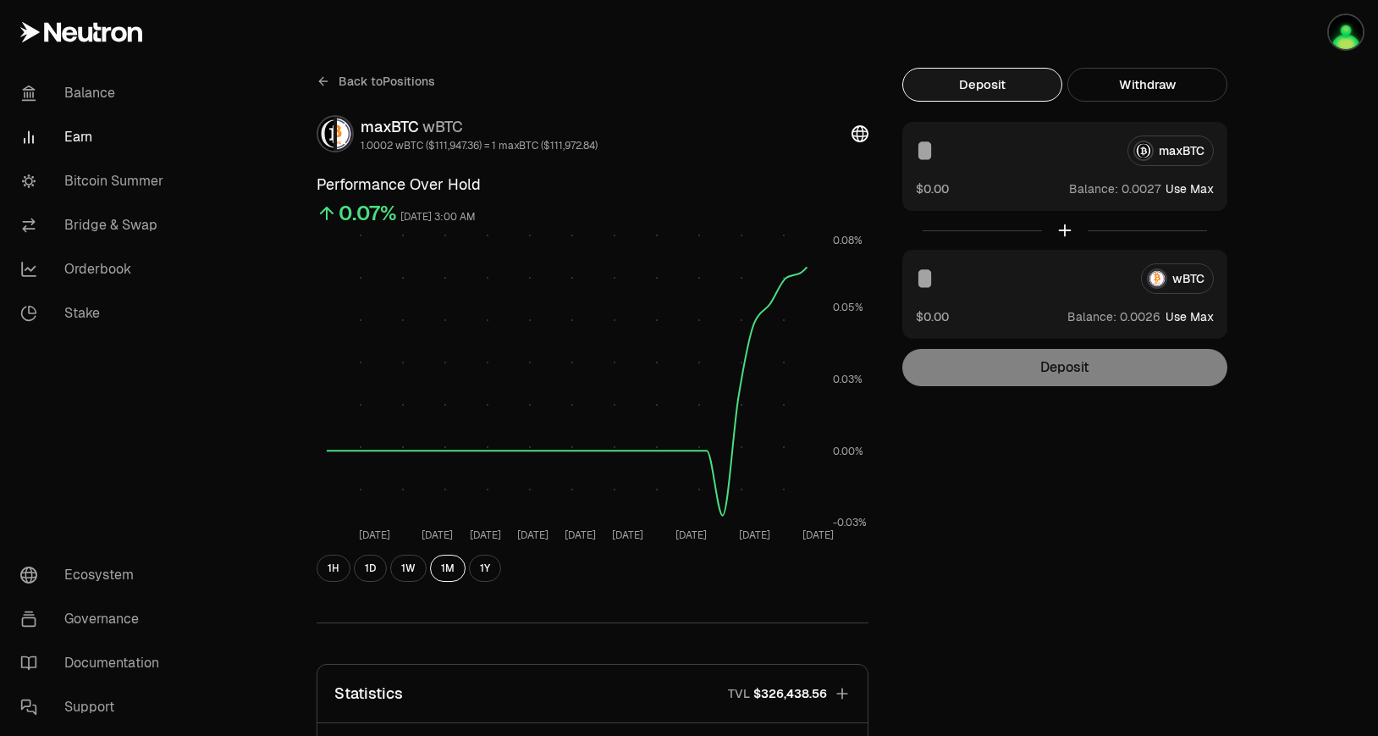
click at [1151, 157] on div "maxBTC" at bounding box center [1065, 150] width 298 height 30
click at [1176, 145] on div "maxBTC" at bounding box center [1065, 150] width 298 height 30
click at [1175, 152] on div "maxBTC" at bounding box center [1065, 150] width 298 height 30
click at [1212, 191] on button "Use Max" at bounding box center [1190, 188] width 48 height 17
type input "**********"
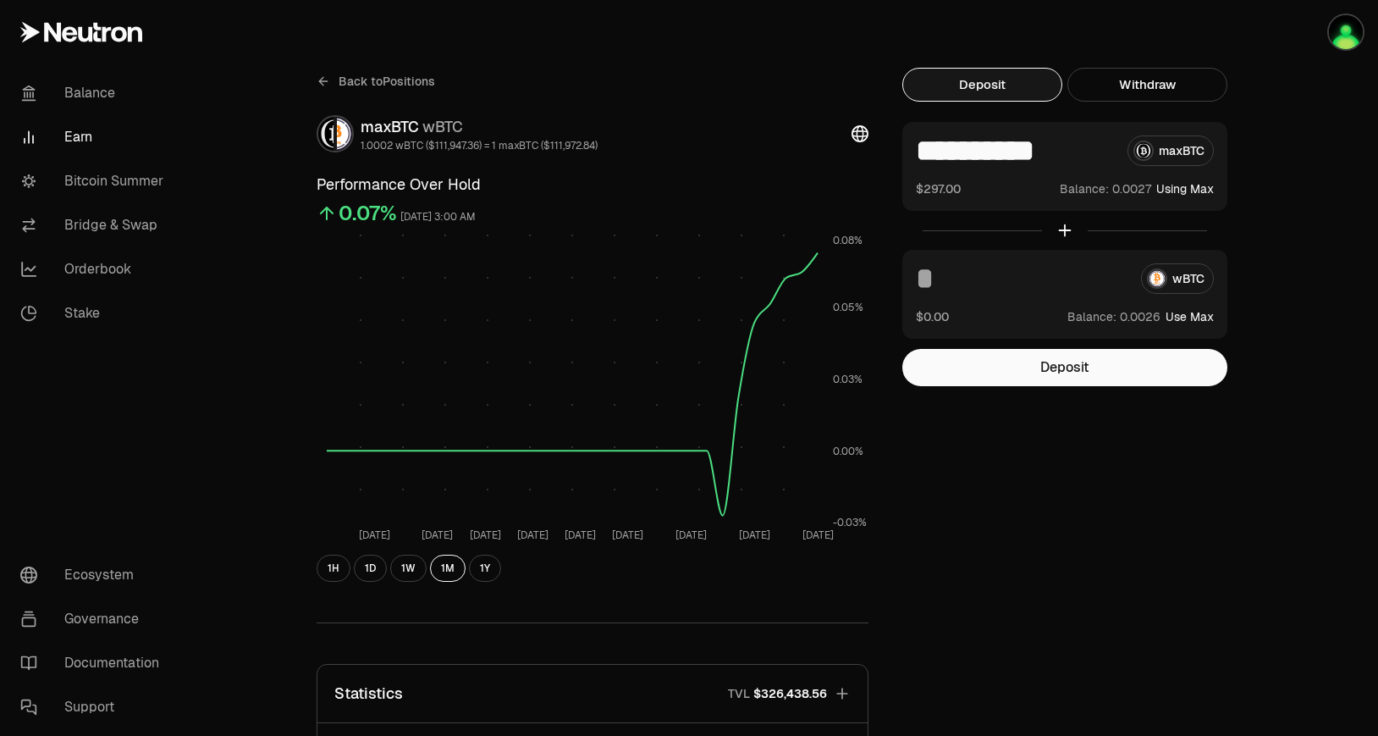
click at [1193, 314] on button "Use Max" at bounding box center [1190, 316] width 48 height 17
type input "**********"
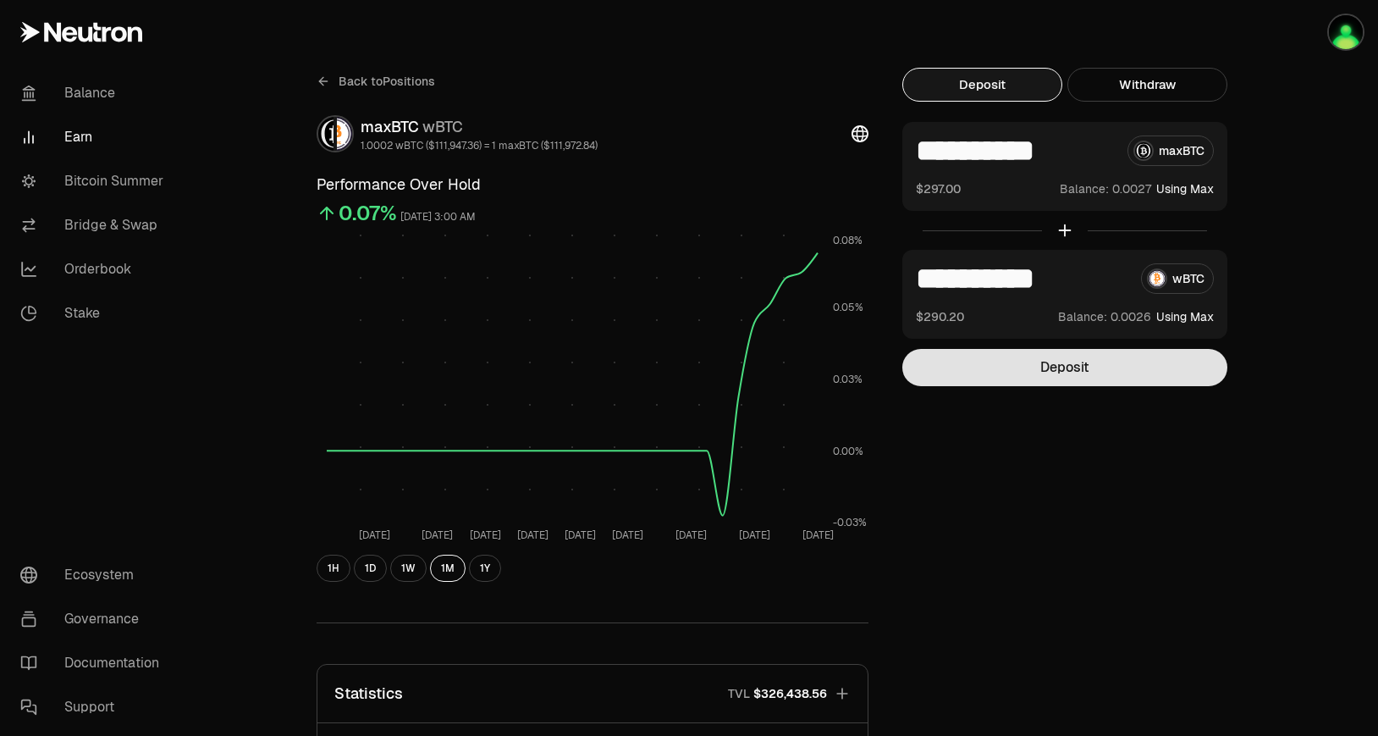
click at [1144, 358] on button "Deposit" at bounding box center [1065, 367] width 325 height 37
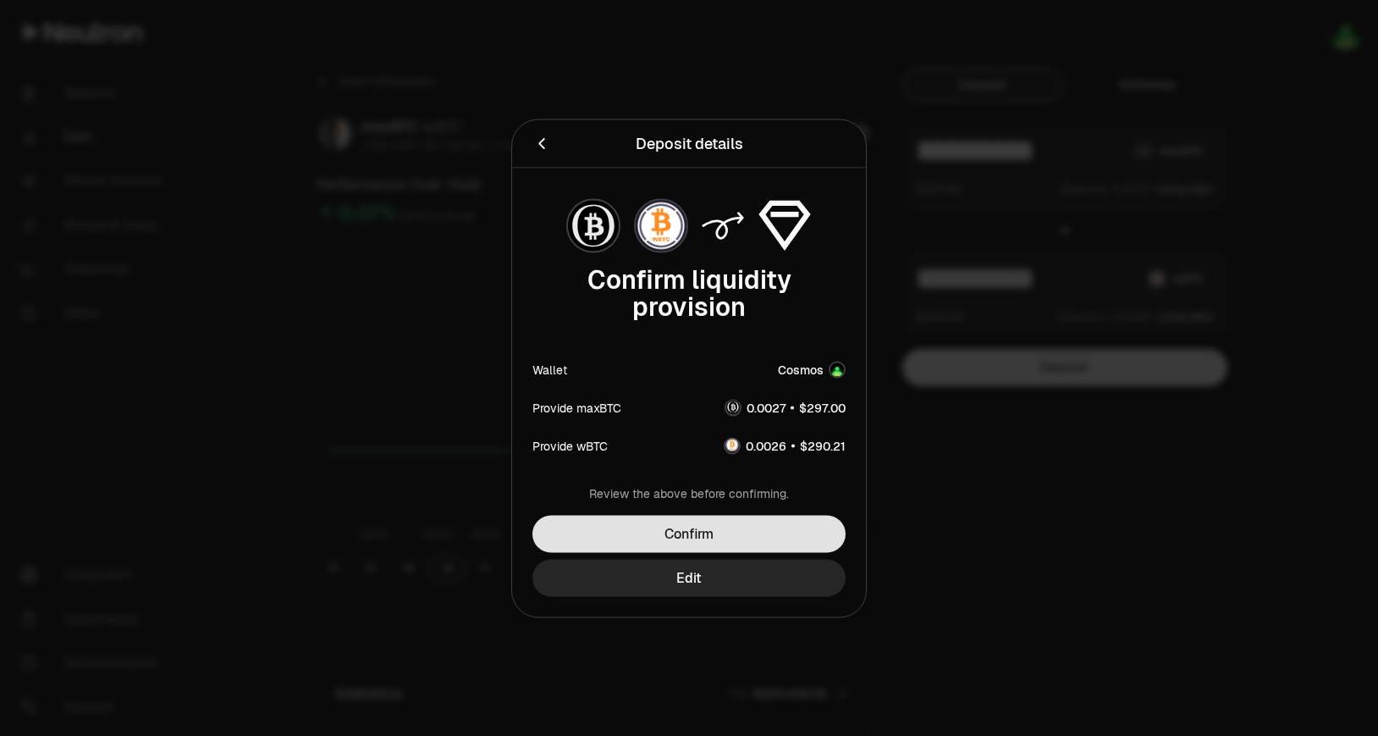
click at [699, 548] on button "Confirm" at bounding box center [689, 533] width 313 height 37
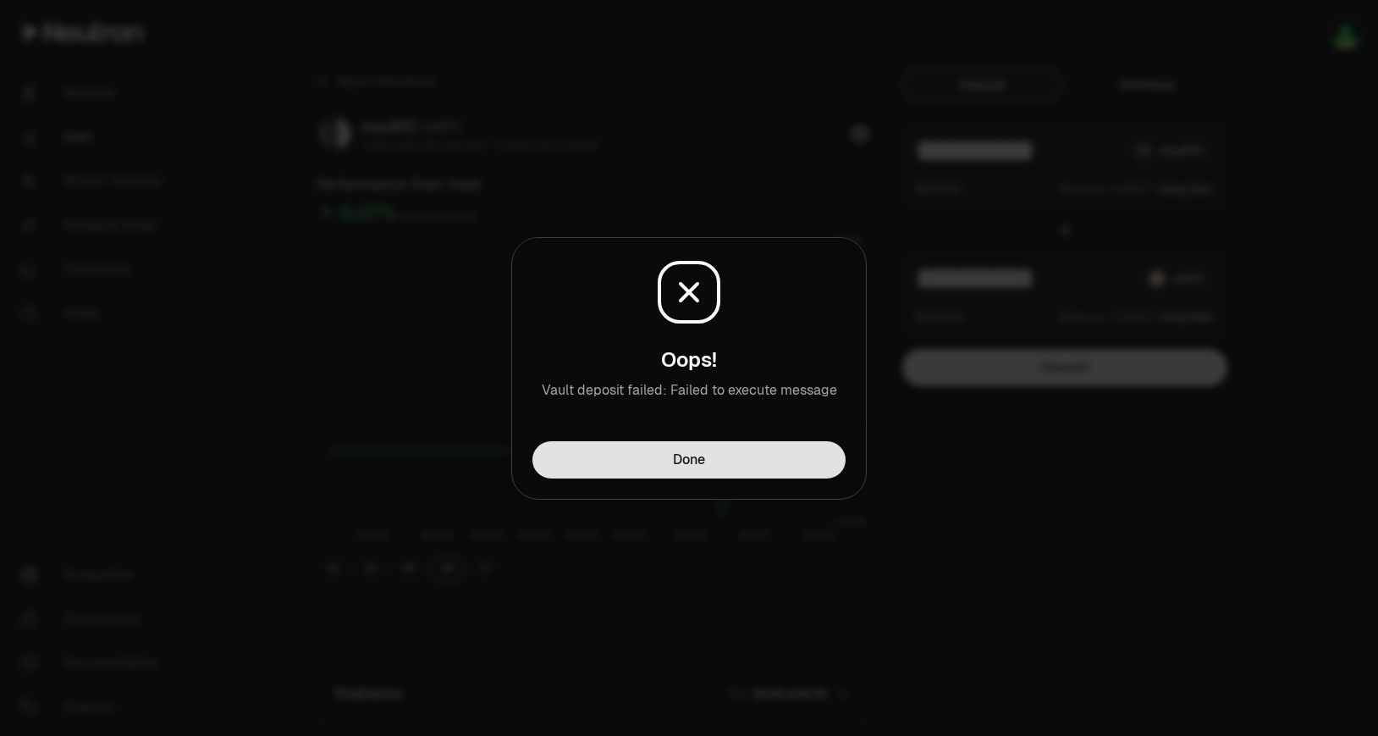
click at [805, 463] on button "Done" at bounding box center [689, 459] width 313 height 37
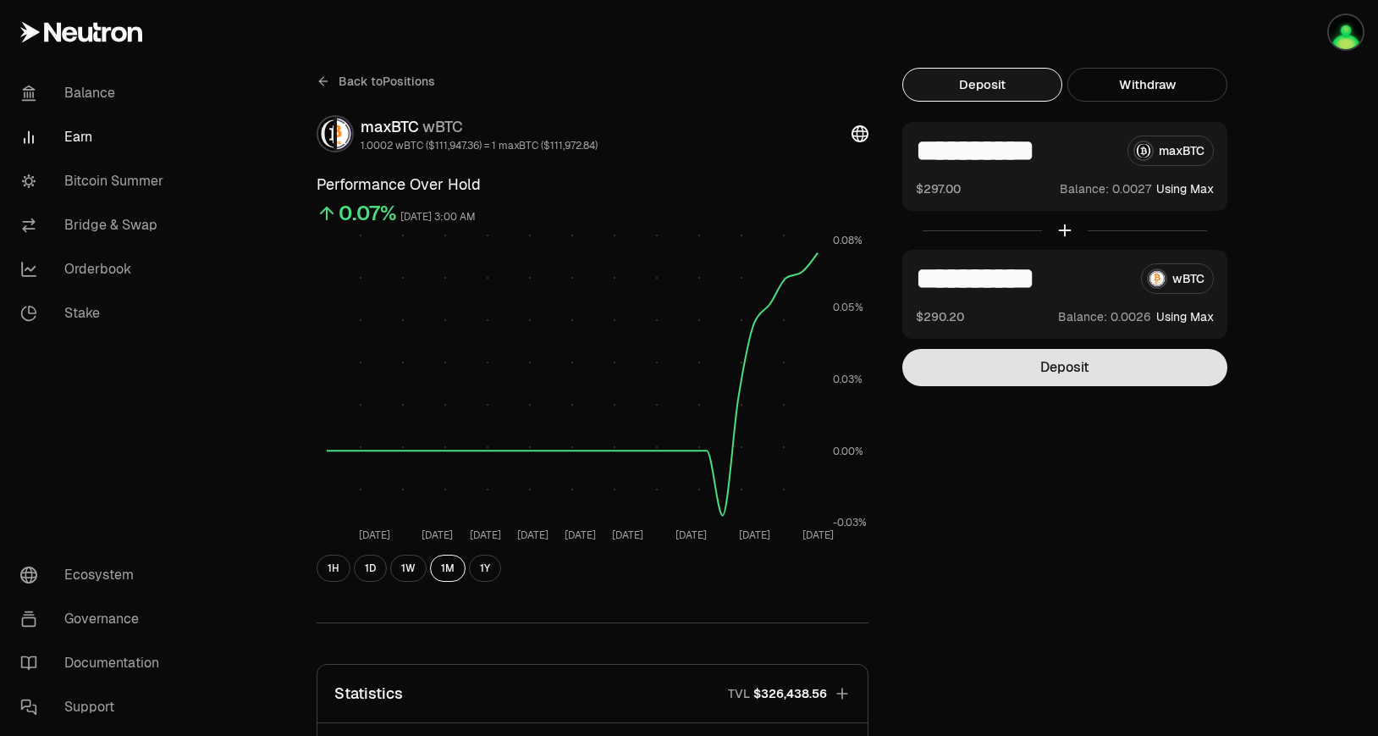
click at [1085, 365] on button "Deposit" at bounding box center [1065, 367] width 325 height 37
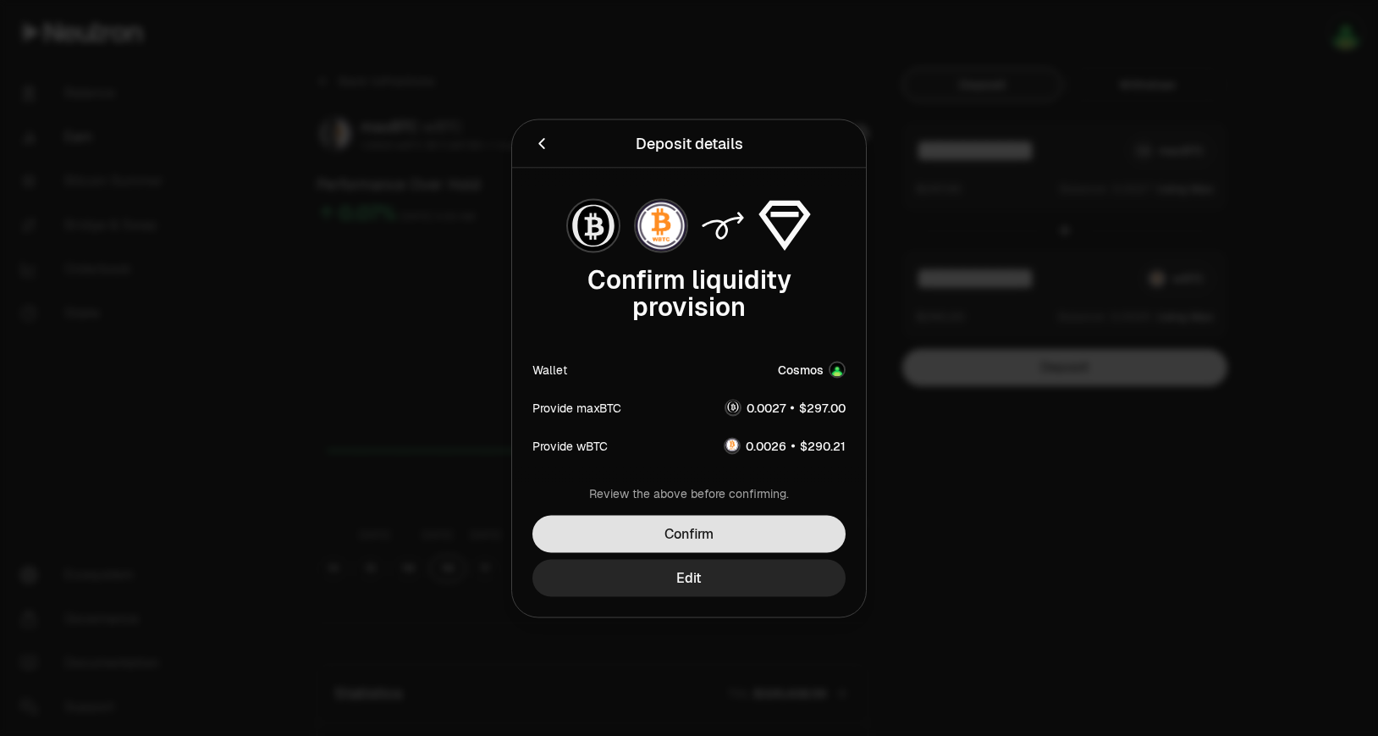
click at [755, 519] on button "Confirm" at bounding box center [689, 533] width 313 height 37
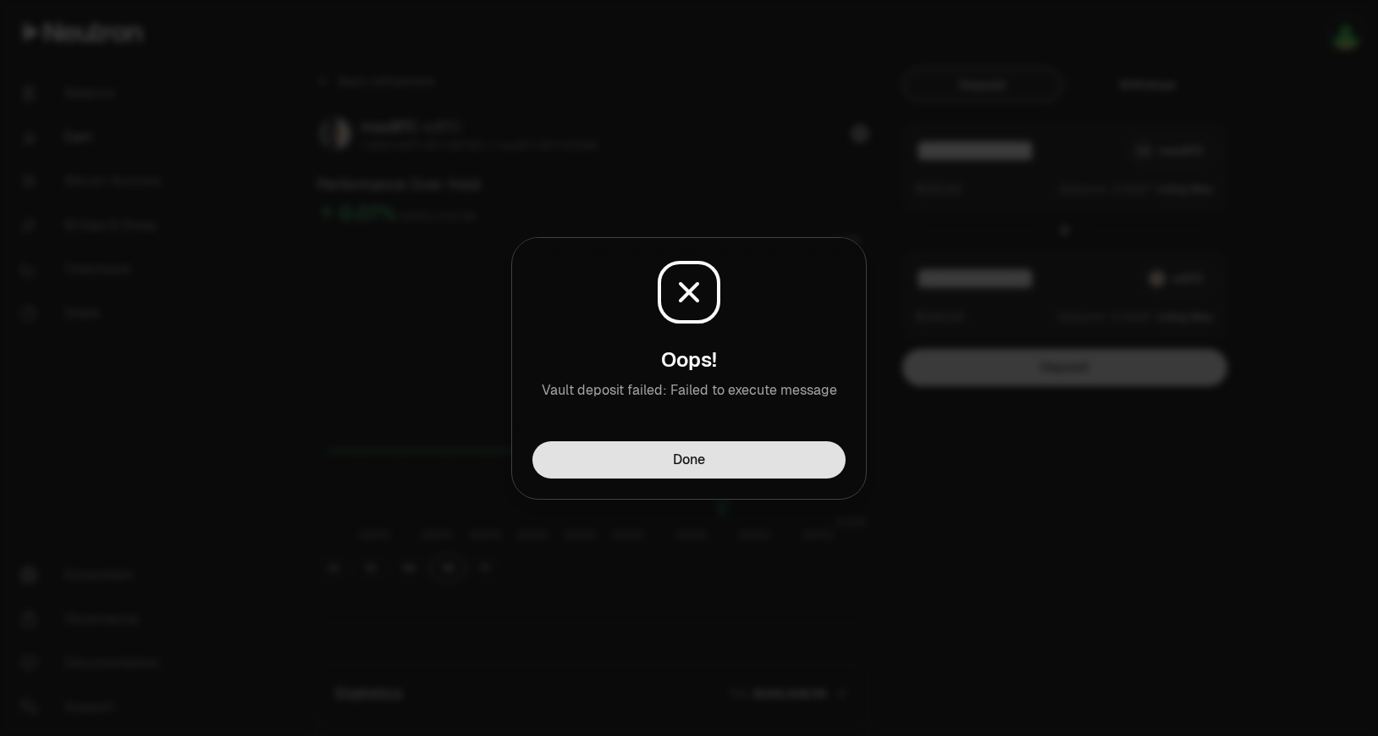
click at [782, 448] on button "Done" at bounding box center [689, 459] width 313 height 37
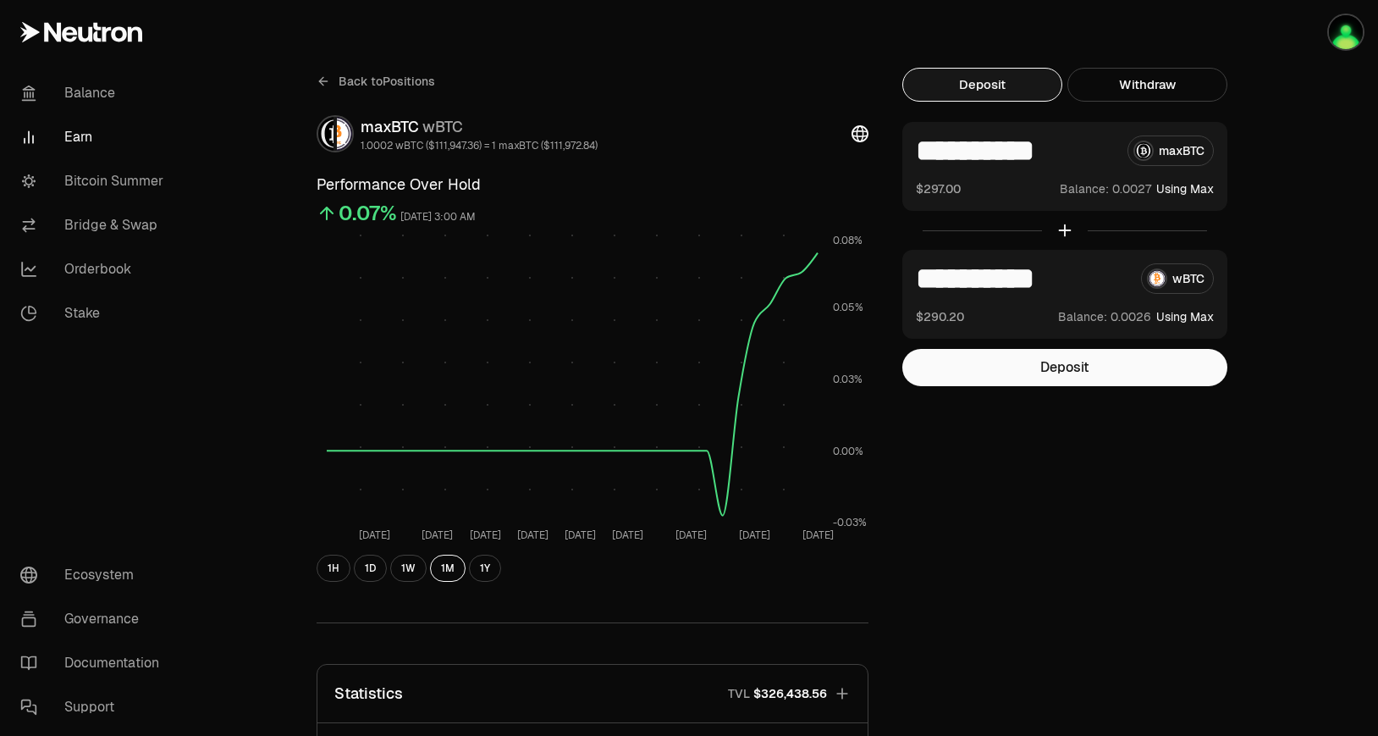
click at [1189, 434] on div "**********" at bounding box center [783, 556] width 975 height 977
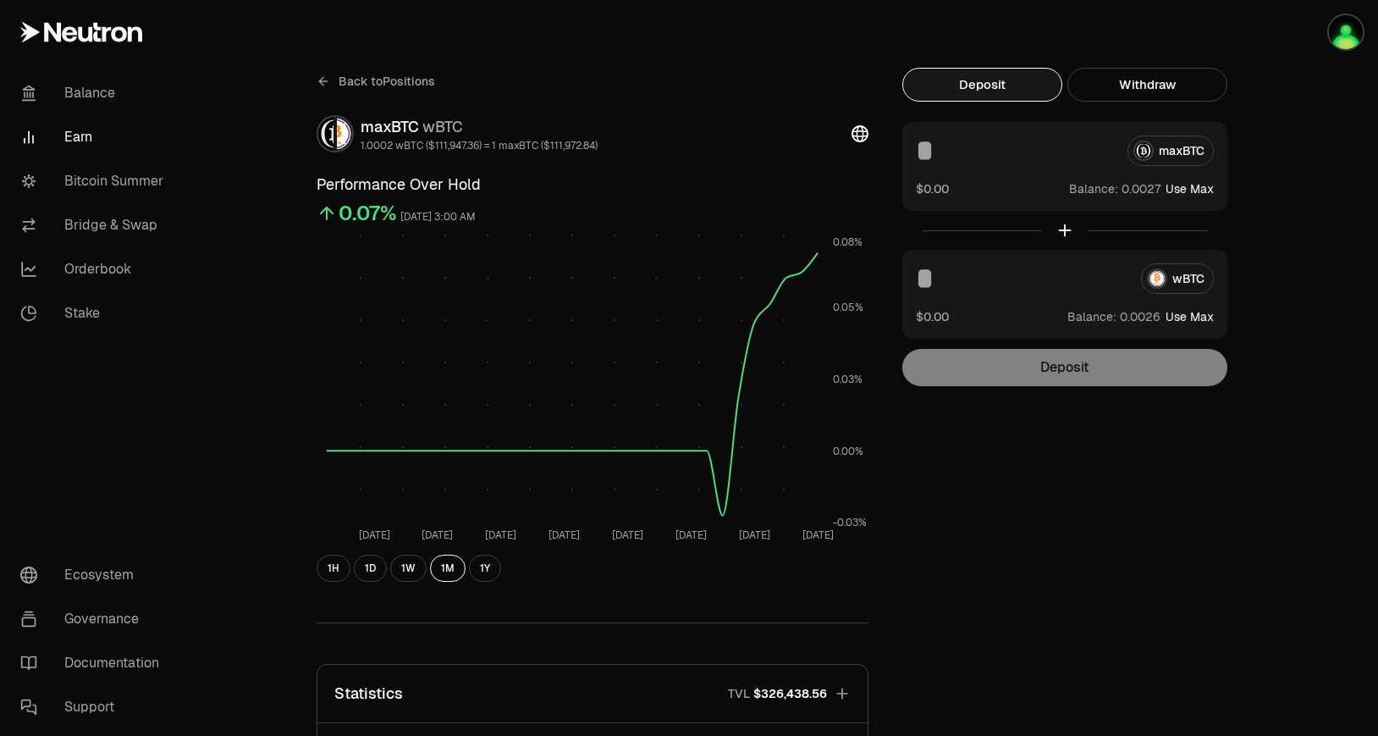
click at [1201, 190] on button "Use Max" at bounding box center [1190, 188] width 48 height 17
type input "**********"
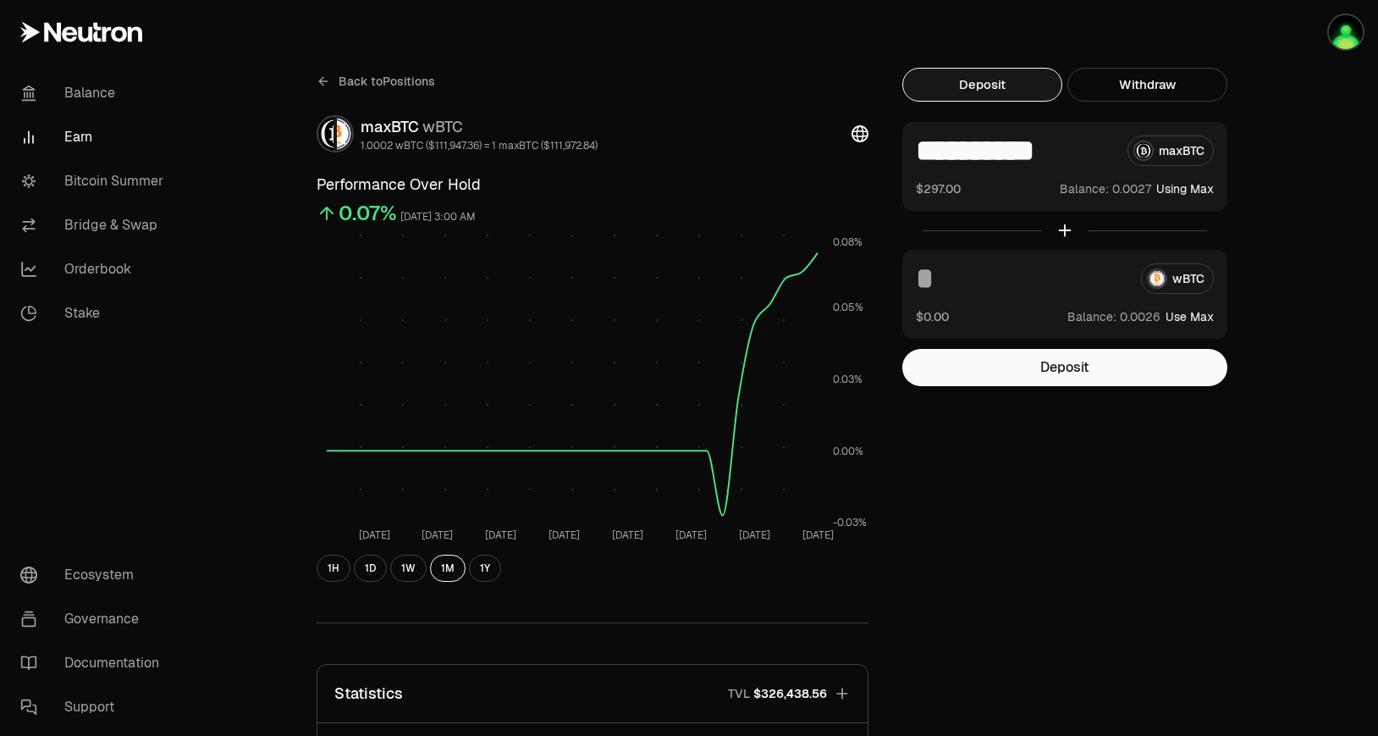
click at [1177, 322] on button "Use Max" at bounding box center [1190, 316] width 48 height 17
type input "**********"
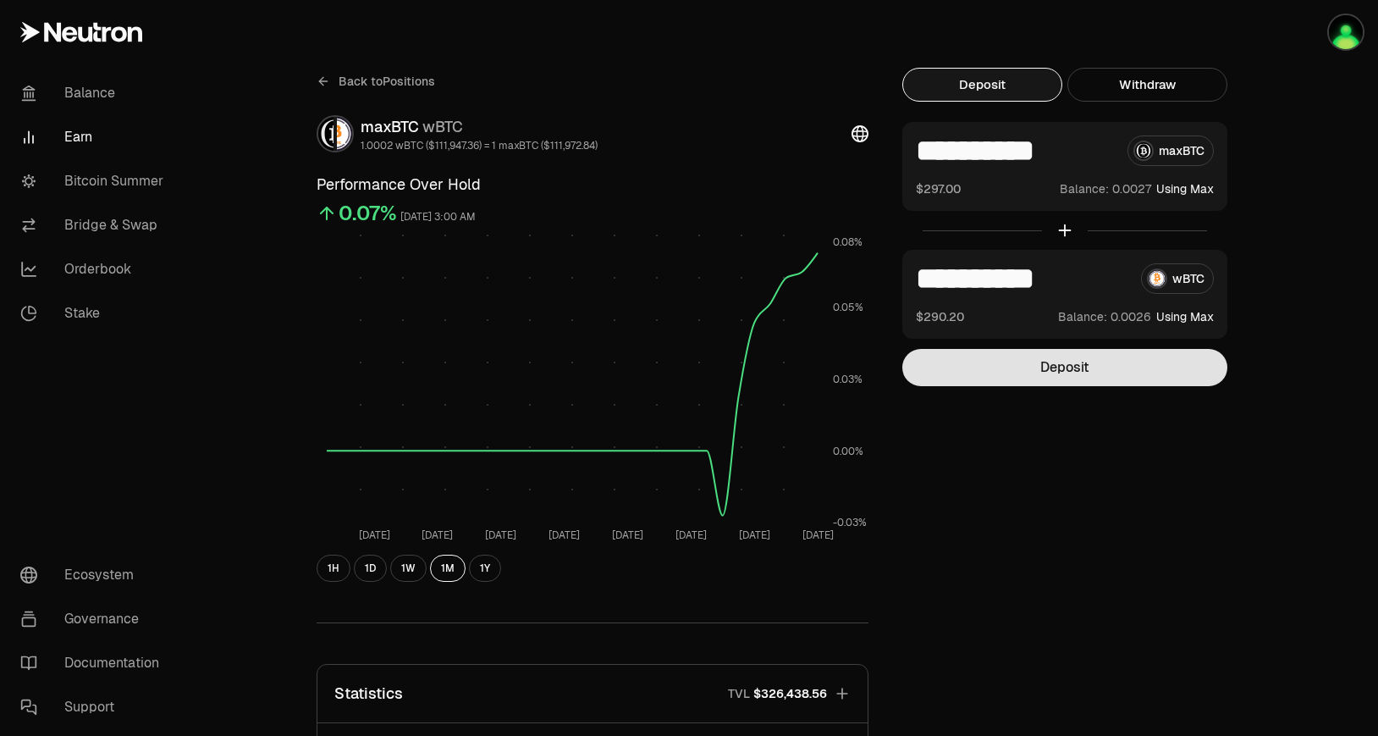
click at [1105, 362] on button "Deposit" at bounding box center [1065, 367] width 325 height 37
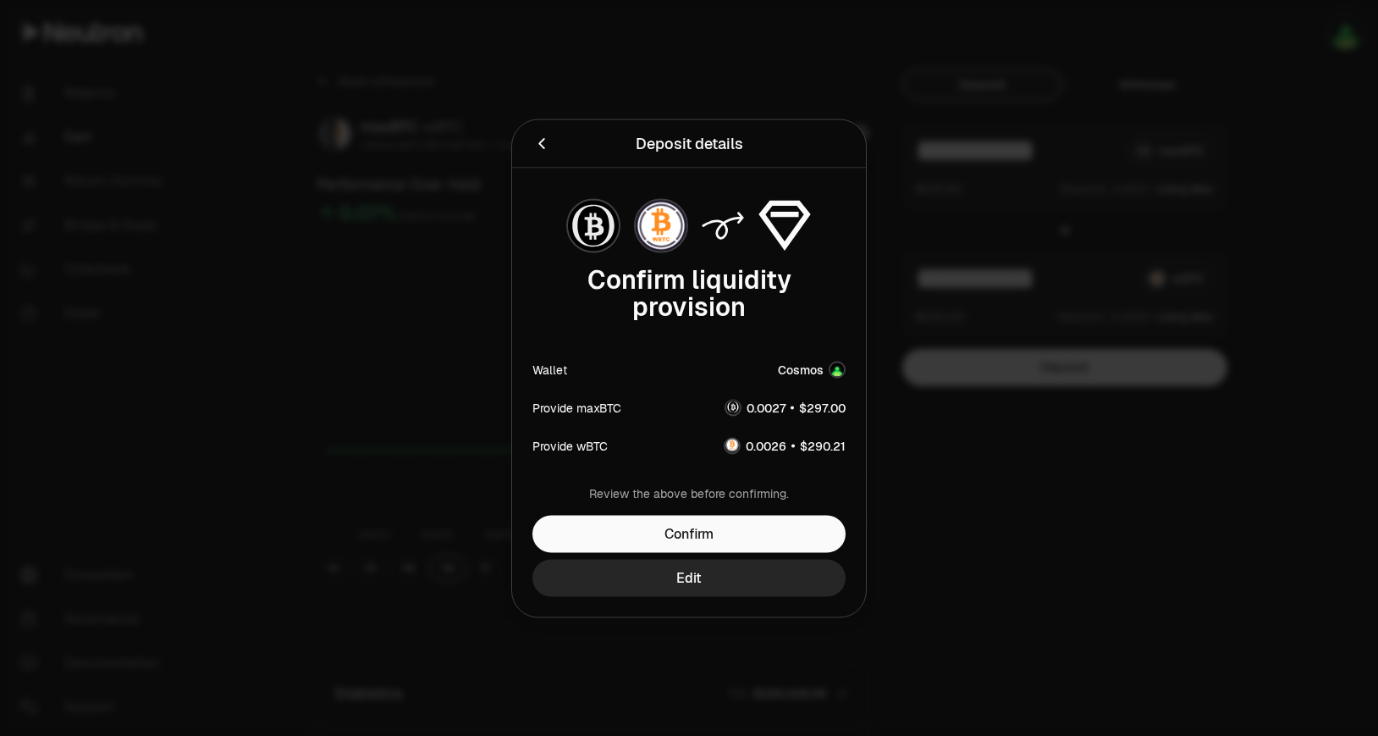
click at [730, 553] on div "Review the above before confirming. Confirm Edit" at bounding box center [689, 550] width 354 height 132
click at [741, 527] on button "Confirm" at bounding box center [689, 533] width 313 height 37
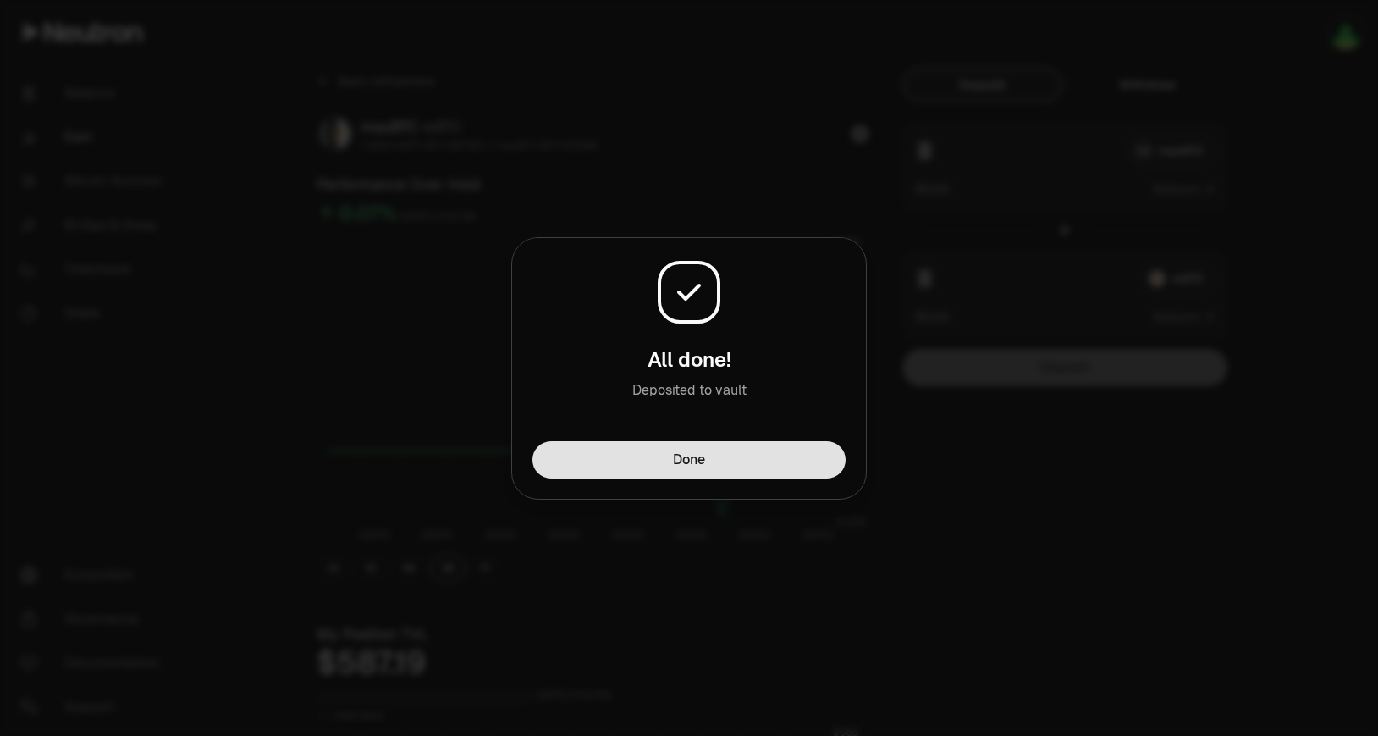
click at [786, 452] on button "Done" at bounding box center [689, 459] width 313 height 37
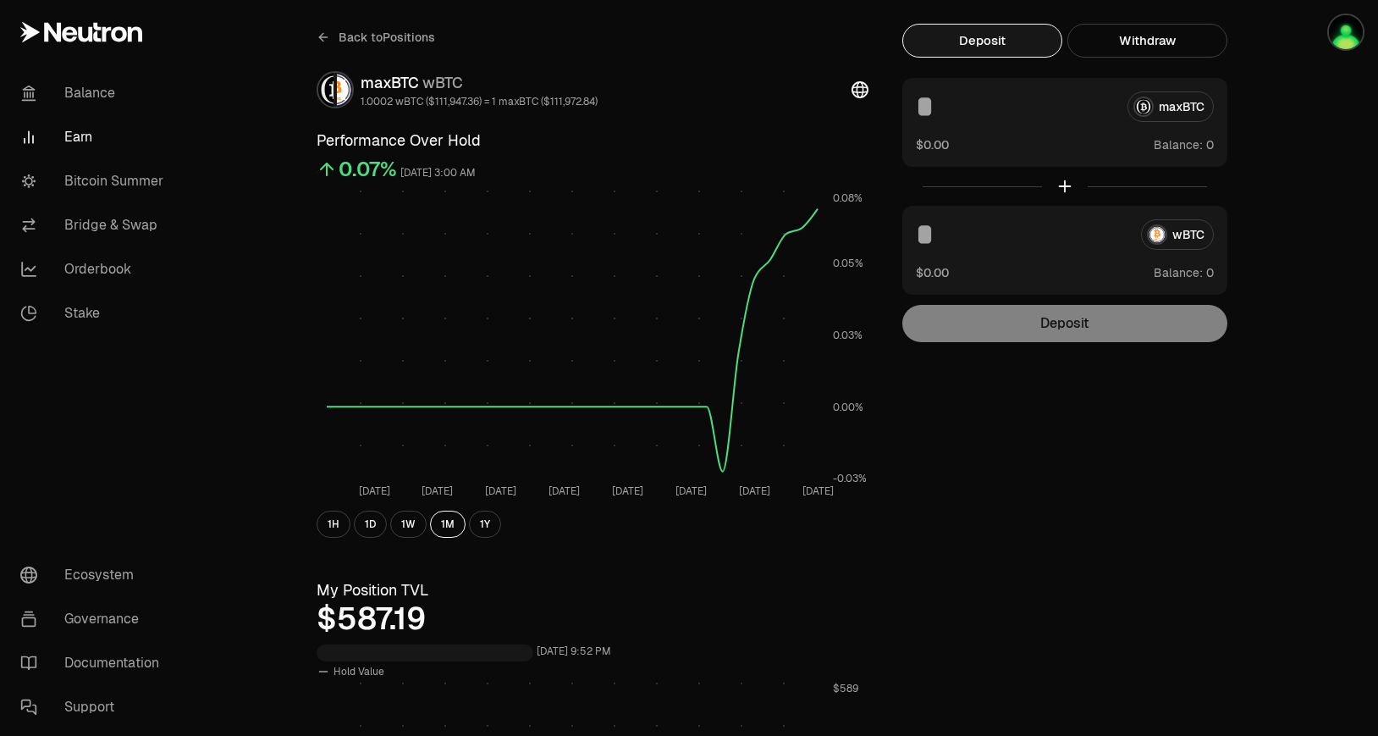
scroll to position [21, 0]
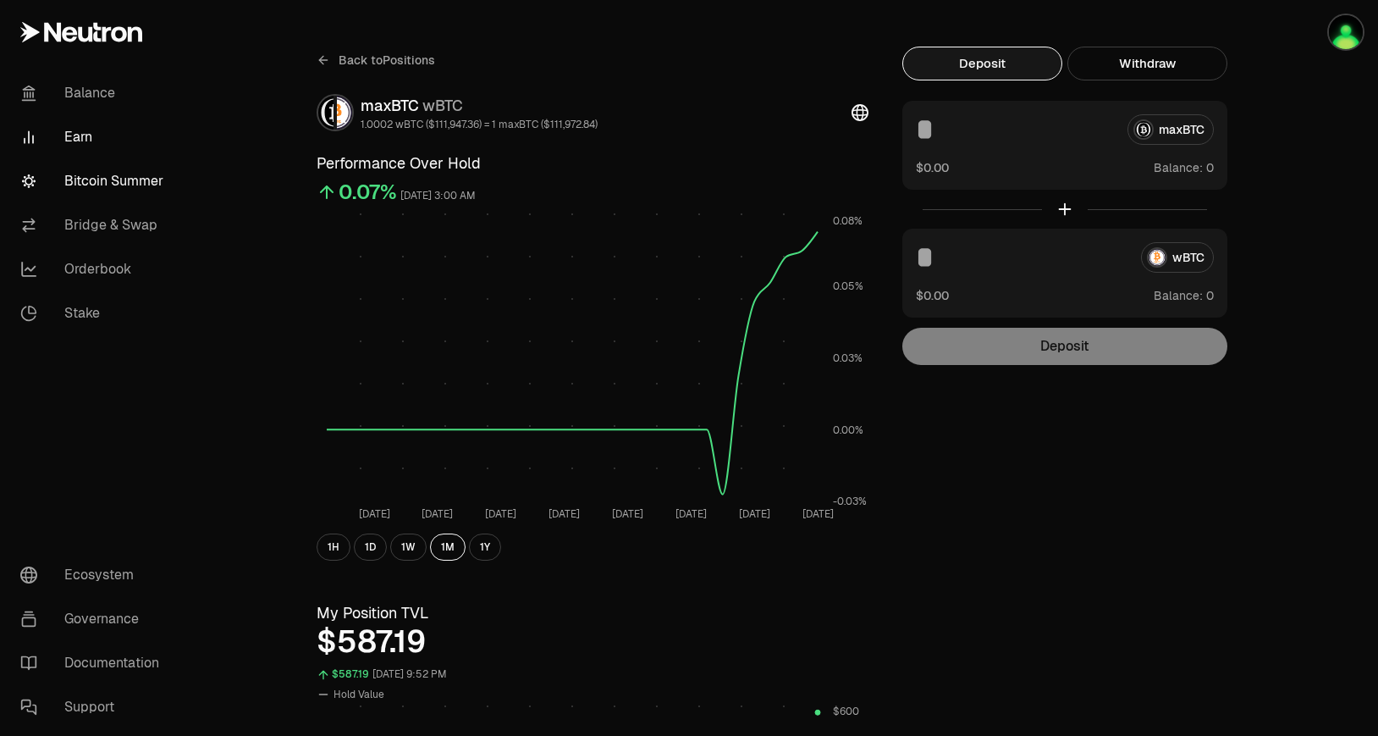
click at [149, 186] on link "Bitcoin Summer" at bounding box center [95, 181] width 176 height 44
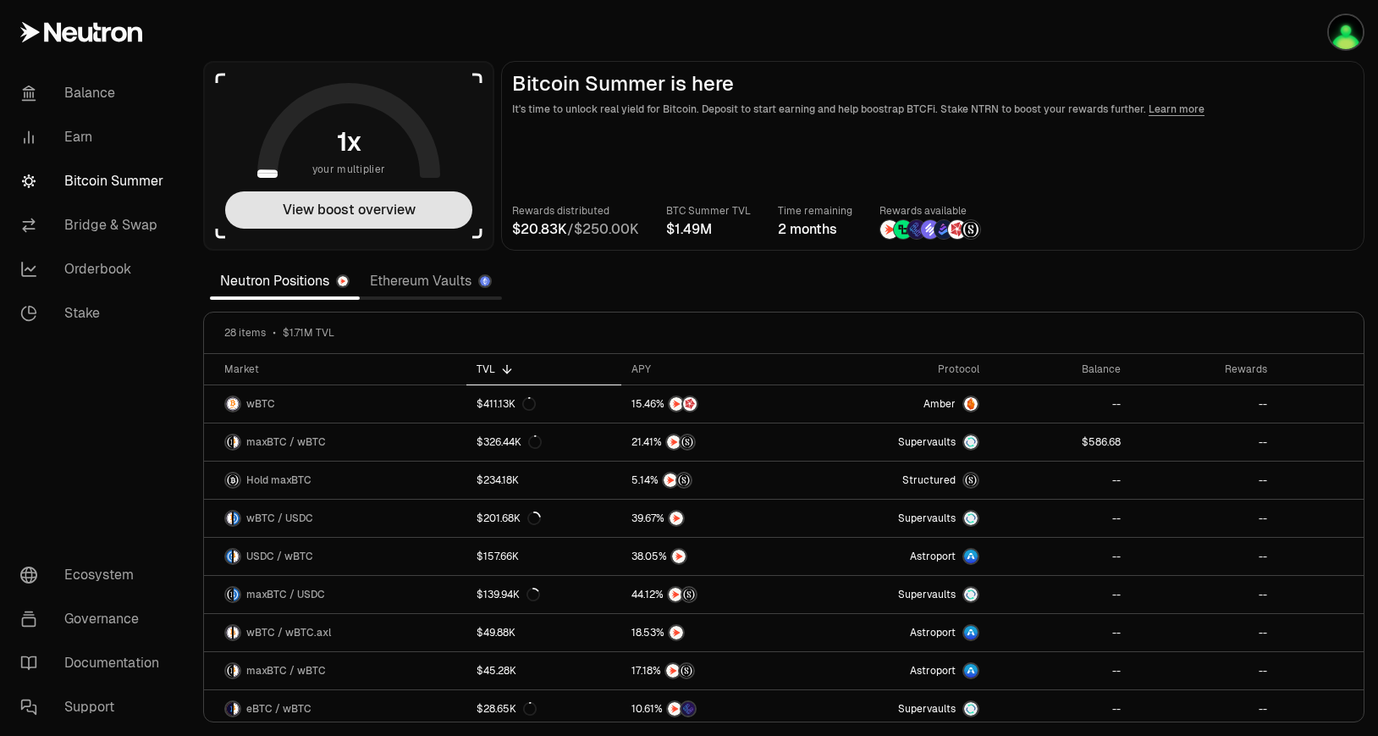
click at [412, 217] on button "View boost overview" at bounding box center [348, 209] width 247 height 37
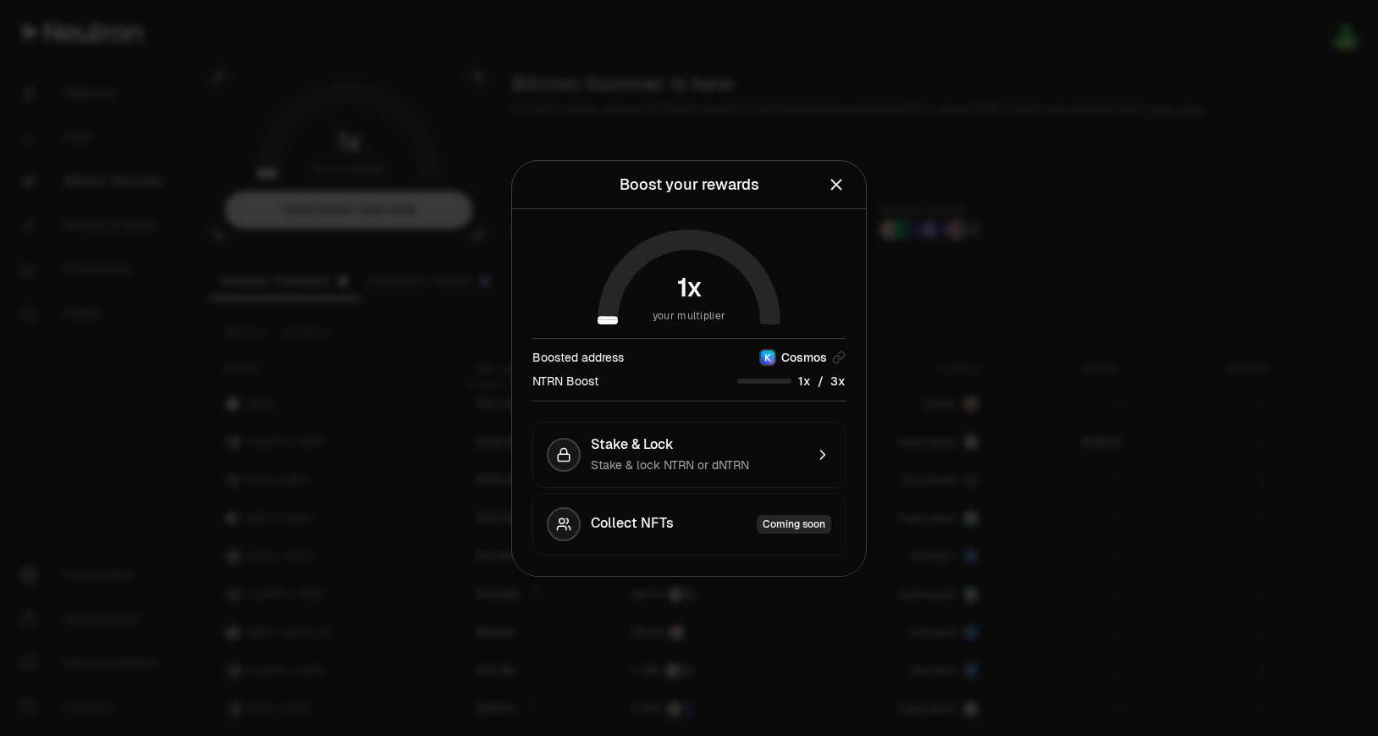
click at [807, 381] on span "x" at bounding box center [807, 381] width 8 height 12
click at [836, 384] on span "3" at bounding box center [835, 380] width 8 height 15
click at [826, 458] on icon "button" at bounding box center [822, 454] width 17 height 17
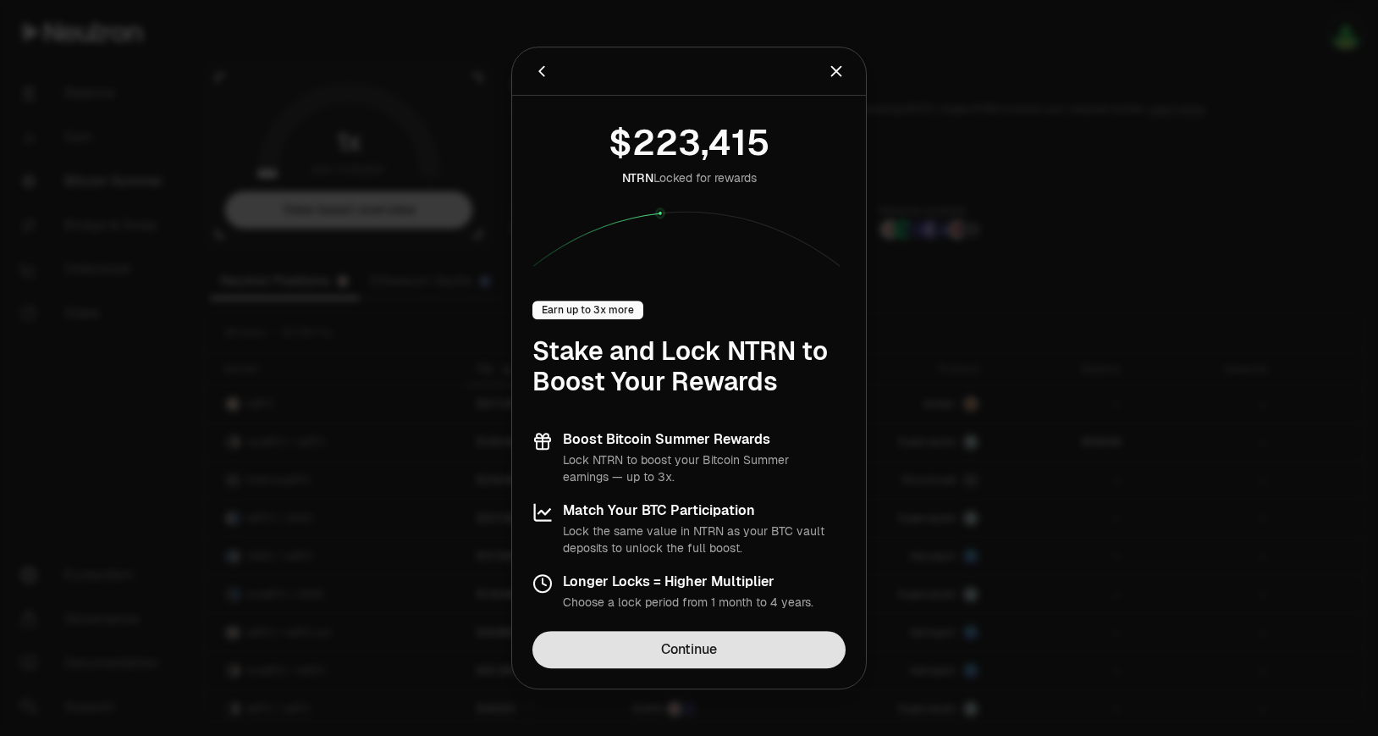
click at [733, 644] on link "Continue" at bounding box center [689, 649] width 313 height 37
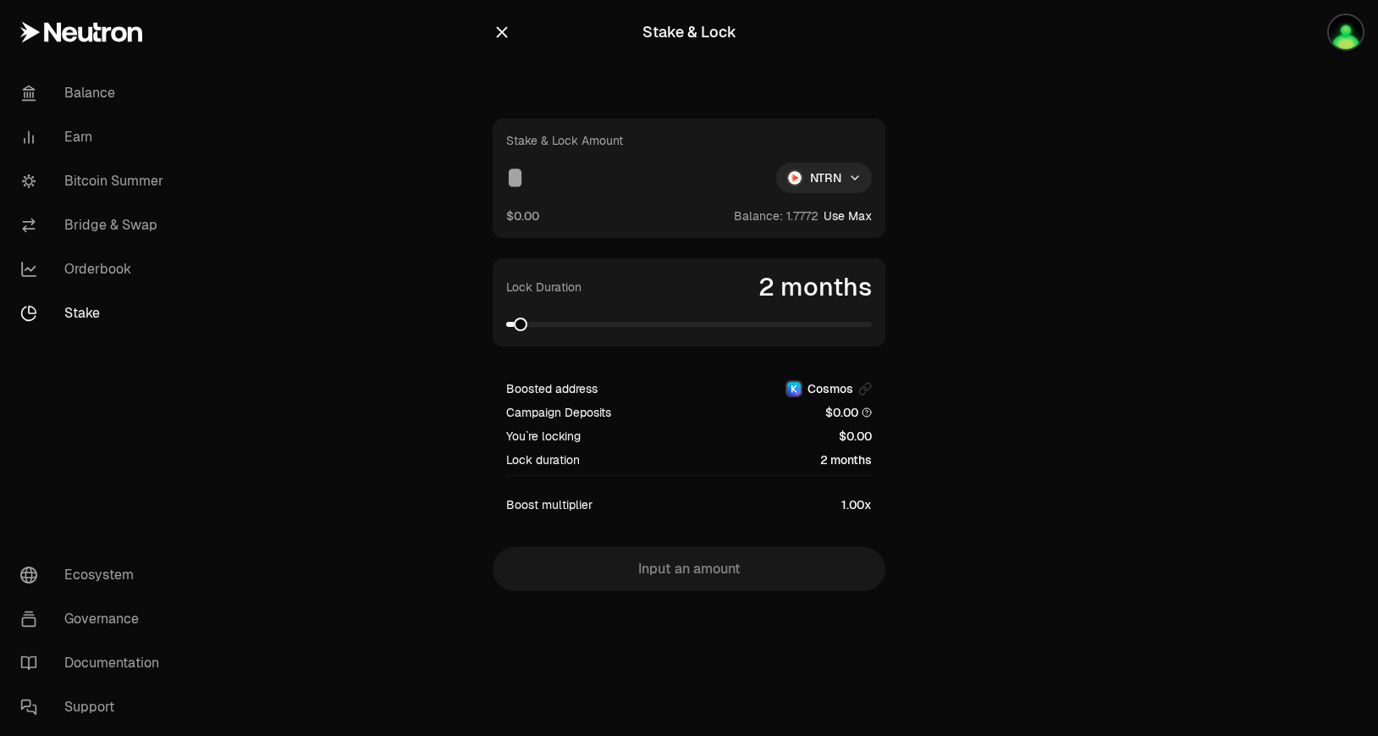
click at [864, 212] on button "Use Max" at bounding box center [848, 215] width 48 height 17
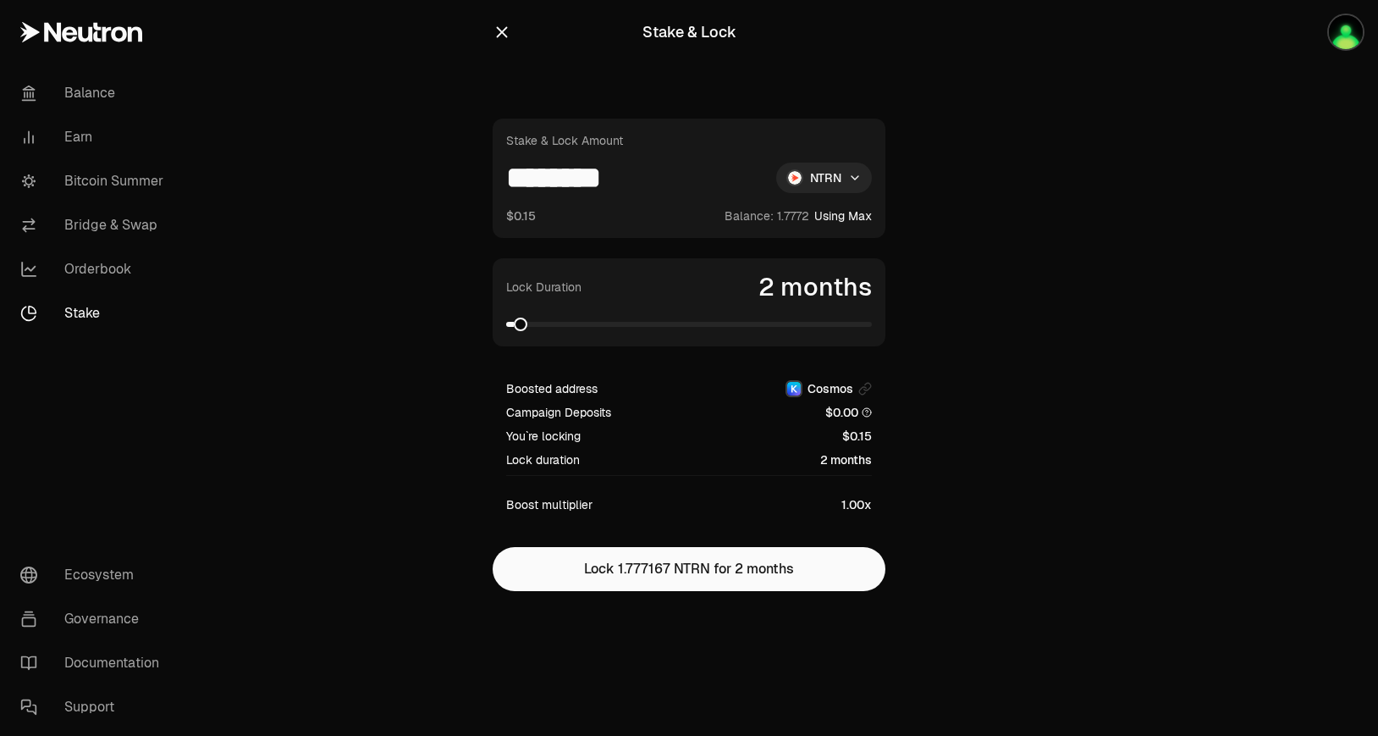
click at [658, 177] on input "********" at bounding box center [634, 178] width 257 height 30
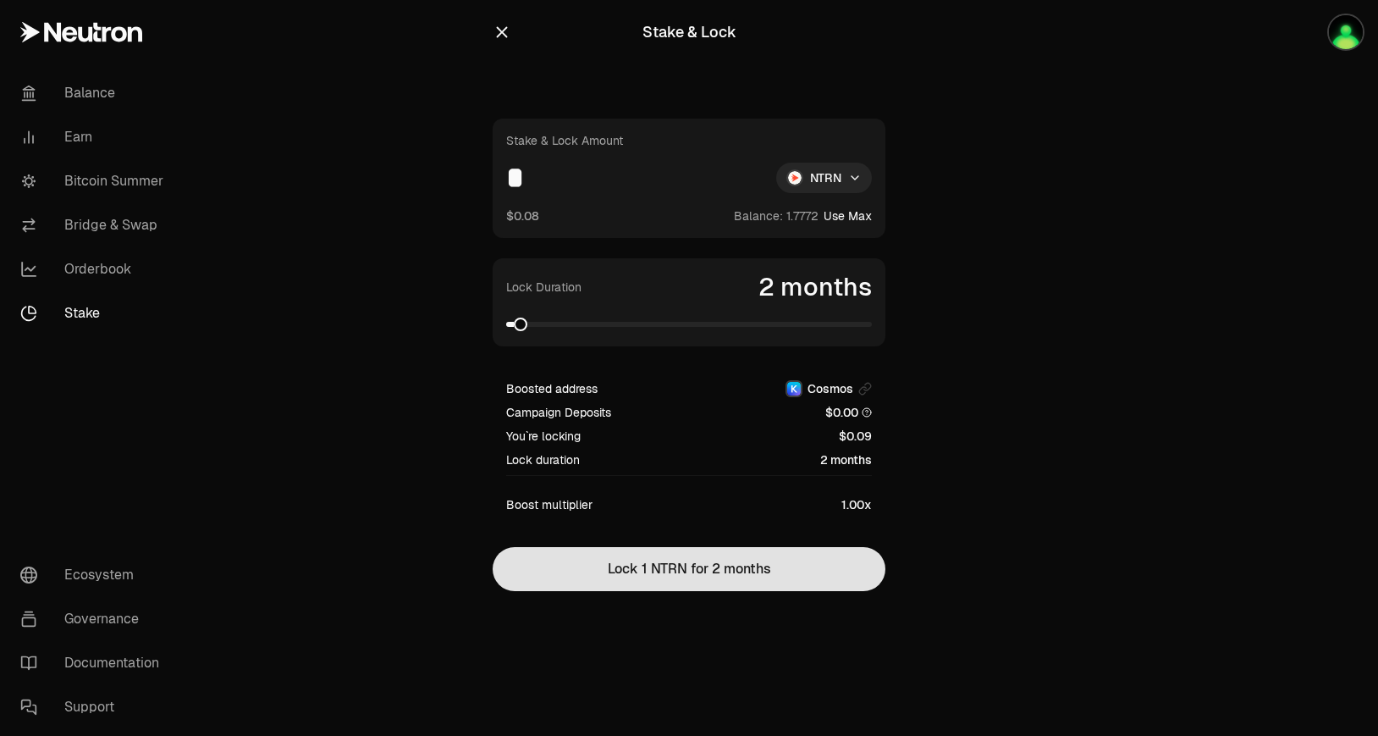
type input "*"
click at [779, 557] on button "Lock 1 NTRN for 2 months" at bounding box center [689, 569] width 393 height 44
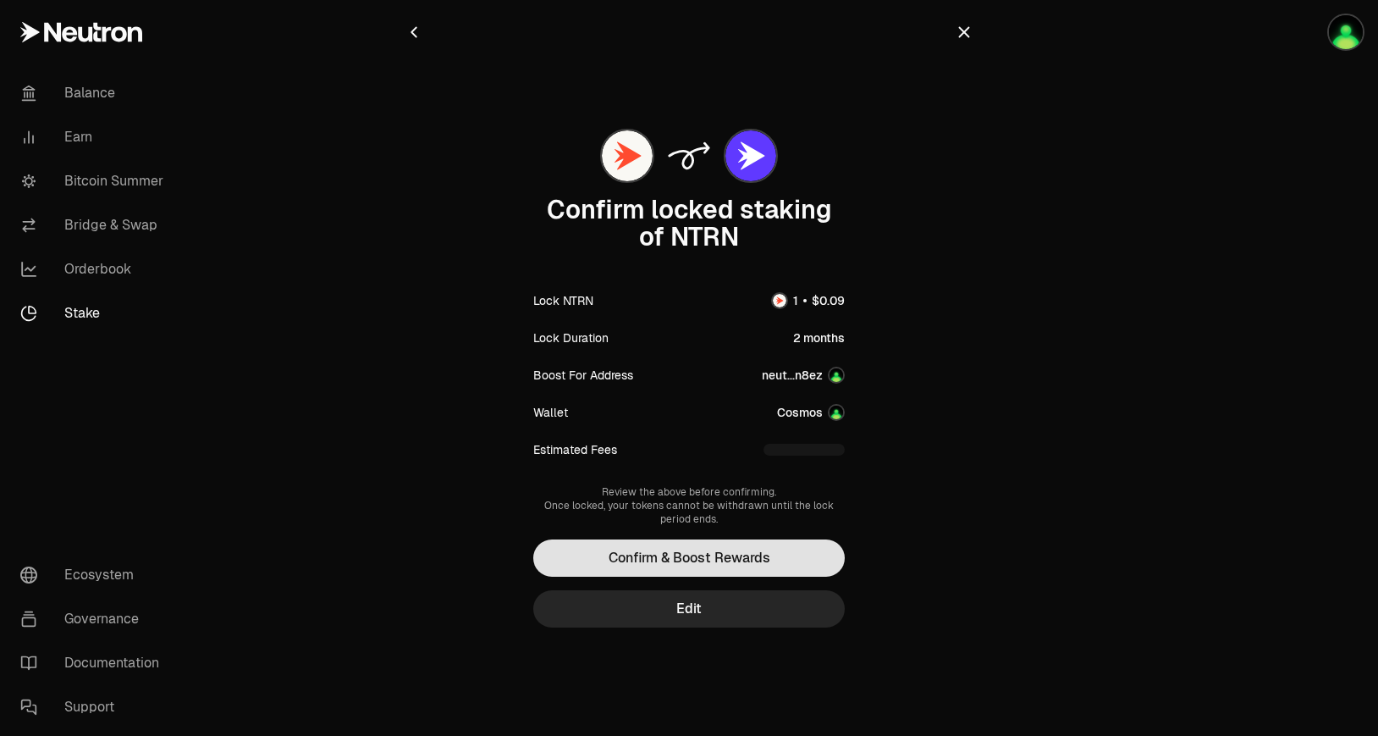
click at [787, 553] on button "Confirm & Boost Rewards" at bounding box center [689, 557] width 312 height 37
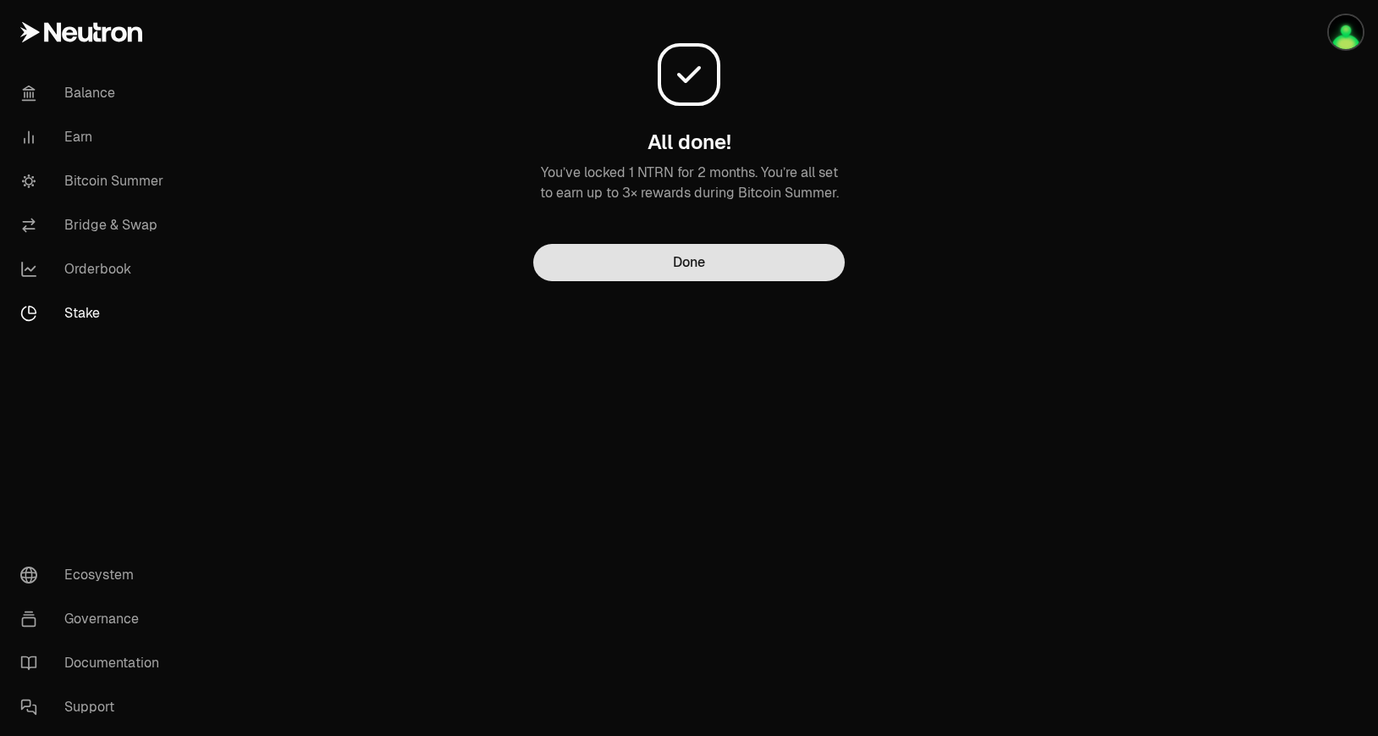
click at [765, 257] on button "Done" at bounding box center [689, 262] width 312 height 37
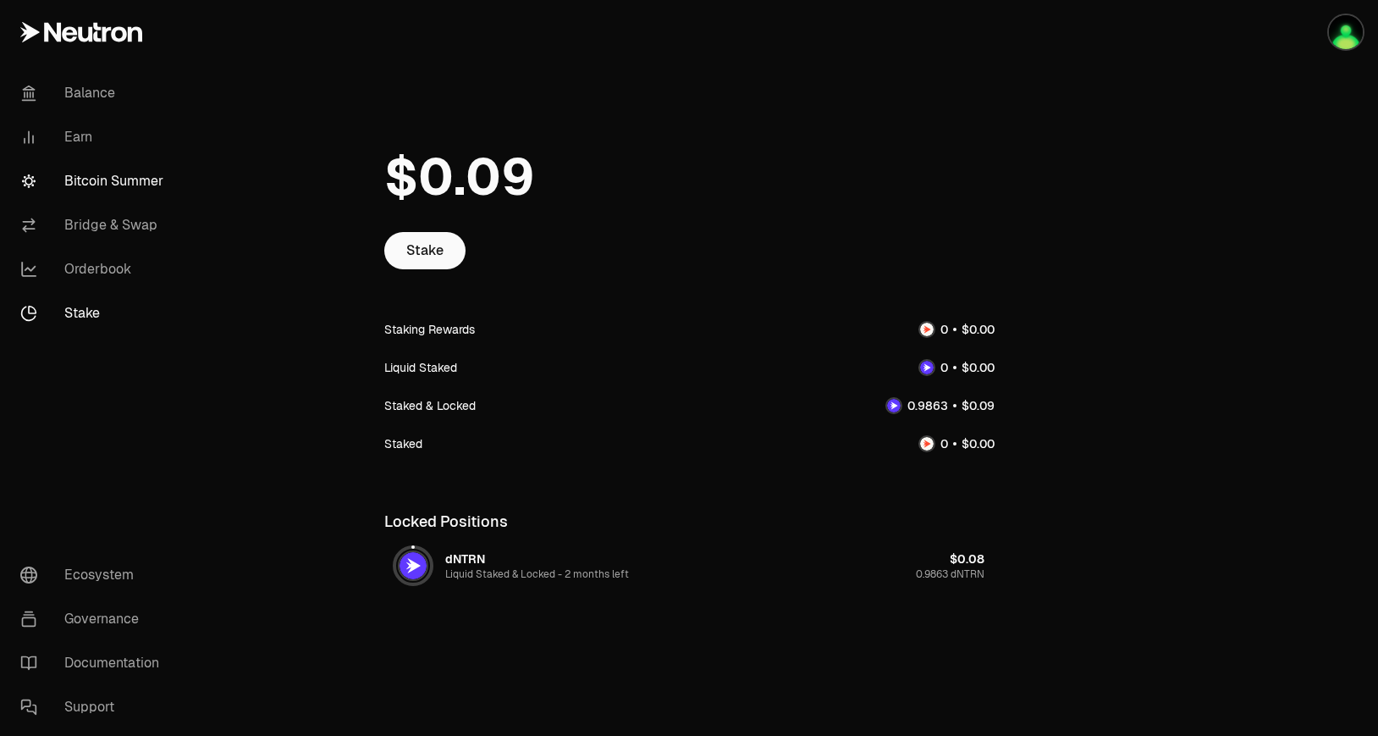
click at [97, 171] on link "Bitcoin Summer" at bounding box center [95, 181] width 176 height 44
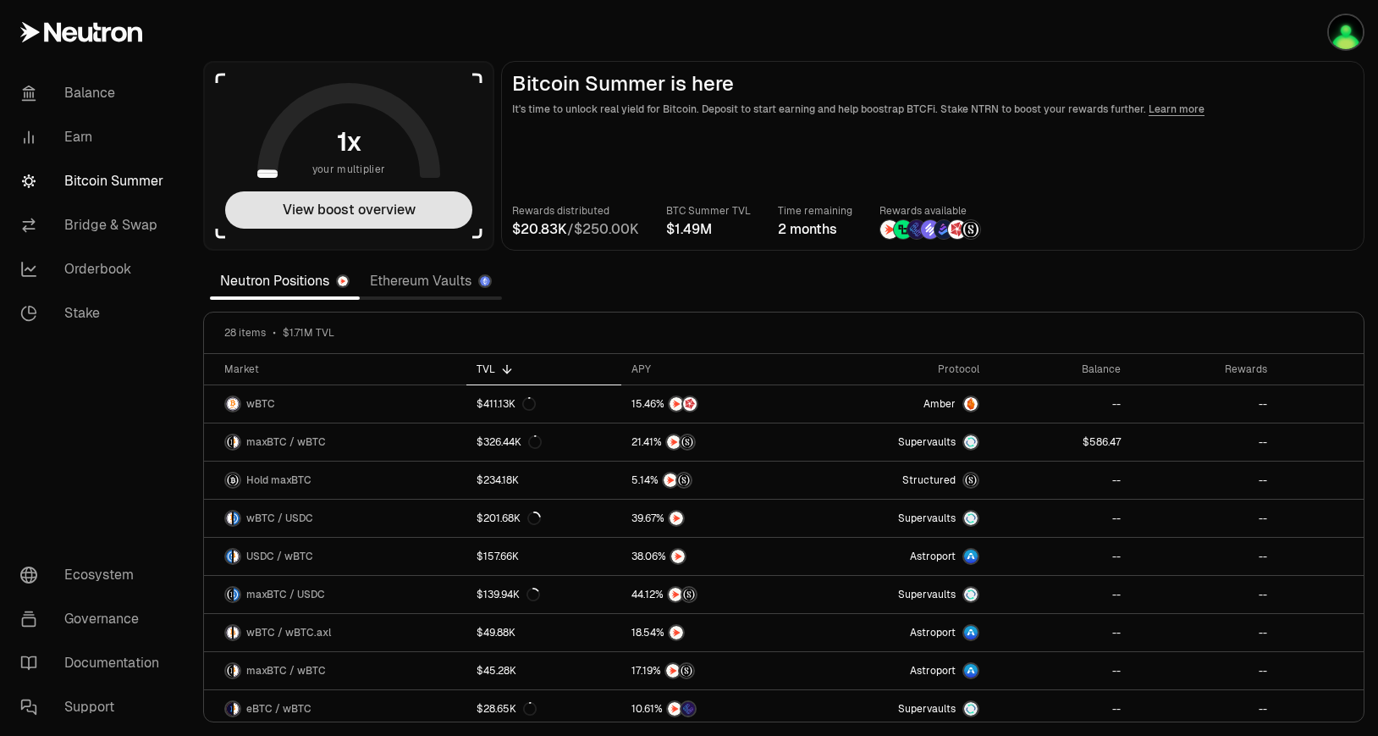
click at [375, 206] on button "View boost overview" at bounding box center [348, 209] width 247 height 37
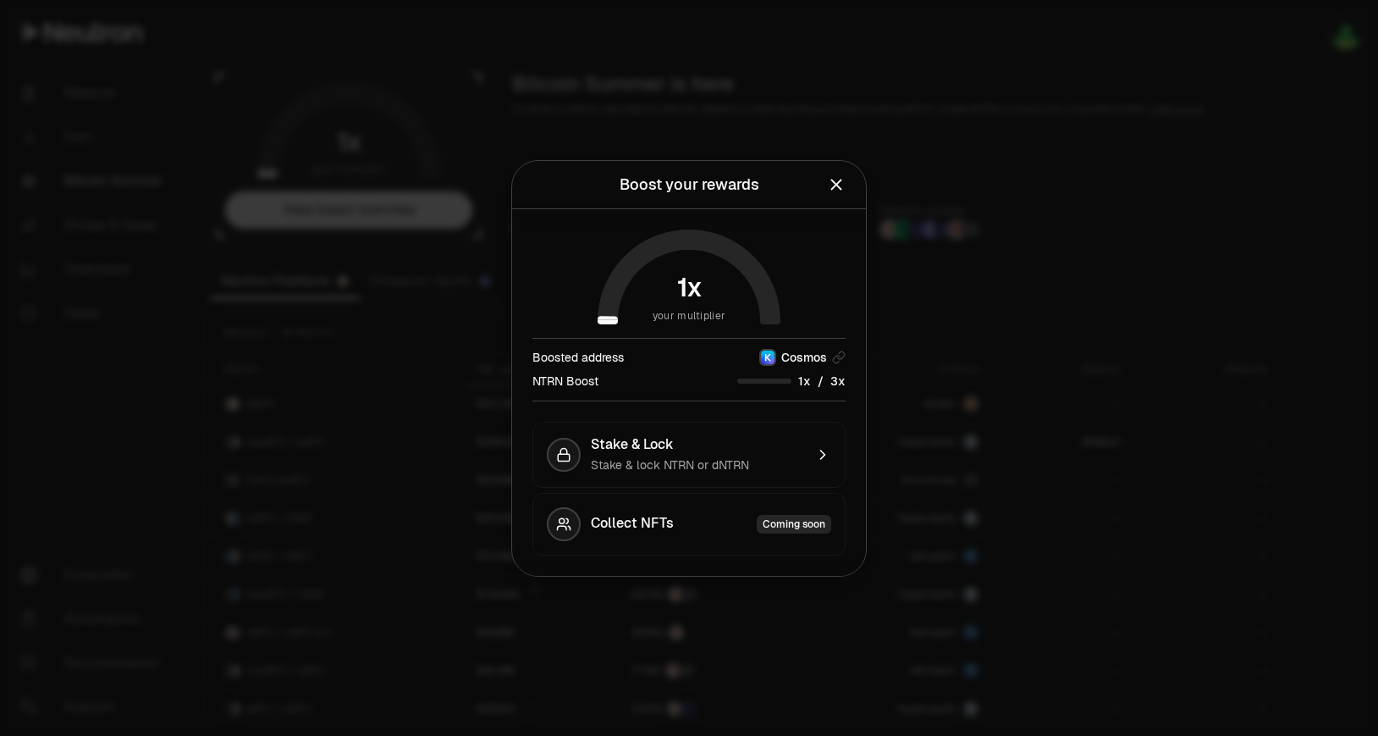
click at [468, 151] on div at bounding box center [689, 368] width 1378 height 736
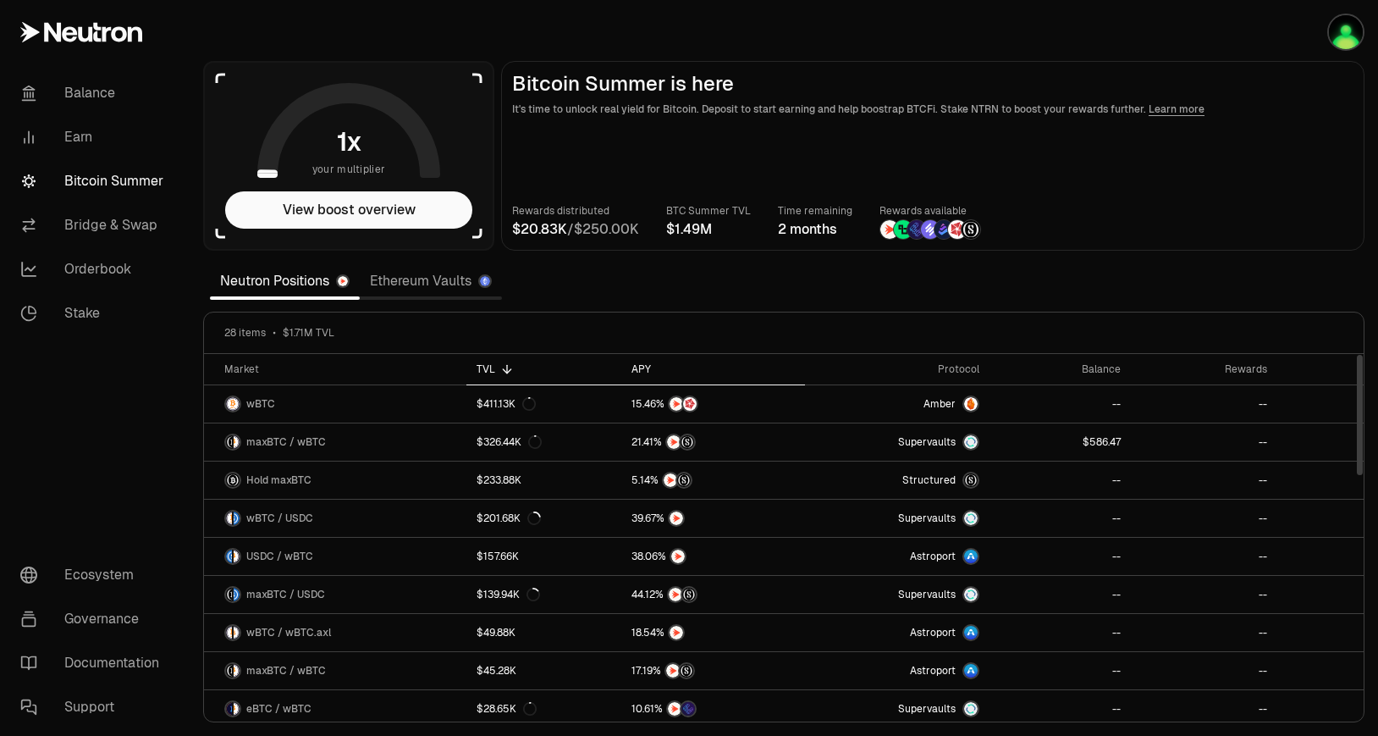
click at [639, 371] on div "APY" at bounding box center [713, 369] width 163 height 14
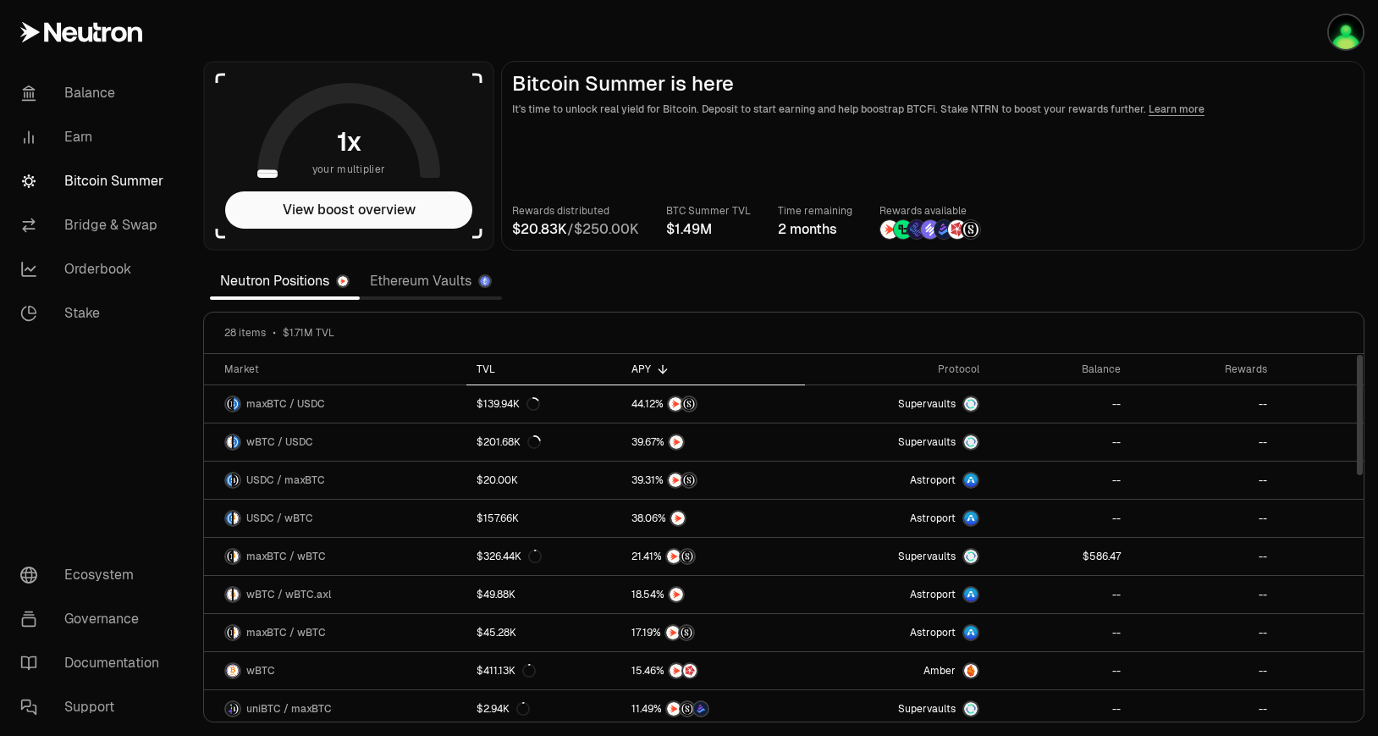
click at [502, 363] on icon at bounding box center [507, 369] width 14 height 14
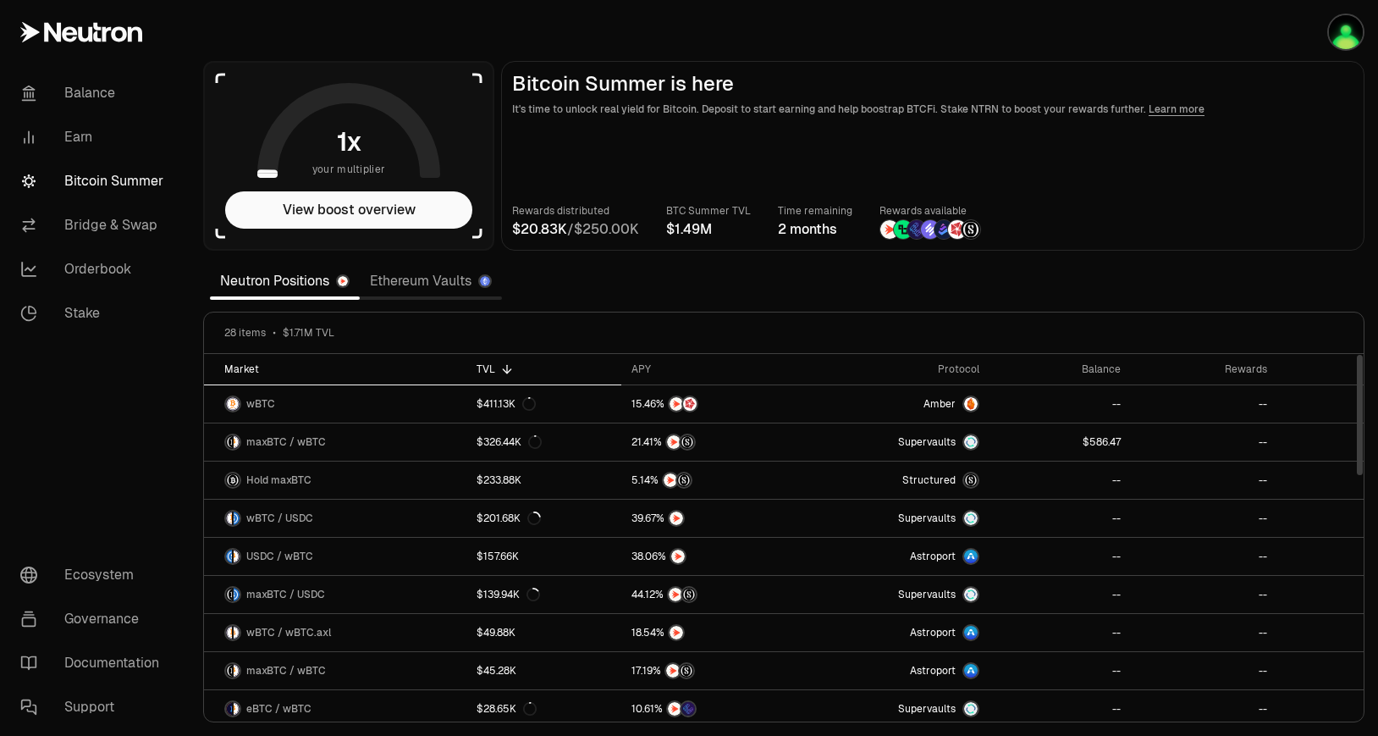
click at [249, 367] on div "Market" at bounding box center [340, 369] width 232 height 14
